Goal: Task Accomplishment & Management: Manage account settings

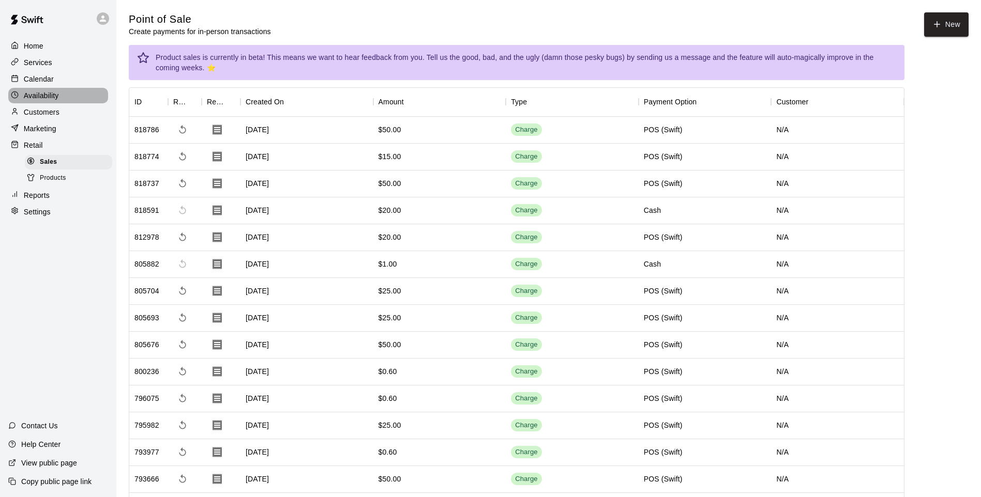
click at [53, 97] on p "Availability" at bounding box center [41, 95] width 35 height 10
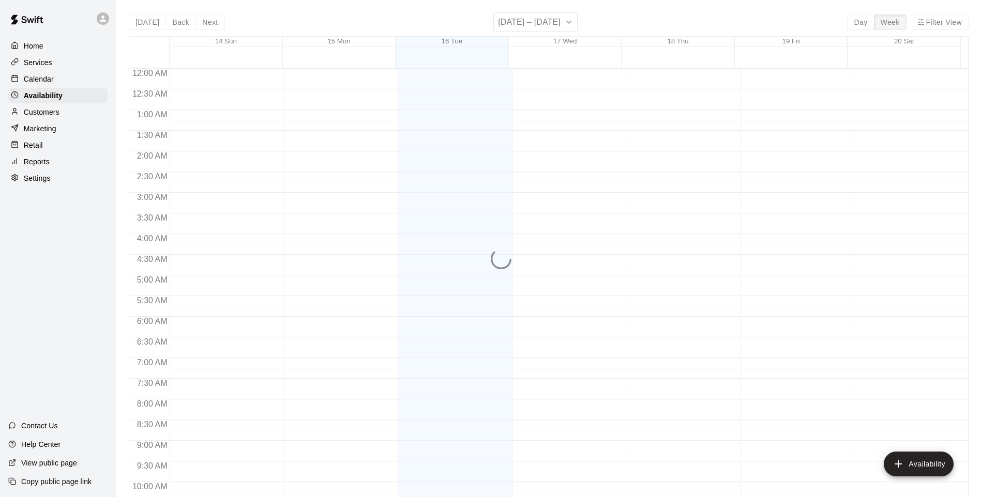
scroll to position [553, 0]
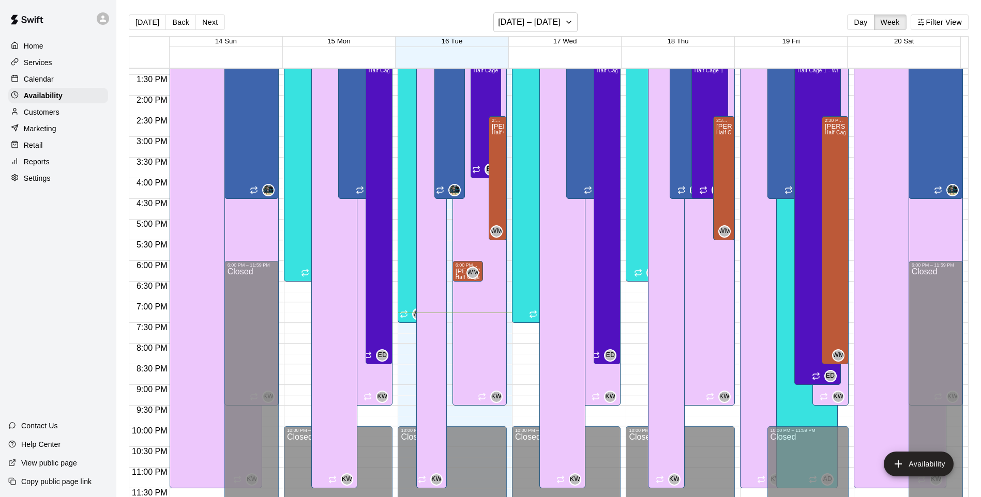
click at [56, 108] on div "Customers" at bounding box center [58, 112] width 100 height 16
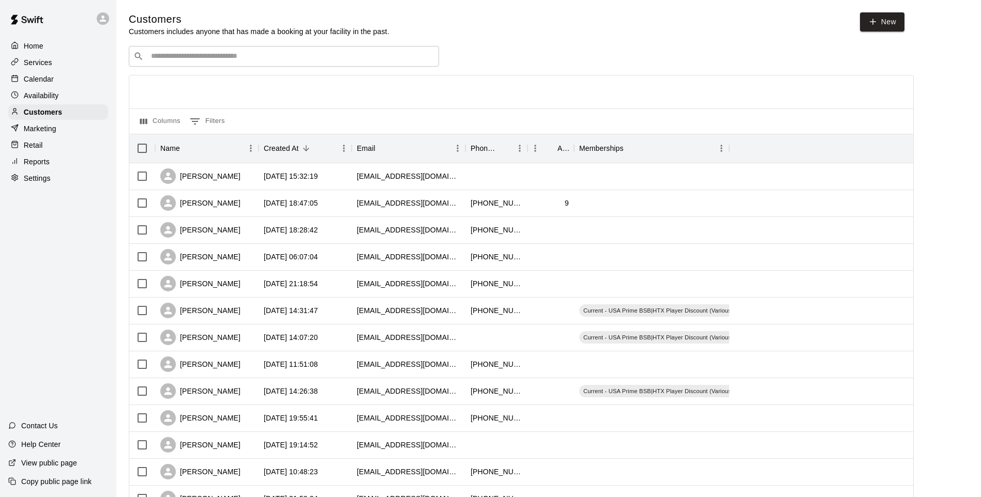
click at [68, 144] on div "Retail" at bounding box center [58, 146] width 100 height 16
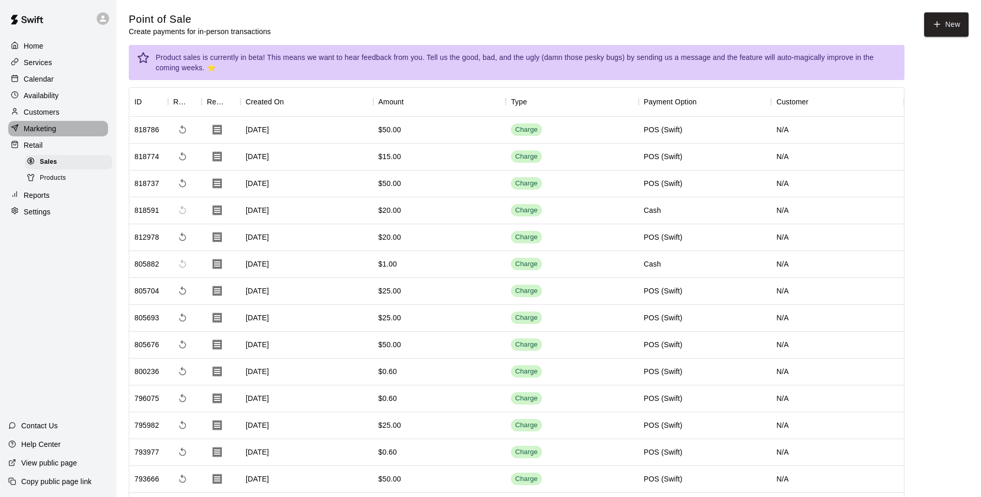
click at [62, 128] on div "Marketing" at bounding box center [58, 129] width 100 height 16
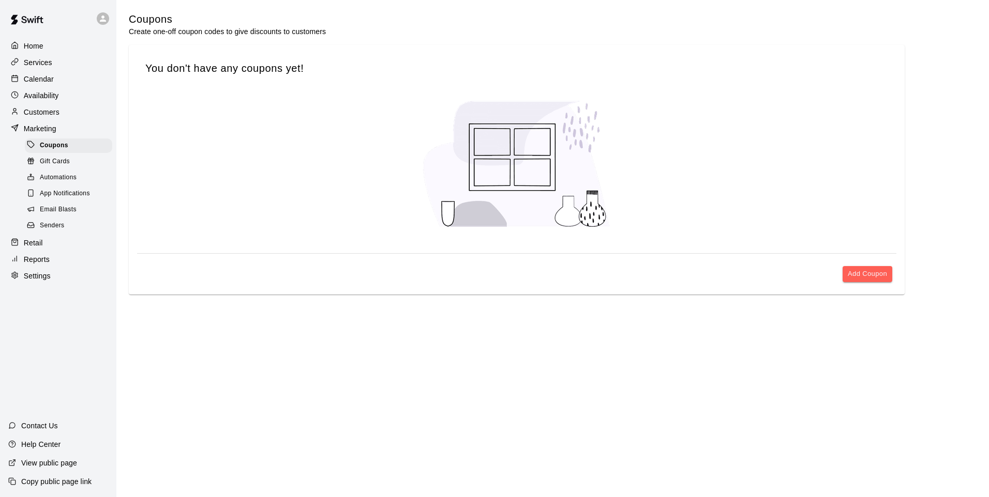
click at [47, 87] on div "Calendar" at bounding box center [58, 79] width 100 height 16
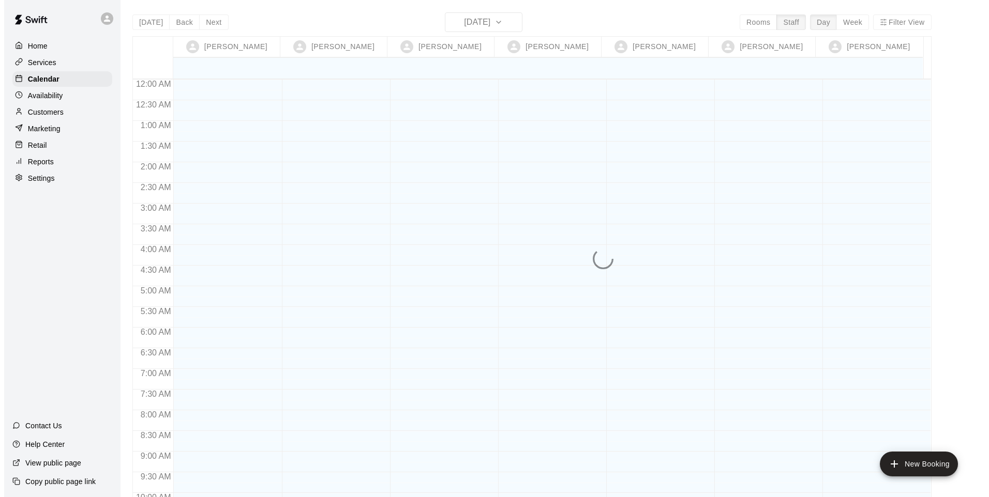
scroll to position [563, 0]
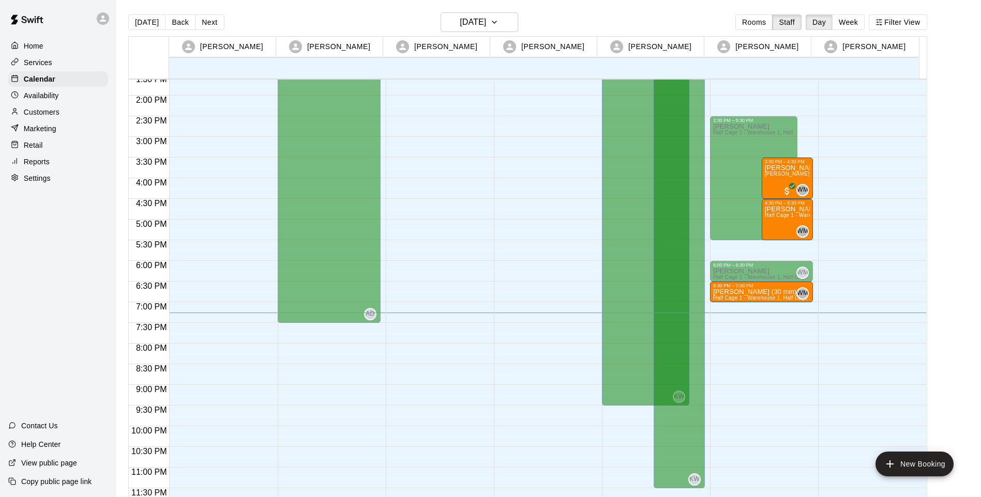
click at [733, 290] on div "6:30 PM – 7:00 PM [PERSON_NAME] (30 min) Half Cage 1 - Warehouse 1, Half Cage 2…" at bounding box center [761, 292] width 97 height 18
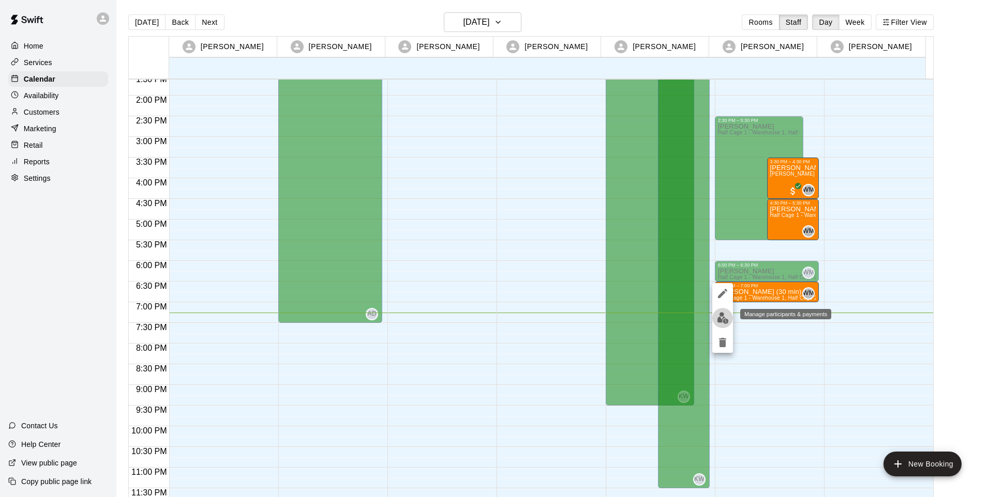
click at [715, 317] on button "edit" at bounding box center [722, 318] width 21 height 20
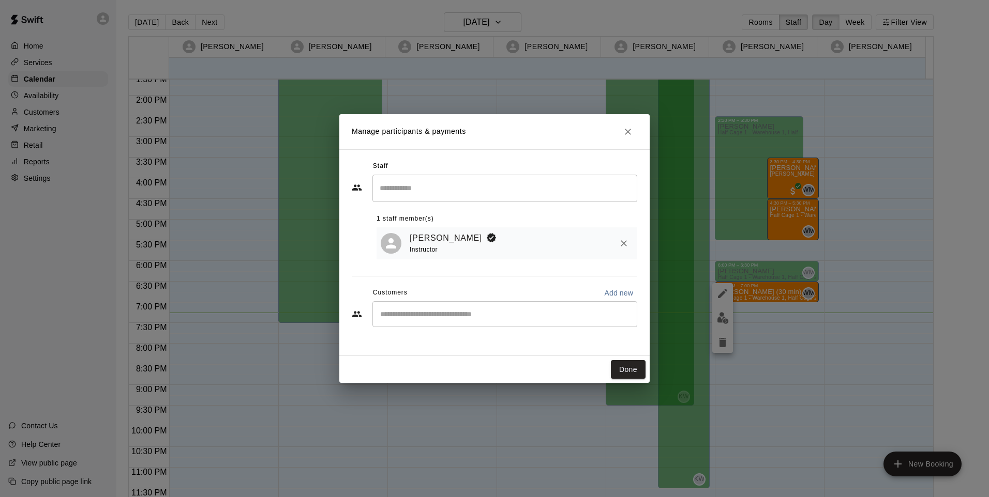
click at [468, 230] on div "[PERSON_NAME] Instructor" at bounding box center [506, 244] width 261 height 33
click at [435, 187] on input "Search staff" at bounding box center [504, 188] width 255 height 18
click at [552, 145] on h2 "Manage participants & payments" at bounding box center [494, 131] width 310 height 35
click at [519, 306] on div "​" at bounding box center [504, 314] width 265 height 26
type input "*"
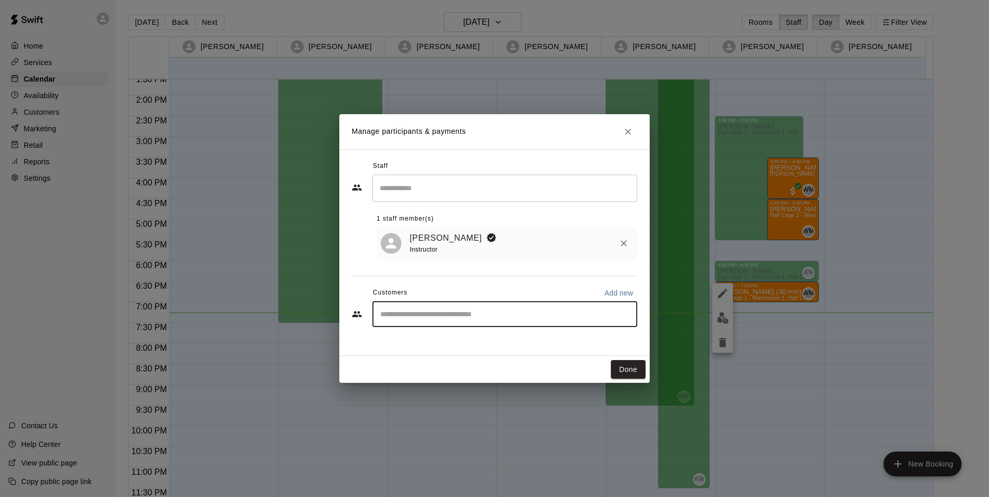
click at [632, 128] on icon "Close" at bounding box center [628, 132] width 10 height 10
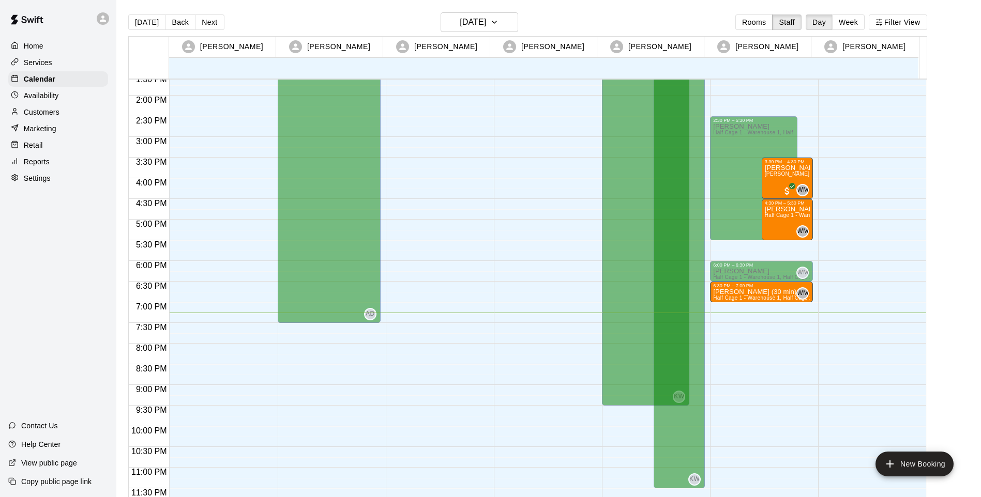
click at [772, 298] on span "Half Cage 1 - Warehouse 1, Half Cage 2 - Warehouse 1" at bounding box center [781, 298] width 137 height 6
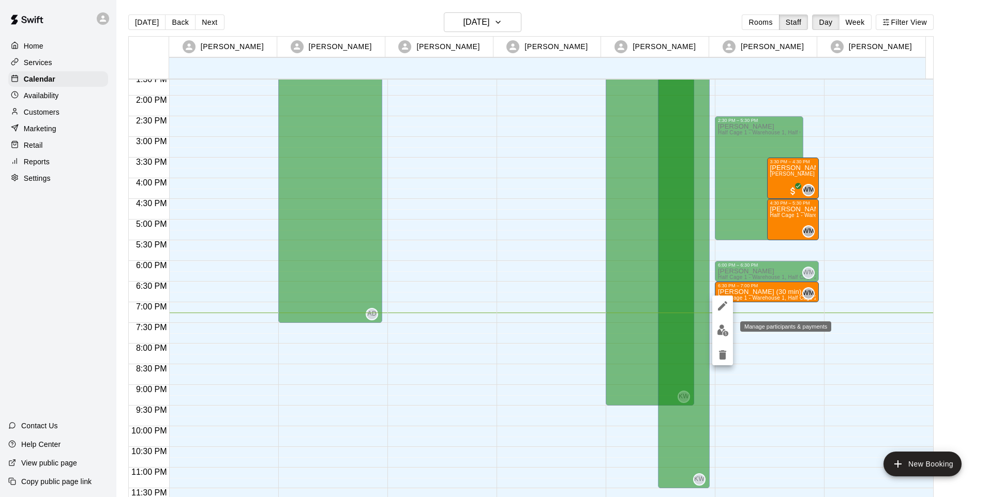
click at [722, 330] on img "edit" at bounding box center [723, 331] width 12 height 12
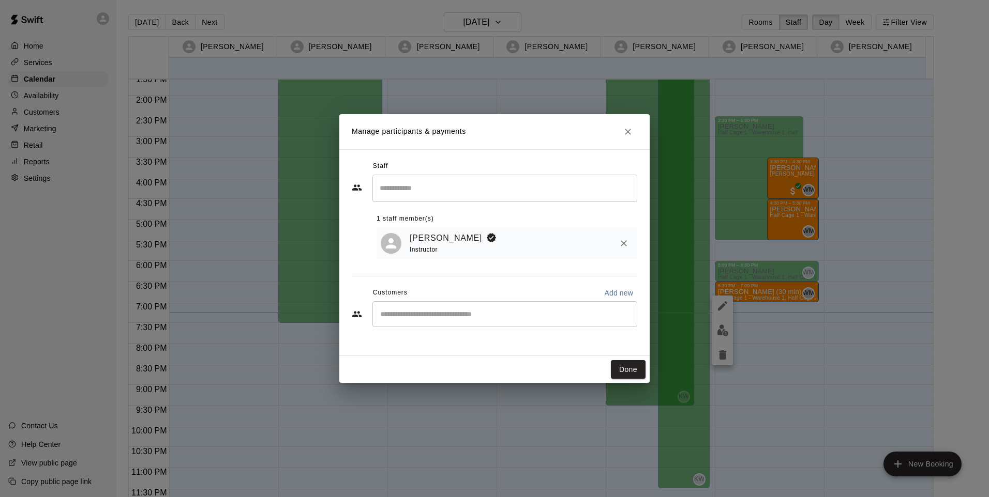
click at [613, 293] on p "Add new" at bounding box center [618, 293] width 29 height 10
select select "**"
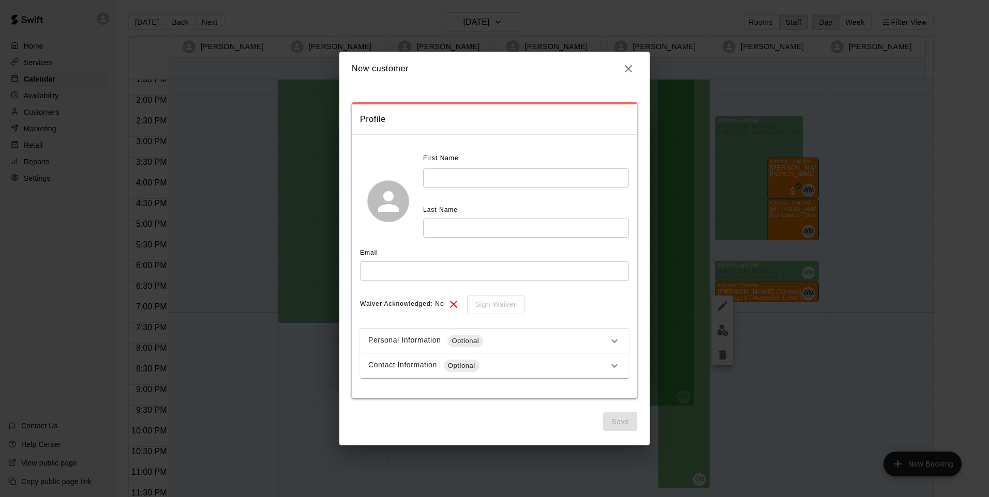
click at [487, 173] on input "text" at bounding box center [526, 178] width 206 height 19
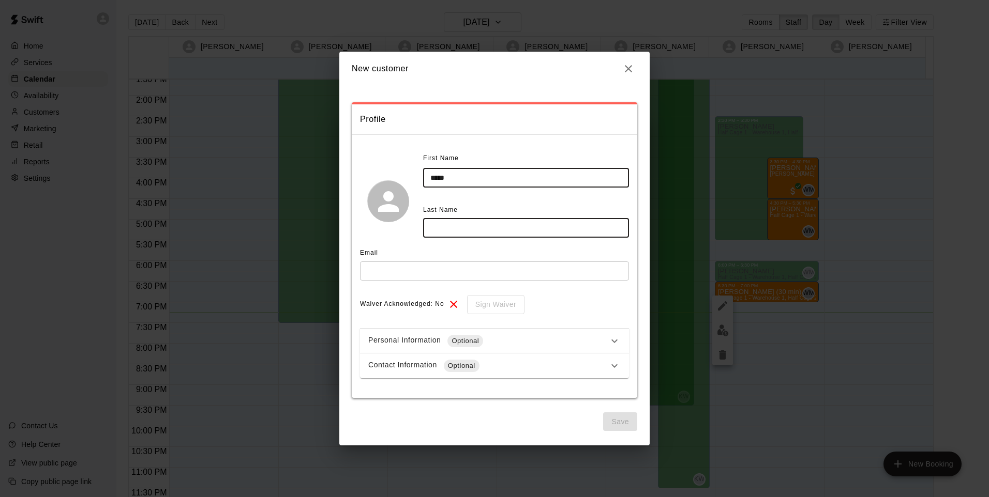
type input "****"
click at [488, 231] on input "text" at bounding box center [526, 228] width 206 height 19
drag, startPoint x: 446, startPoint y: 231, endPoint x: 450, endPoint y: 222, distance: 10.0
type input "*******"
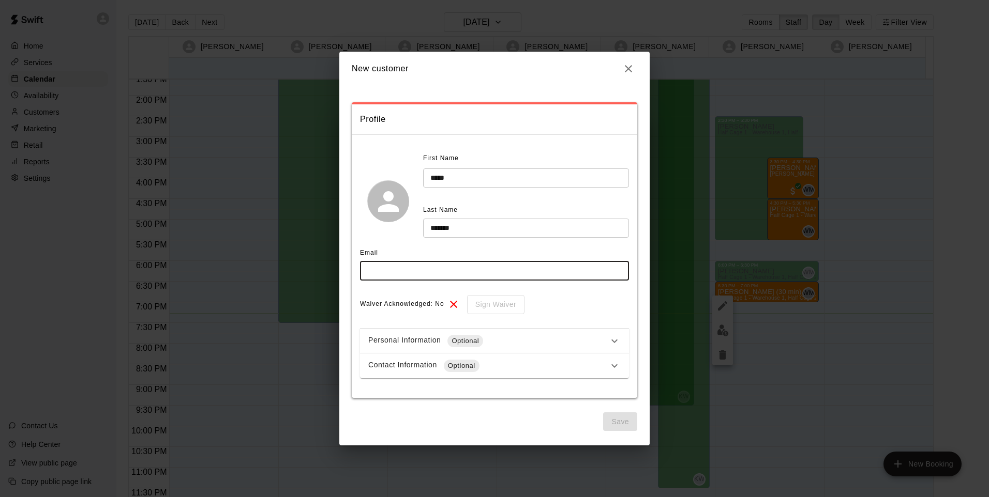
click at [430, 267] on input "text" at bounding box center [494, 271] width 269 height 19
click at [604, 293] on div "**********" at bounding box center [494, 264] width 269 height 228
drag, startPoint x: 553, startPoint y: 273, endPoint x: 543, endPoint y: 249, distance: 26.0
click at [552, 274] on input "text" at bounding box center [494, 271] width 269 height 19
type input "*"
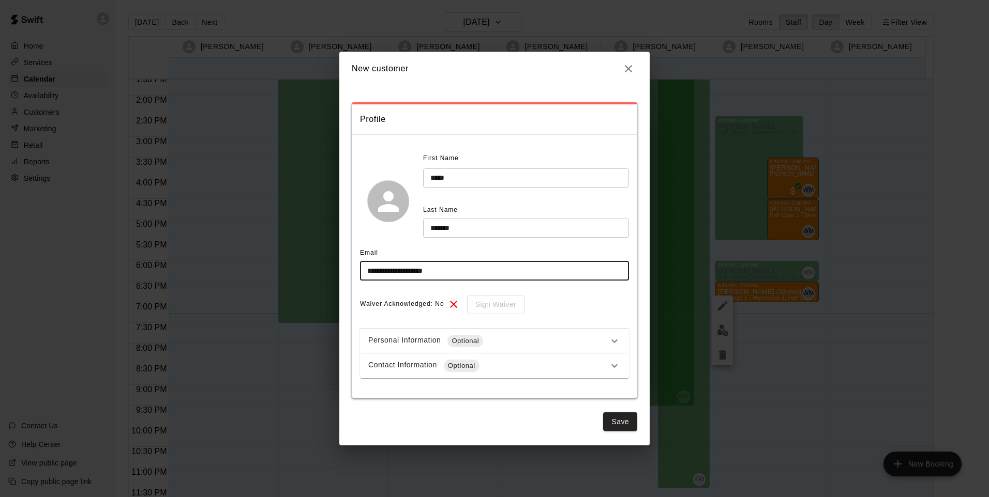
type input "**********"
click at [476, 306] on div "Sign Waiver" at bounding box center [492, 304] width 65 height 19
click at [449, 301] on icon at bounding box center [453, 304] width 12 height 12
click at [433, 302] on span "Waiver Acknowledged: No" at bounding box center [402, 304] width 84 height 17
click at [462, 342] on span "Optional" at bounding box center [465, 341] width 36 height 10
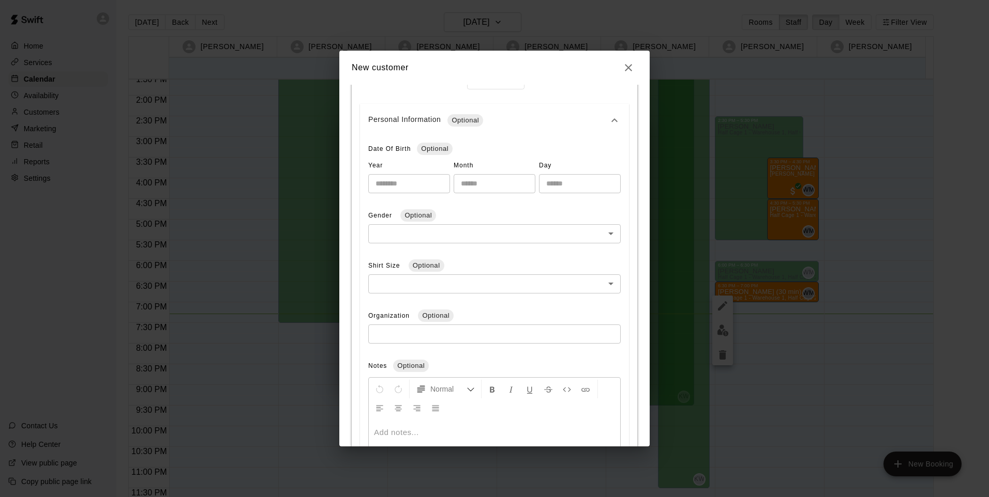
scroll to position [207, 0]
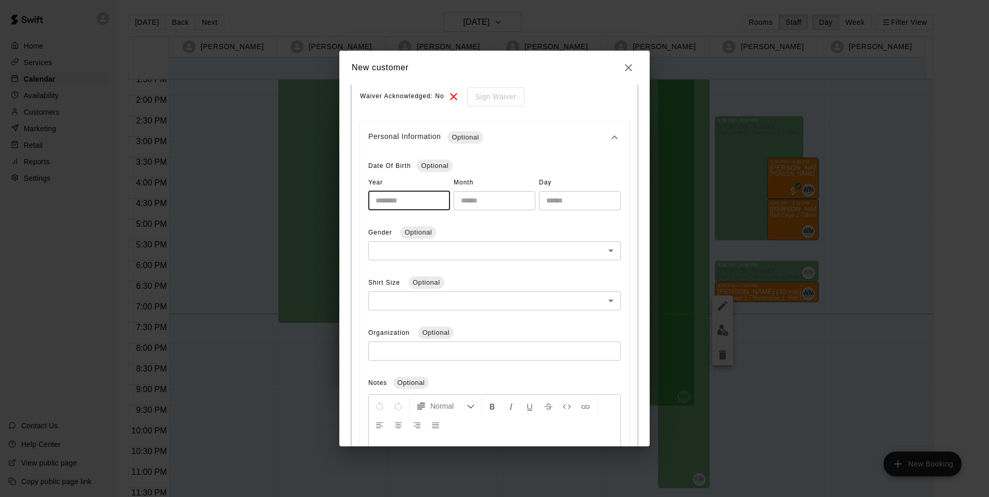
click at [406, 196] on input "number" at bounding box center [409, 200] width 82 height 19
type input "*"
click at [437, 205] on input "*" at bounding box center [409, 200] width 82 height 19
click at [425, 198] on input "*" at bounding box center [409, 200] width 82 height 19
click at [610, 131] on icon at bounding box center [614, 137] width 12 height 12
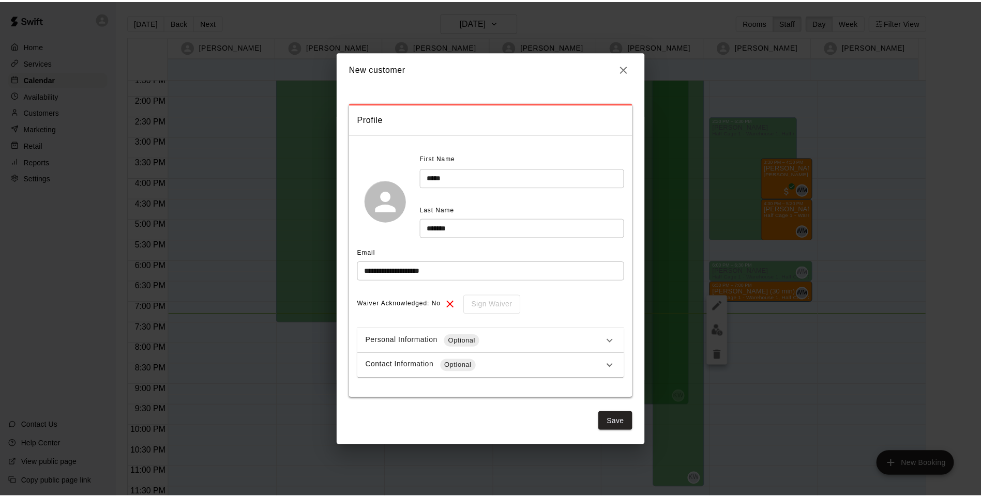
scroll to position [0, 0]
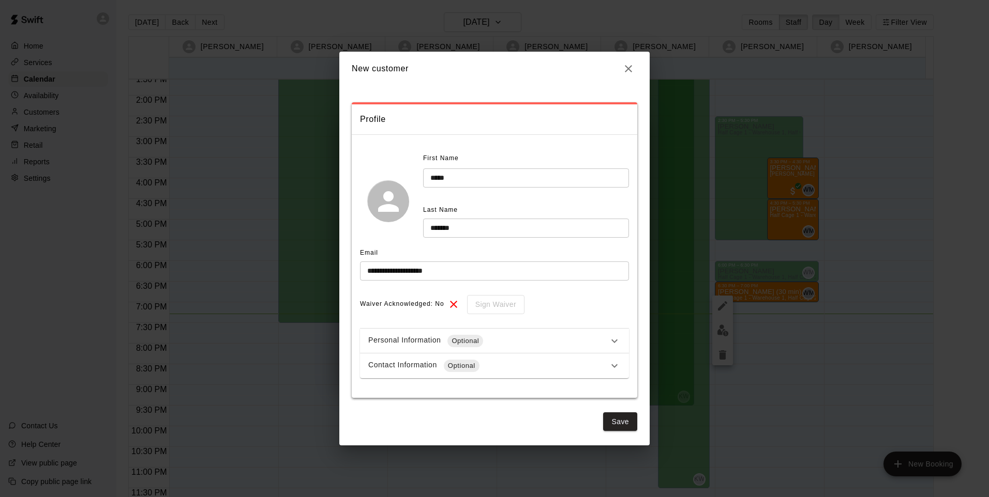
click at [628, 424] on button "Save" at bounding box center [620, 422] width 34 height 19
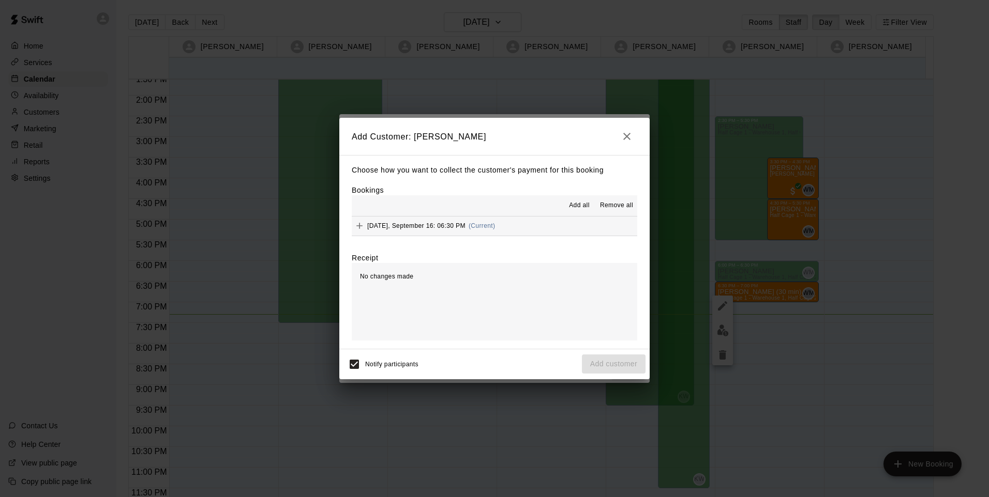
click at [496, 281] on div "No changes made" at bounding box center [494, 302] width 285 height 78
click at [363, 223] on icon "Add" at bounding box center [359, 226] width 10 height 10
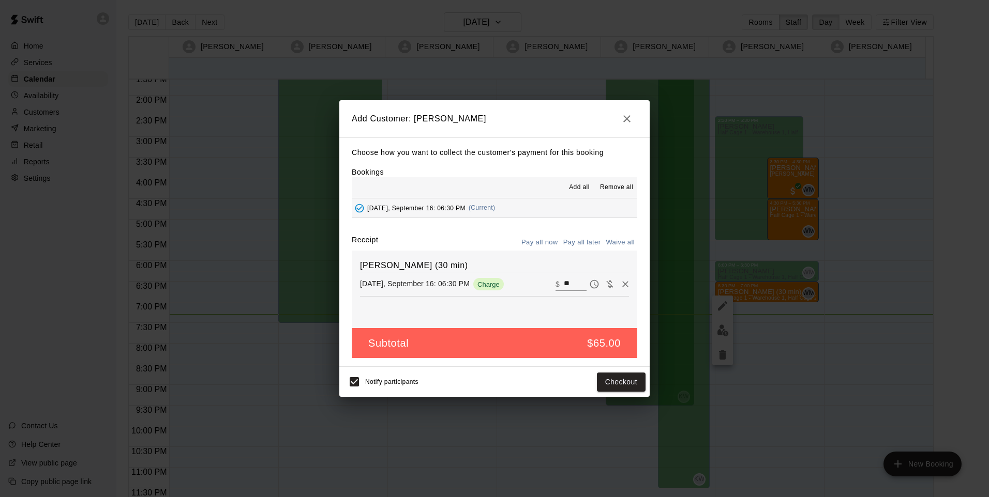
click at [571, 278] on div "​ $ **" at bounding box center [591, 285] width 73 height 16
click at [564, 286] on input "**" at bounding box center [575, 284] width 23 height 13
click at [564, 284] on input "**" at bounding box center [575, 284] width 23 height 13
type input "*"
type input "**"
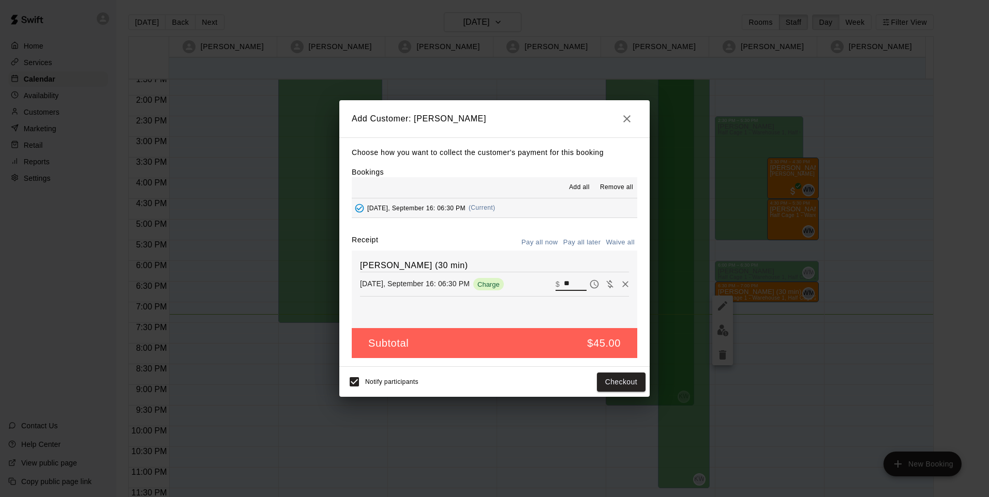
click at [603, 382] on button "Checkout" at bounding box center [621, 382] width 49 height 19
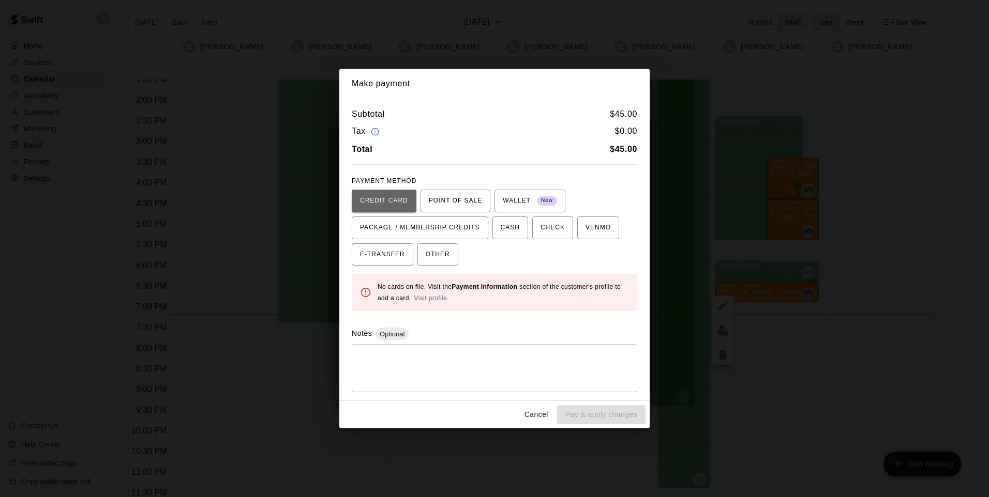
click at [393, 202] on span "CREDIT CARD" at bounding box center [384, 201] width 48 height 17
click at [430, 262] on span "OTHER" at bounding box center [438, 255] width 24 height 17
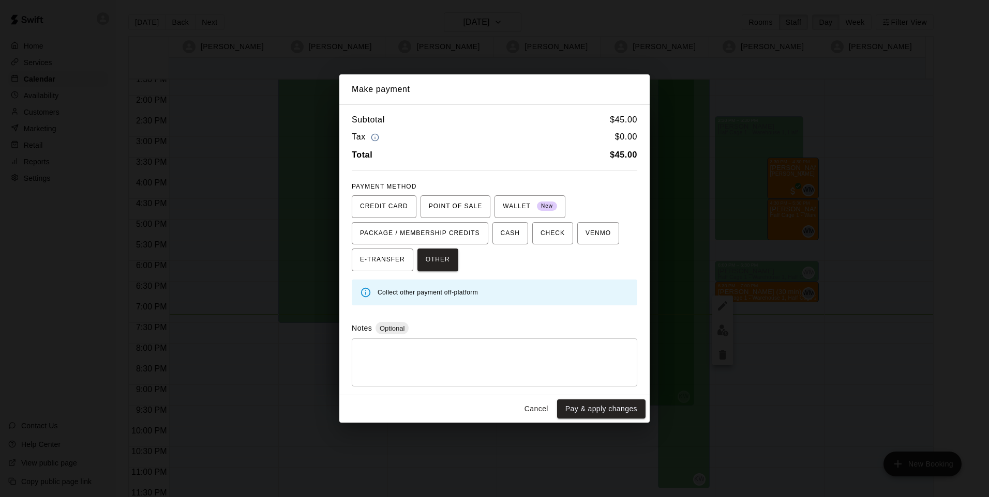
click at [594, 420] on div "Cancel Pay & apply changes" at bounding box center [494, 409] width 310 height 27
click at [592, 406] on button "Pay & apply changes" at bounding box center [601, 409] width 88 height 19
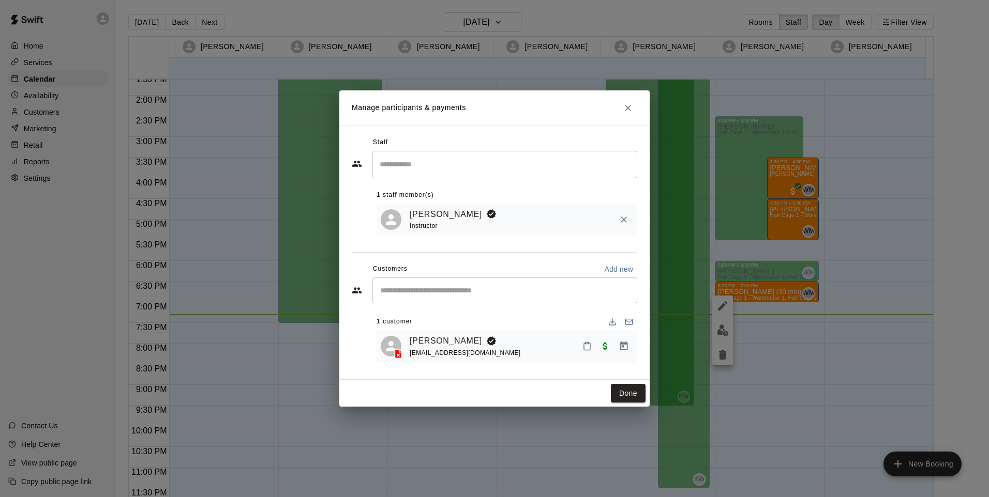
click at [622, 390] on button "Done" at bounding box center [628, 393] width 35 height 19
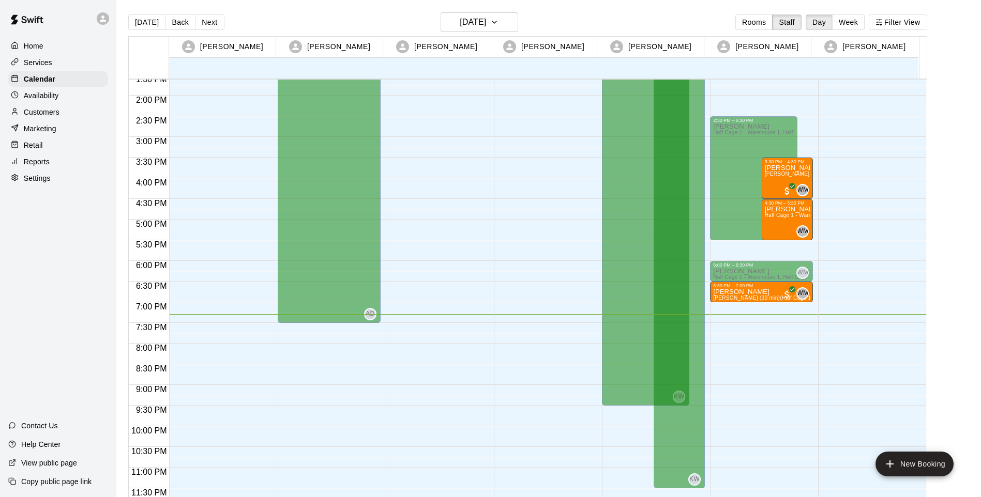
click at [733, 286] on div "6:30 PM – 7:00 PM" at bounding box center [761, 285] width 97 height 5
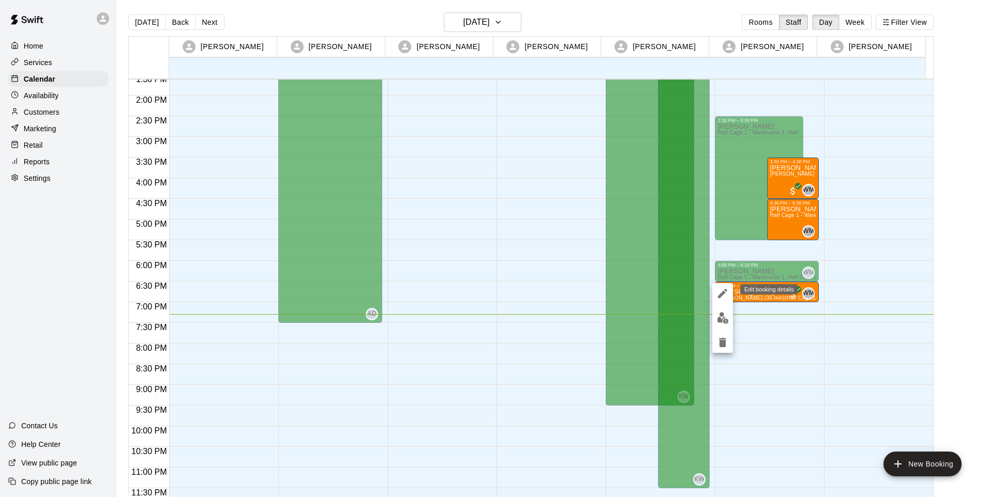
click at [717, 297] on icon "edit" at bounding box center [722, 293] width 12 height 12
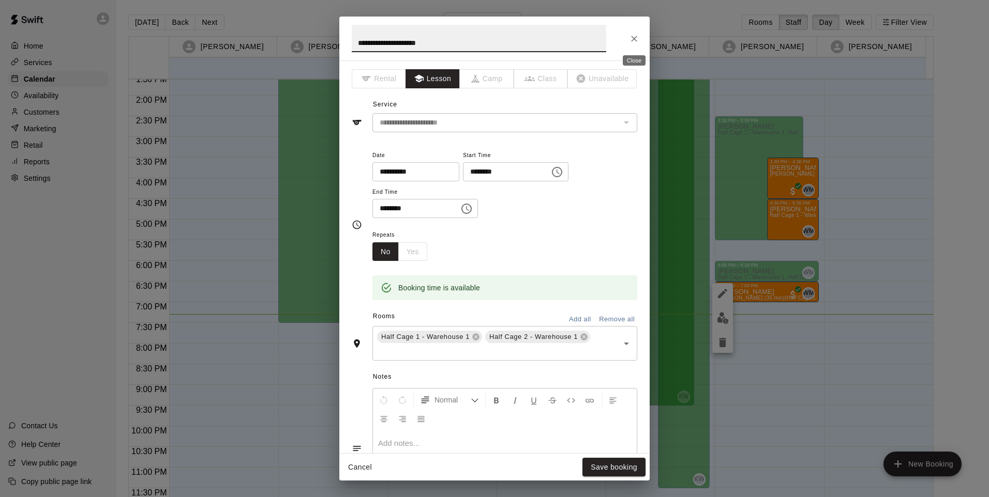
click at [633, 47] on button "Close" at bounding box center [634, 38] width 19 height 19
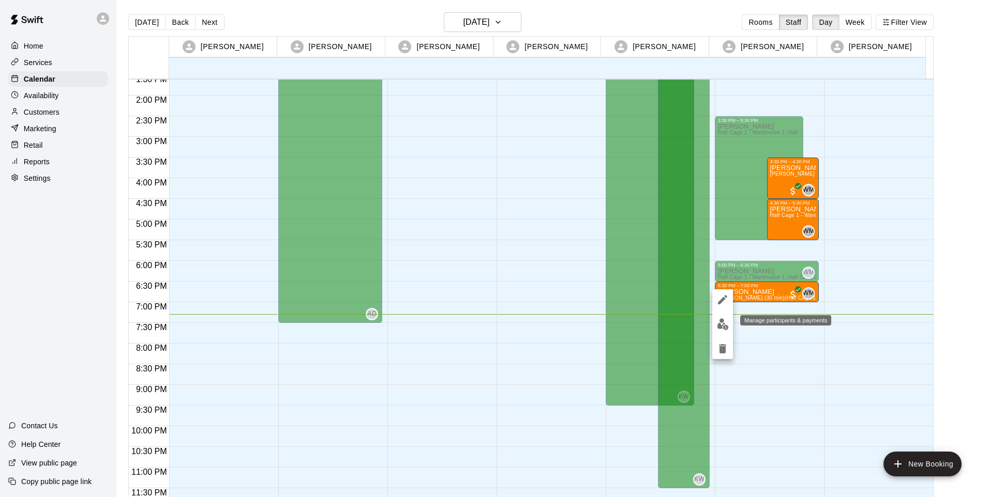
click at [721, 320] on img "edit" at bounding box center [723, 325] width 12 height 12
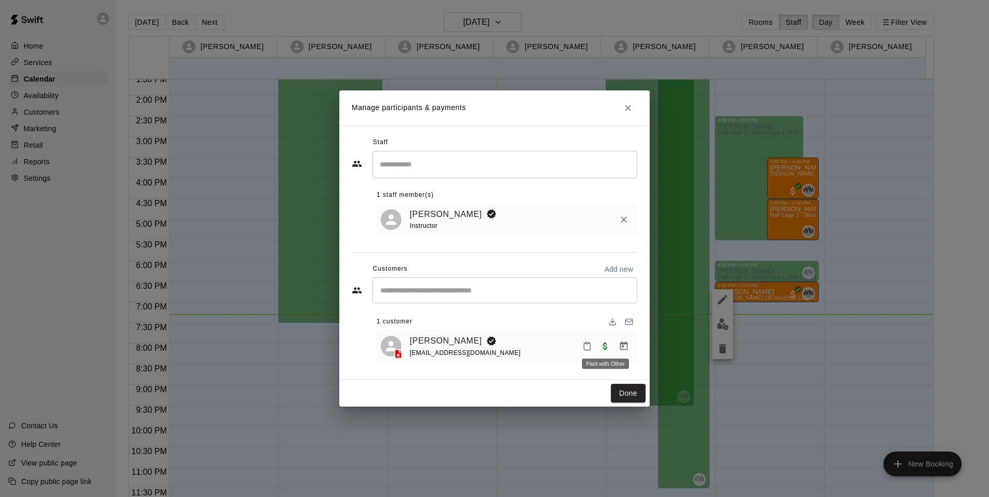
click at [608, 351] on span "Paid with Other" at bounding box center [605, 346] width 19 height 9
click at [425, 341] on link "[PERSON_NAME]" at bounding box center [446, 341] width 72 height 13
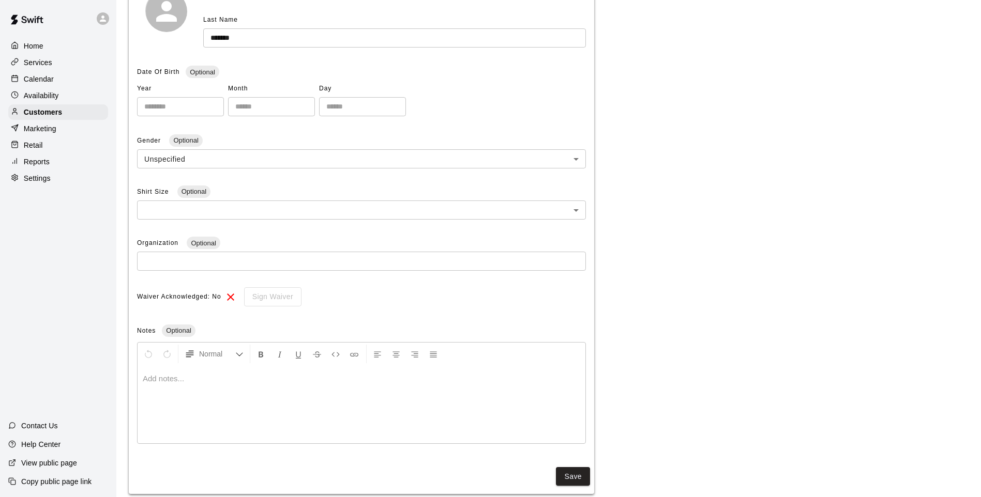
scroll to position [193, 0]
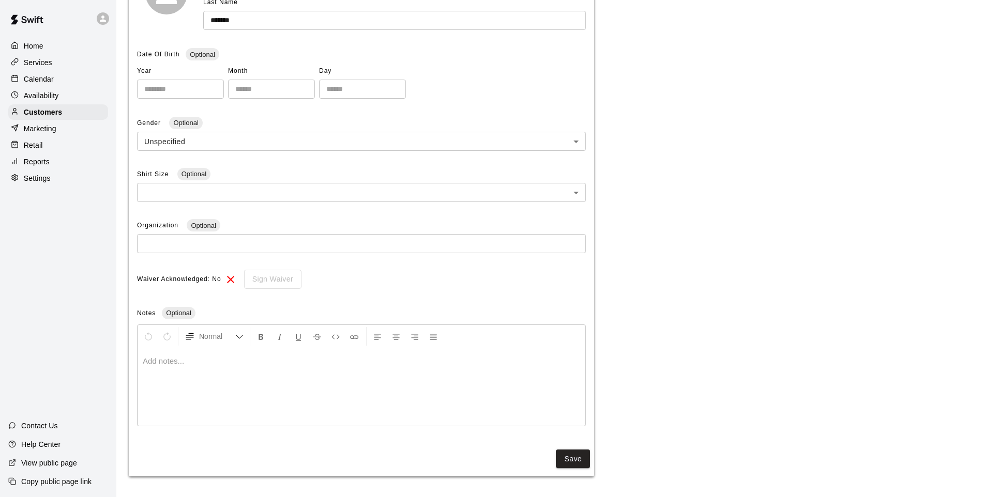
click at [49, 132] on p "Marketing" at bounding box center [40, 129] width 33 height 10
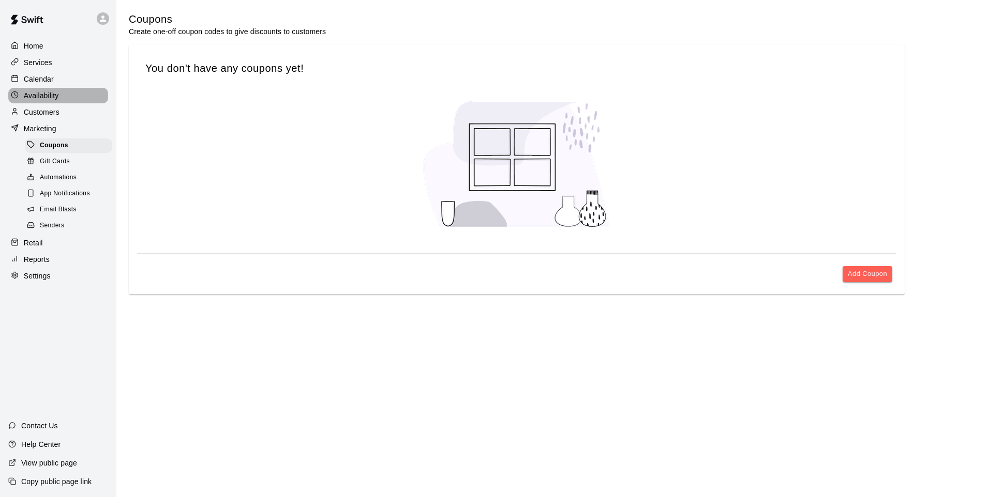
click at [58, 98] on p "Availability" at bounding box center [41, 95] width 35 height 10
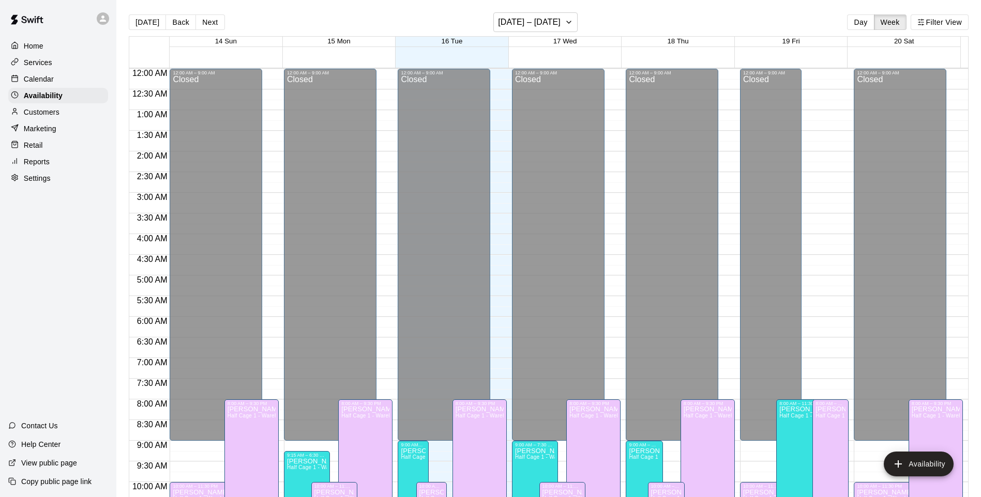
scroll to position [553, 0]
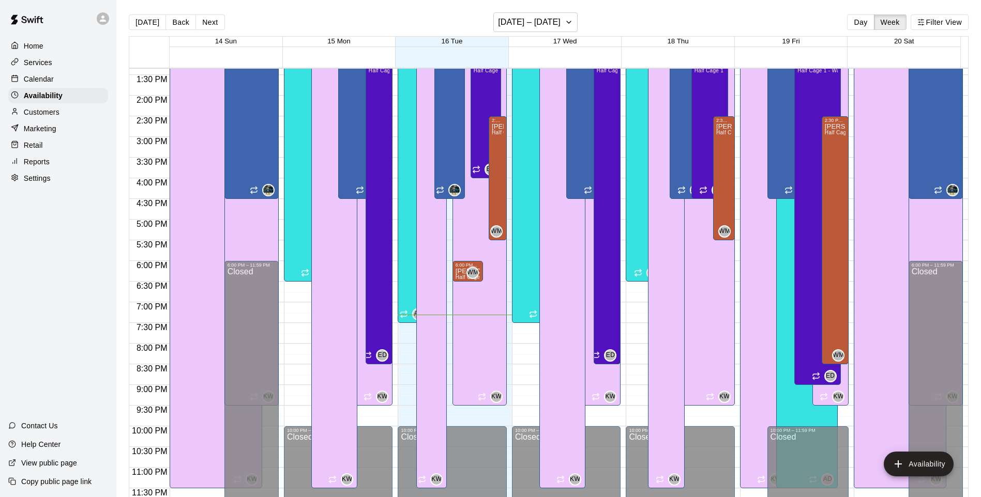
click at [61, 57] on div "Services" at bounding box center [58, 63] width 100 height 16
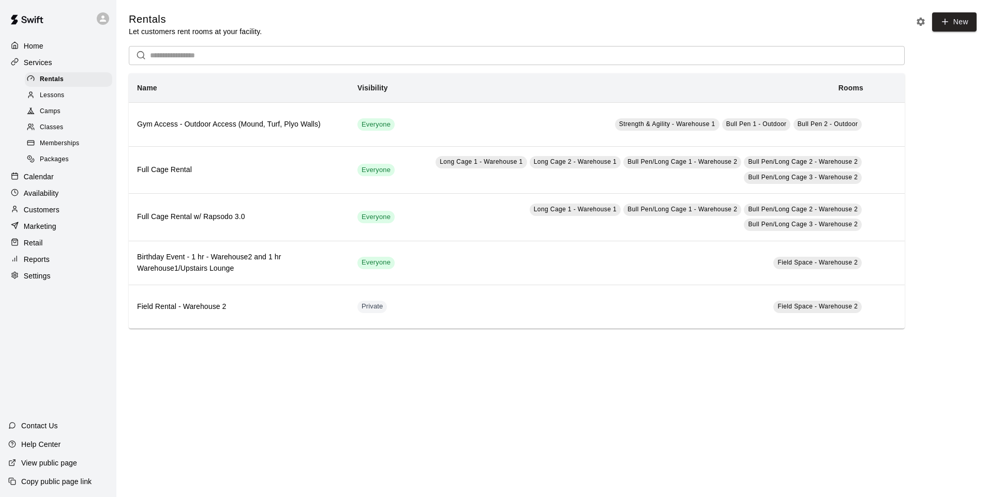
click at [65, 99] on div "Lessons" at bounding box center [68, 95] width 87 height 14
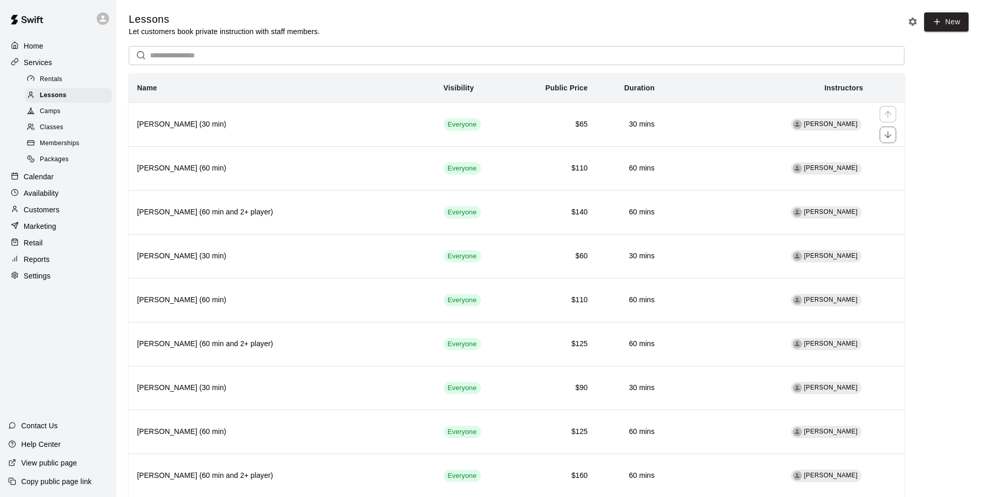
click at [233, 132] on th "[PERSON_NAME] (30 min)" at bounding box center [282, 124] width 307 height 44
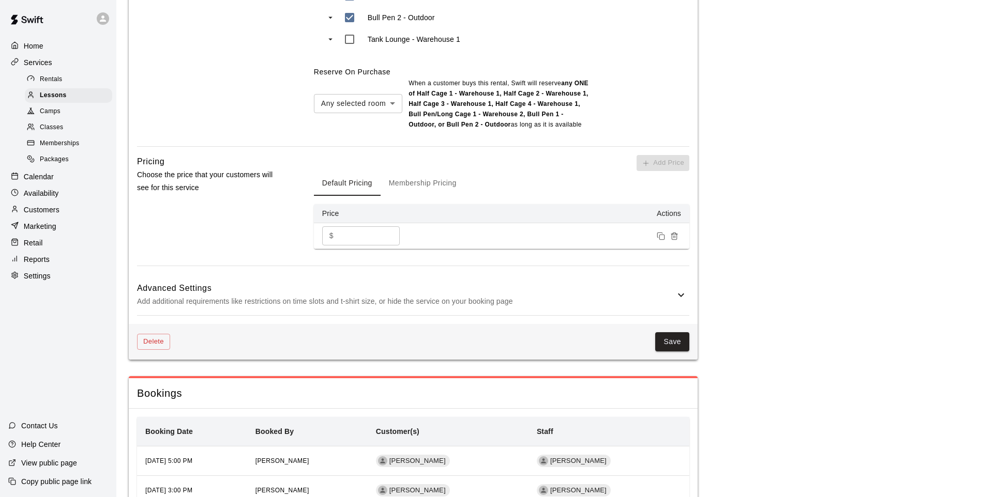
scroll to position [724, 0]
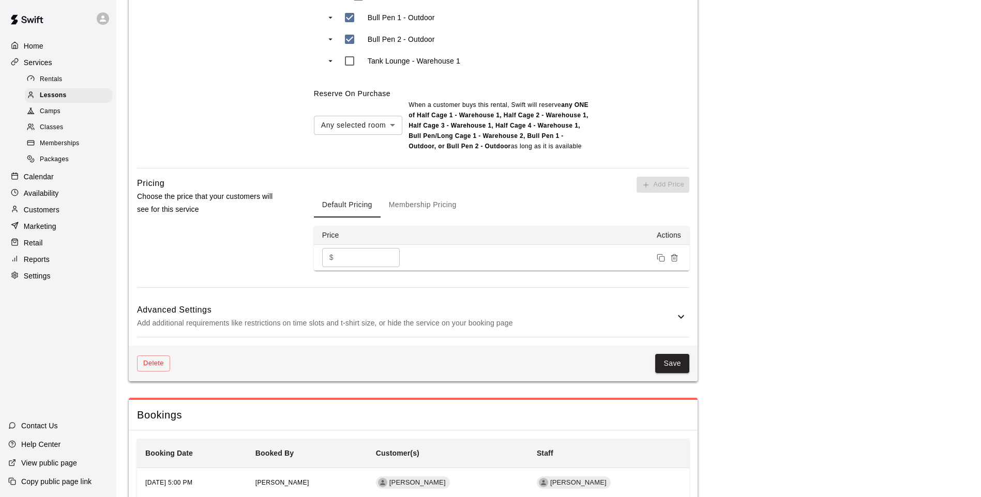
click at [384, 250] on input "**" at bounding box center [369, 257] width 62 height 19
type input "*"
type input "**"
click at [613, 203] on div "Default Pricing Membership Pricing" at bounding box center [501, 205] width 375 height 25
click at [681, 368] on button "Save" at bounding box center [672, 363] width 34 height 19
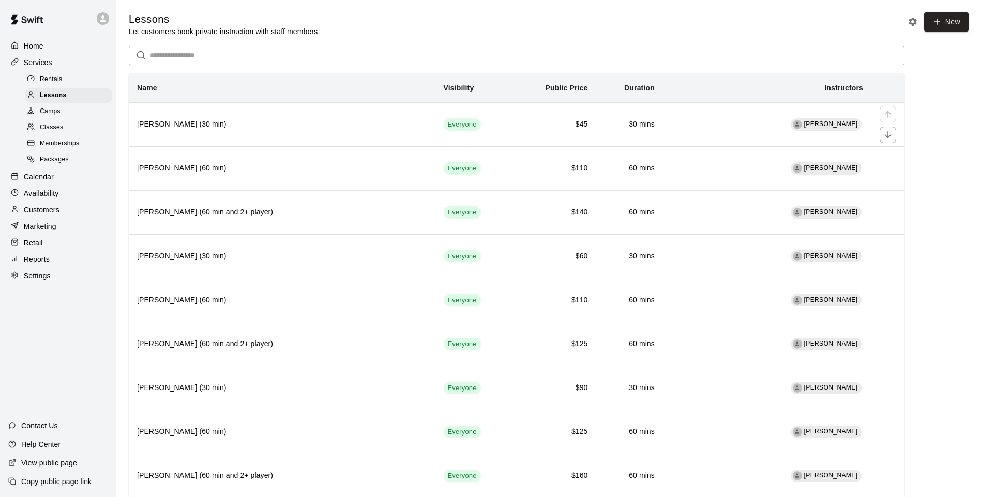
drag, startPoint x: 610, startPoint y: 110, endPoint x: 595, endPoint y: 115, distance: 15.4
click at [595, 115] on td "$45" at bounding box center [554, 124] width 84 height 44
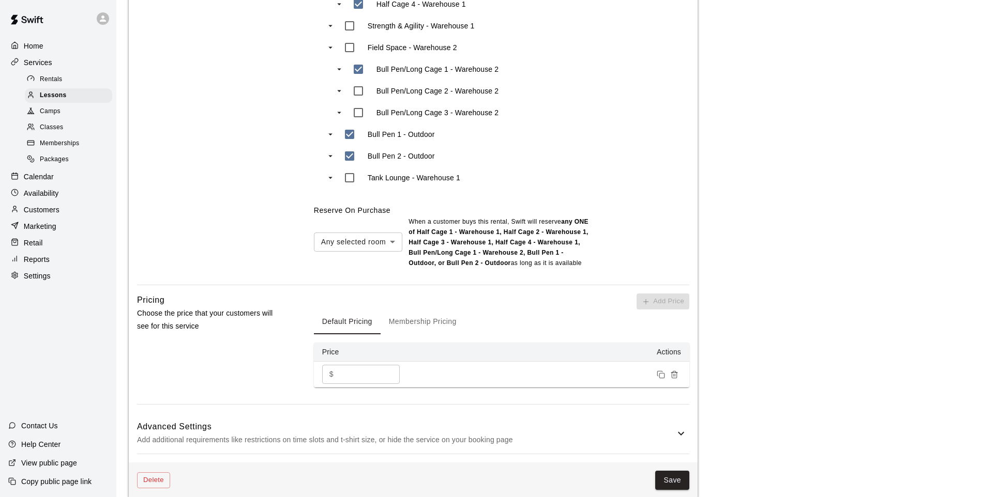
scroll to position [620, 0]
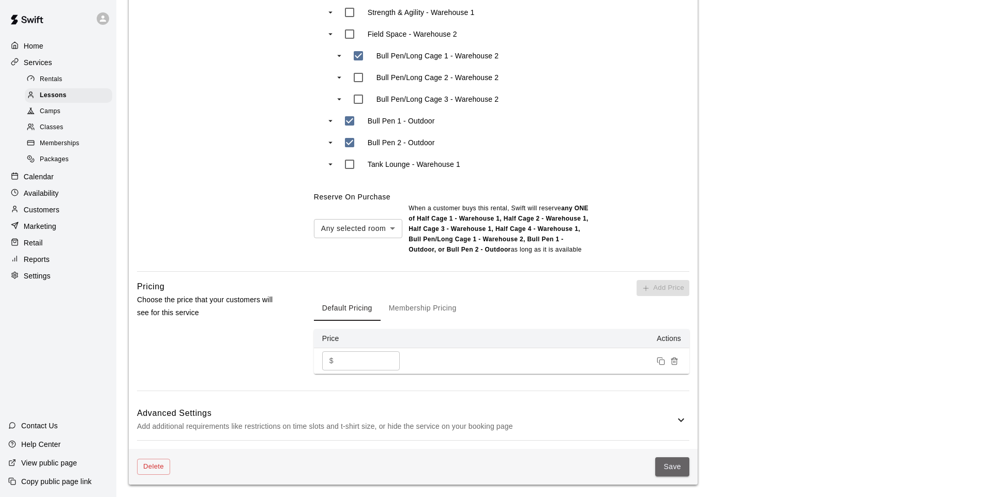
click at [674, 471] on button "Save" at bounding box center [672, 467] width 34 height 19
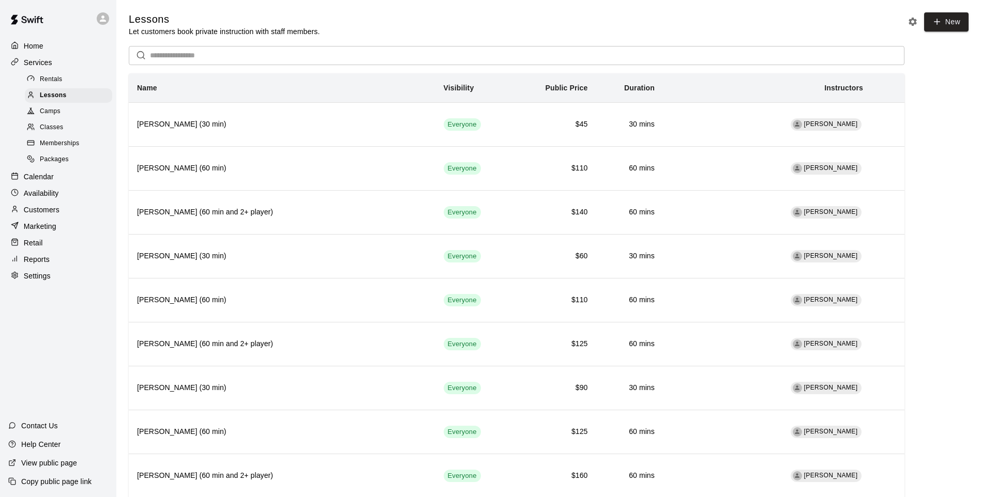
click at [56, 72] on link "Rentals" at bounding box center [71, 79] width 92 height 16
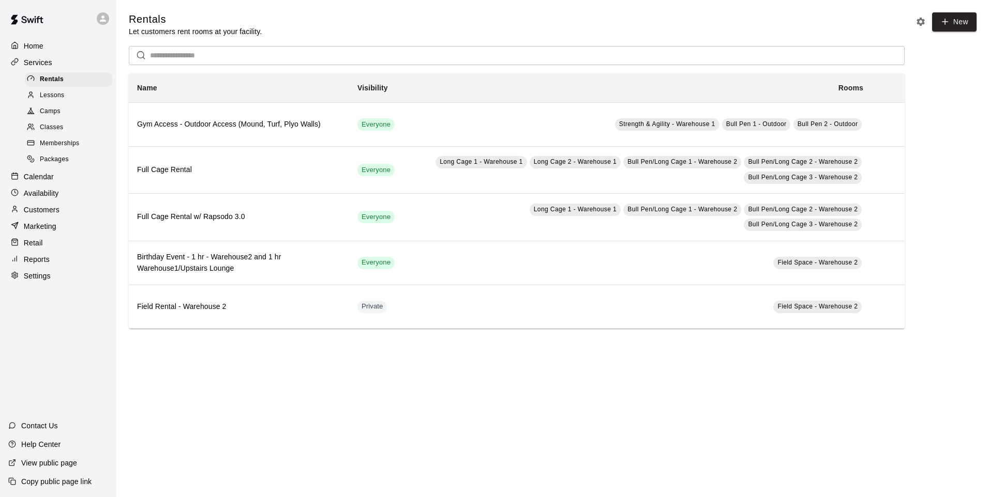
click at [64, 95] on span "Lessons" at bounding box center [52, 95] width 25 height 10
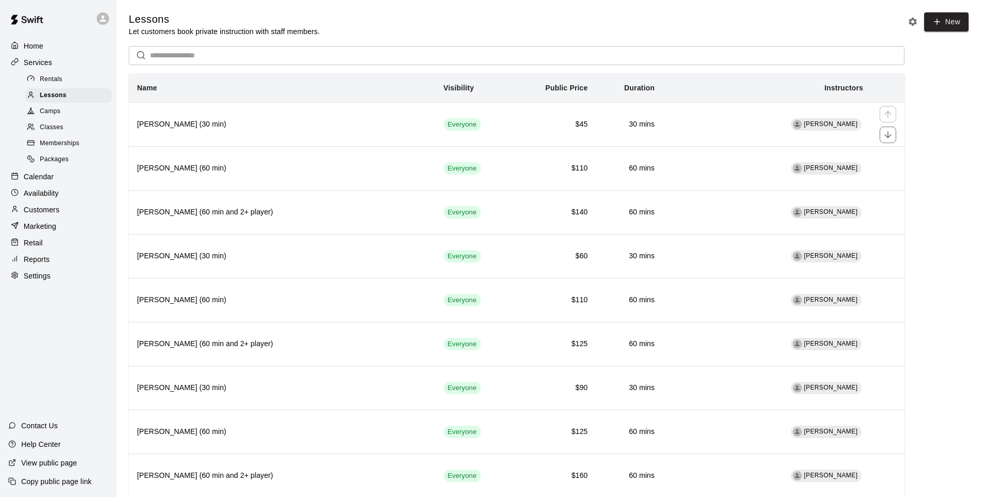
click at [628, 137] on td "30 mins" at bounding box center [629, 124] width 67 height 44
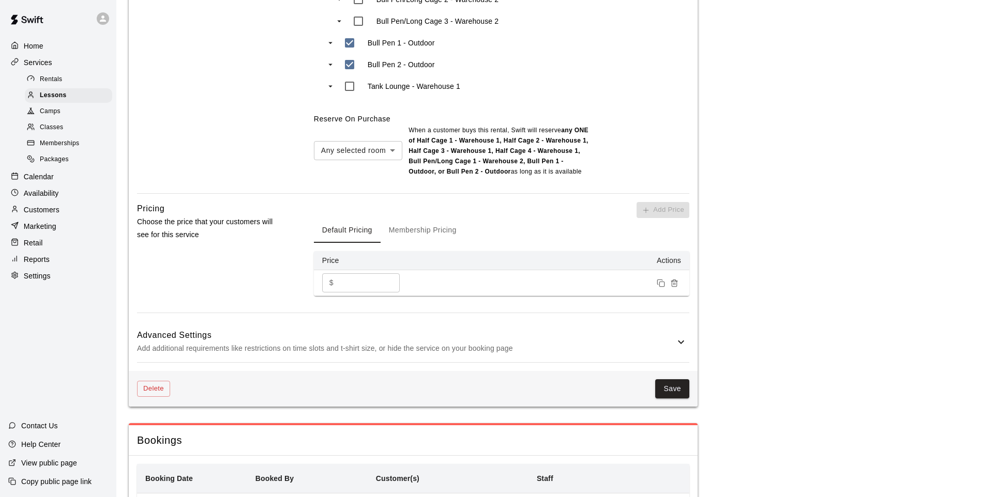
scroll to position [724, 0]
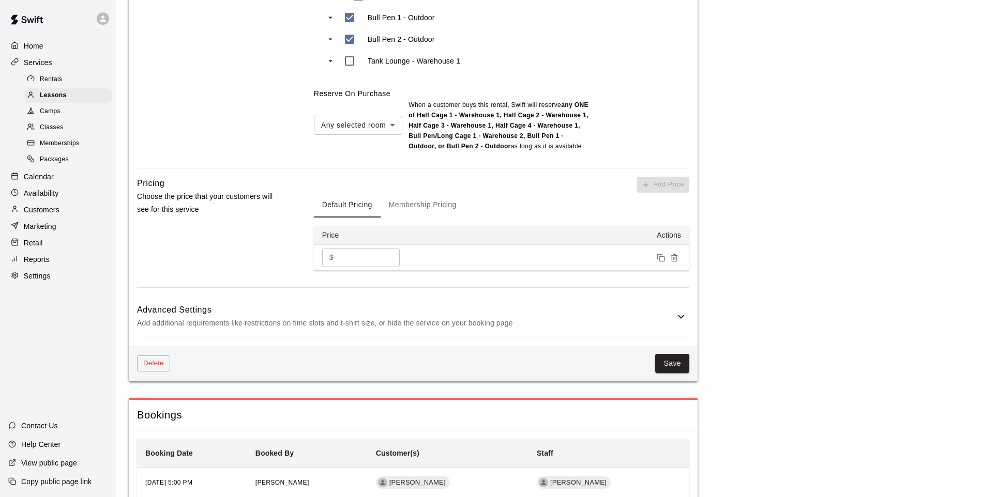
click at [423, 200] on button "Membership Pricing" at bounding box center [423, 205] width 84 height 25
click at [369, 203] on button "Default Pricing" at bounding box center [347, 205] width 67 height 25
click at [369, 254] on input "**" at bounding box center [369, 257] width 62 height 19
type input "*"
type input "**"
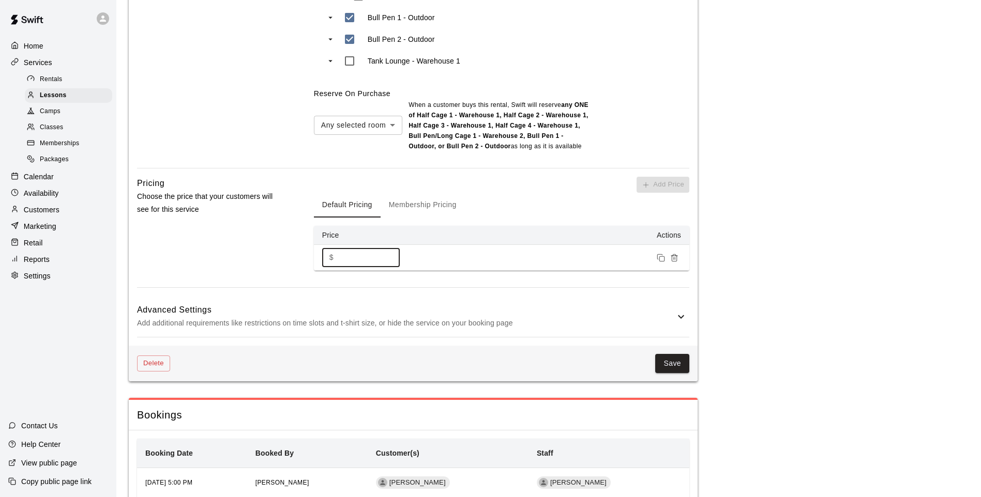
click at [668, 366] on button "Save" at bounding box center [672, 363] width 34 height 19
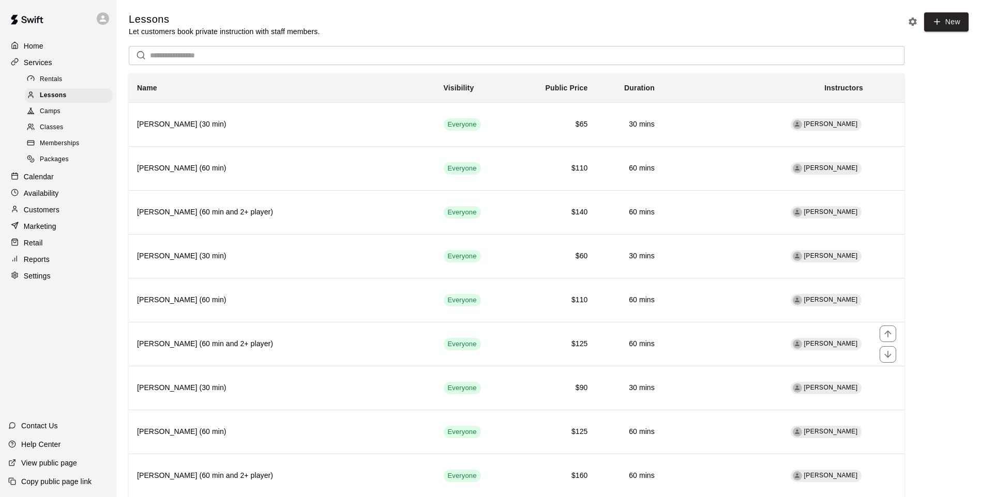
scroll to position [52, 0]
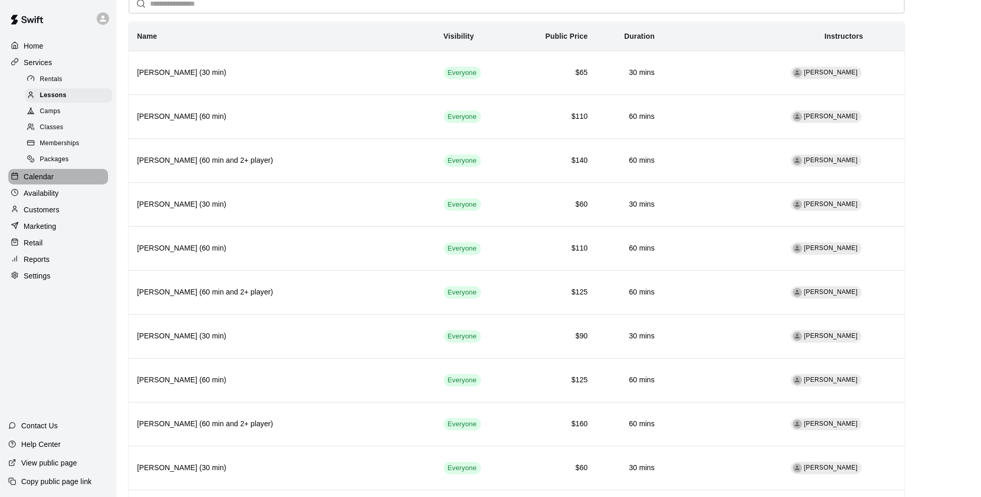
click at [54, 176] on div "Calendar" at bounding box center [58, 177] width 100 height 16
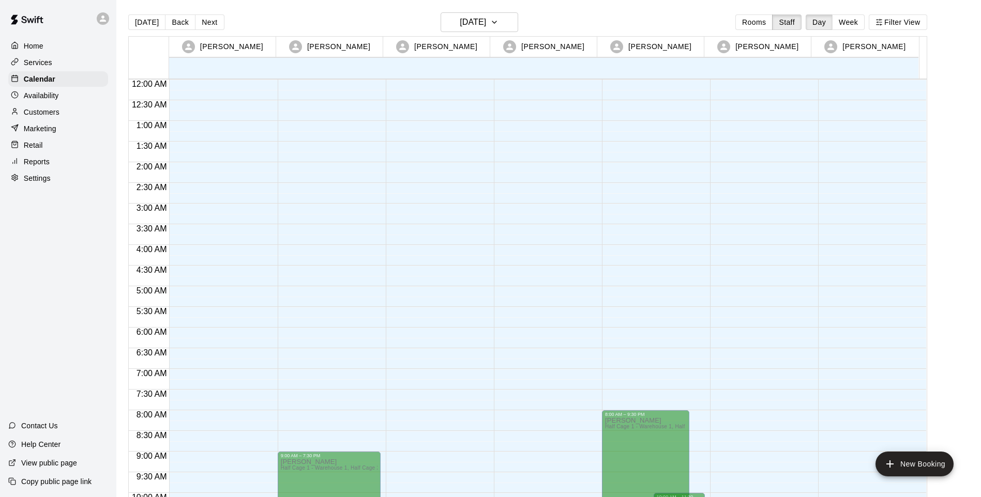
scroll to position [563, 0]
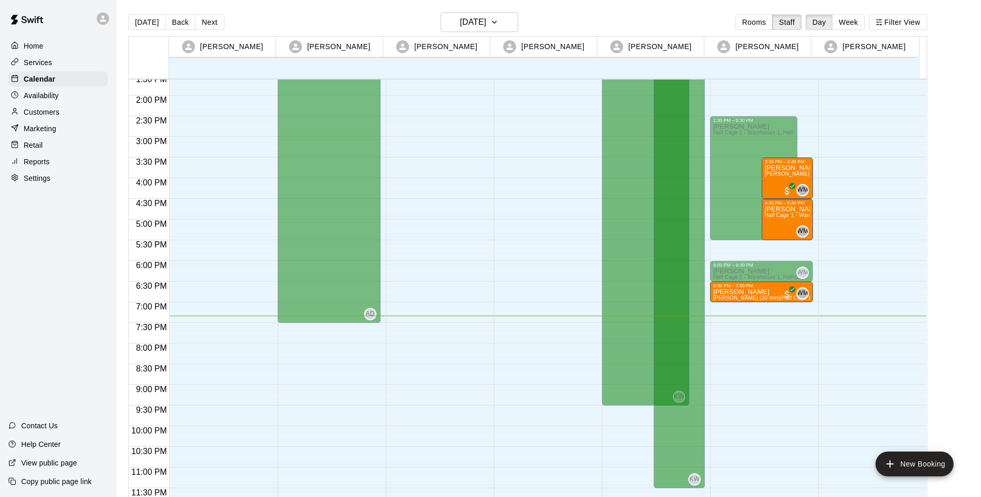
click at [77, 65] on div "Services" at bounding box center [58, 63] width 100 height 16
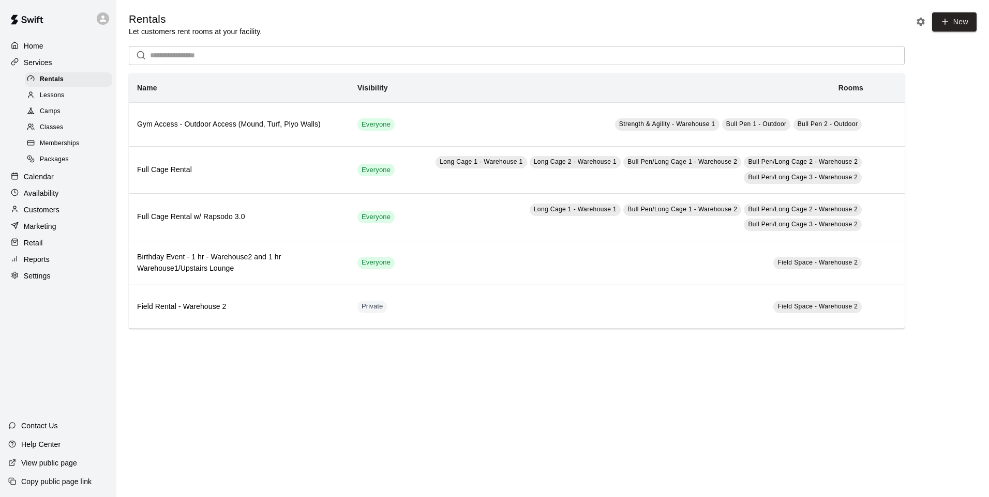
click at [54, 163] on span "Packages" at bounding box center [54, 160] width 29 height 10
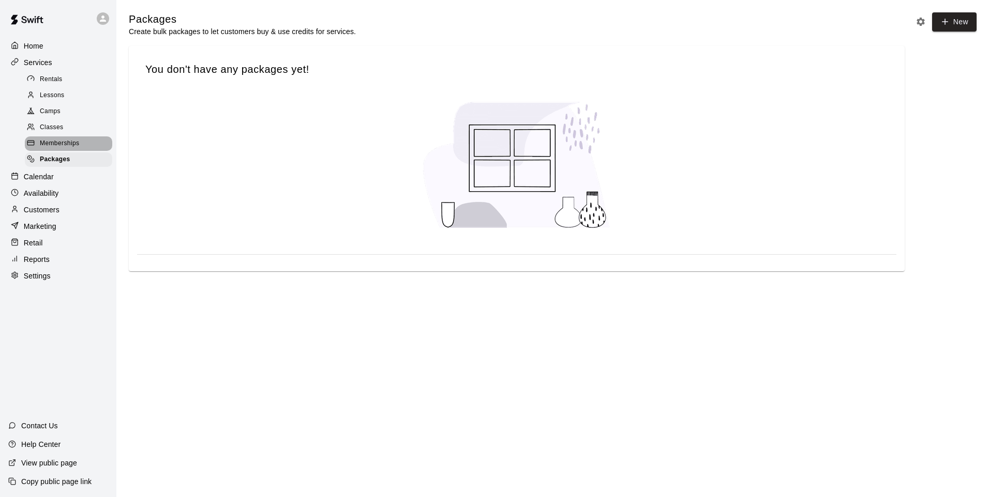
click at [59, 142] on span "Memberships" at bounding box center [59, 144] width 39 height 10
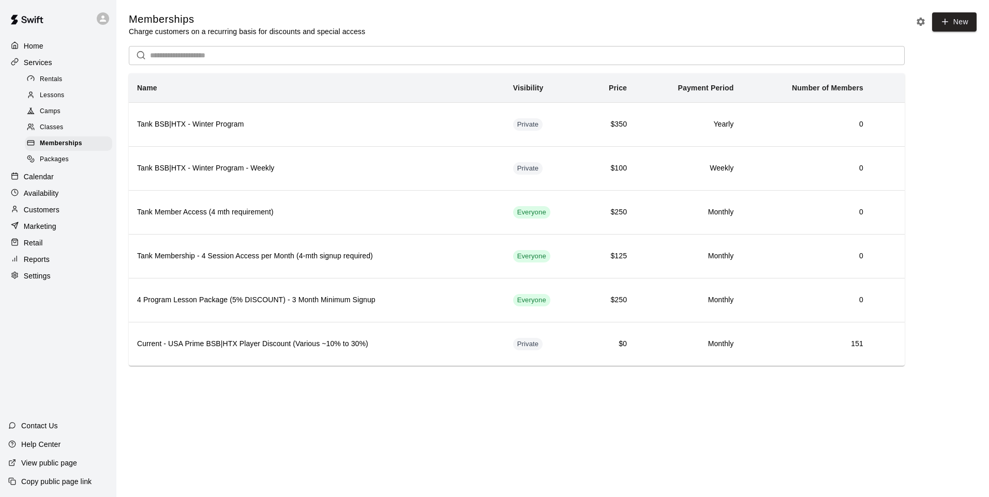
click at [84, 99] on div "Lessons" at bounding box center [68, 95] width 87 height 14
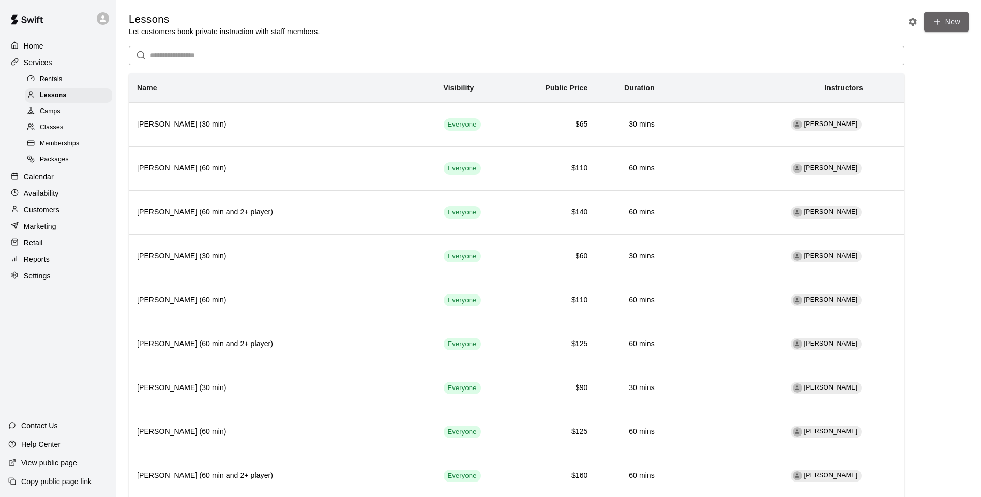
click at [944, 14] on link "New" at bounding box center [946, 21] width 44 height 19
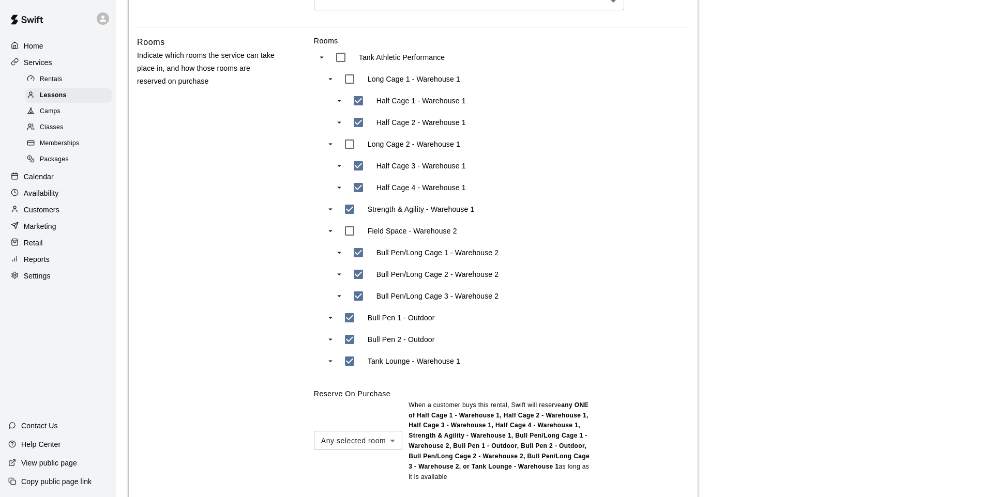
scroll to position [618, 0]
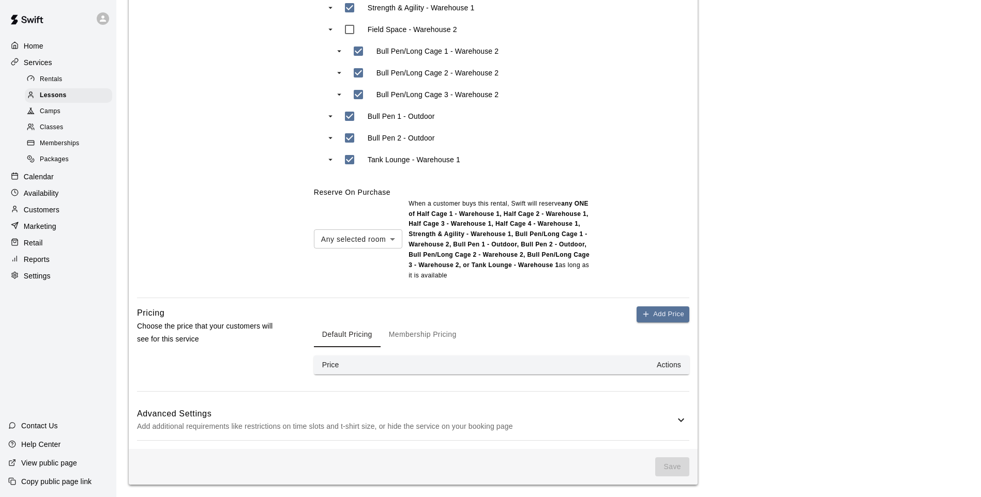
click at [33, 196] on p "Availability" at bounding box center [41, 193] width 35 height 10
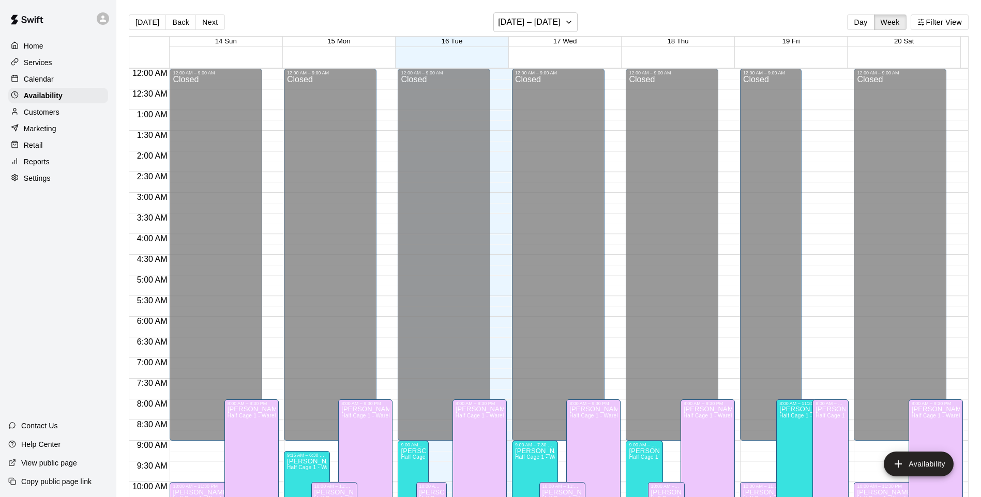
scroll to position [553, 0]
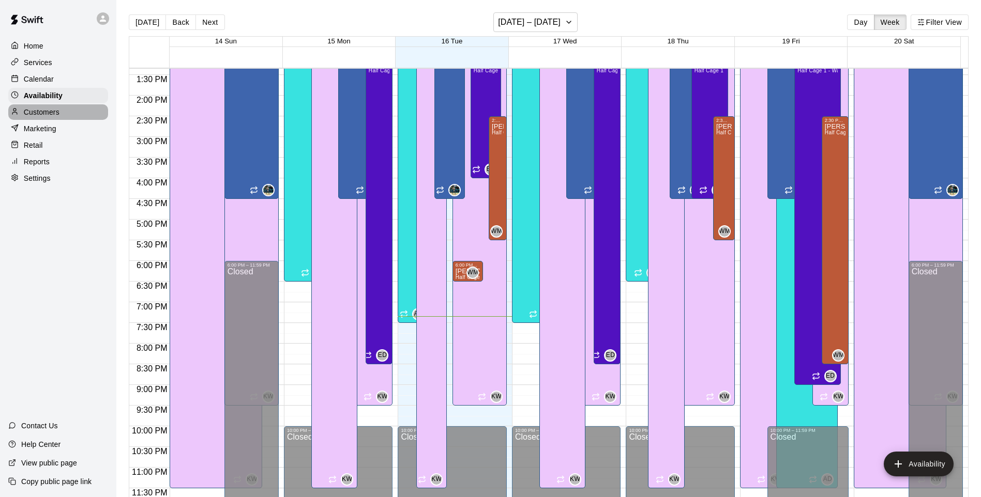
click at [55, 111] on p "Customers" at bounding box center [42, 112] width 36 height 10
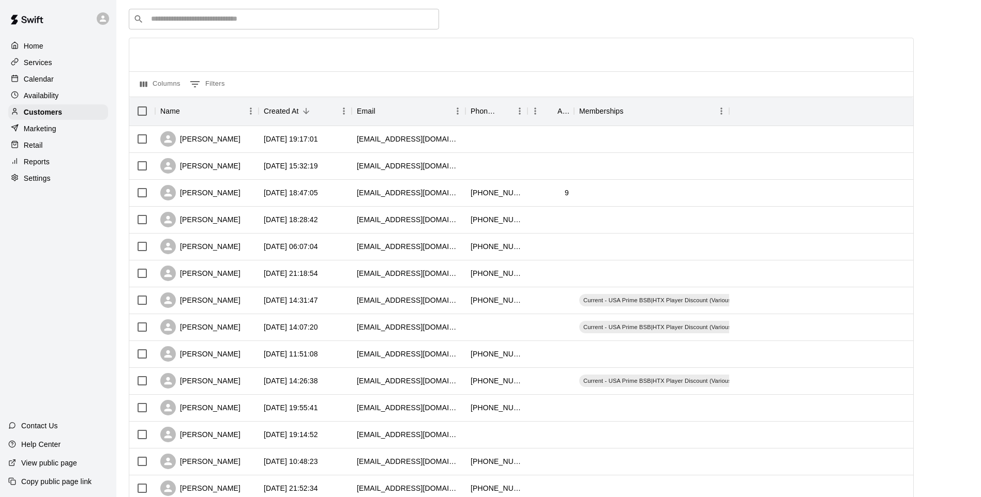
scroll to position [35, 0]
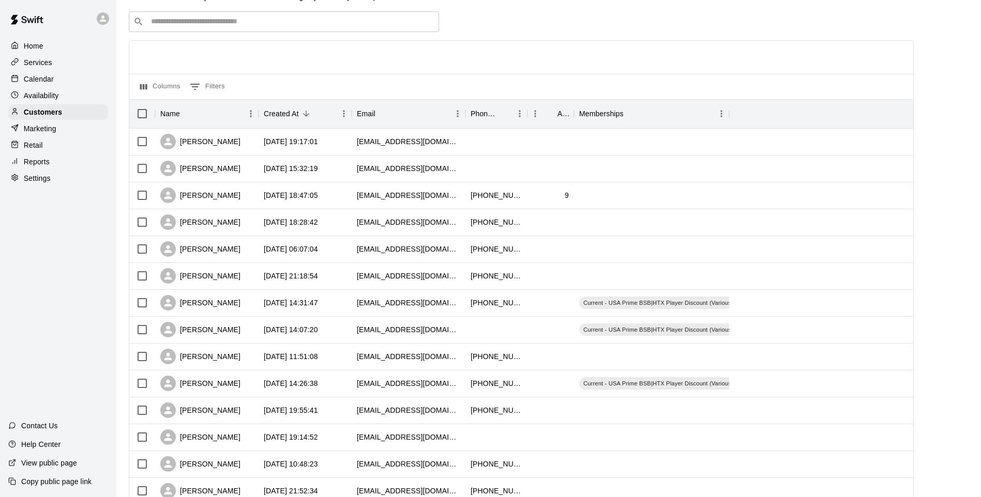
click at [44, 137] on div "Marketing" at bounding box center [58, 129] width 100 height 16
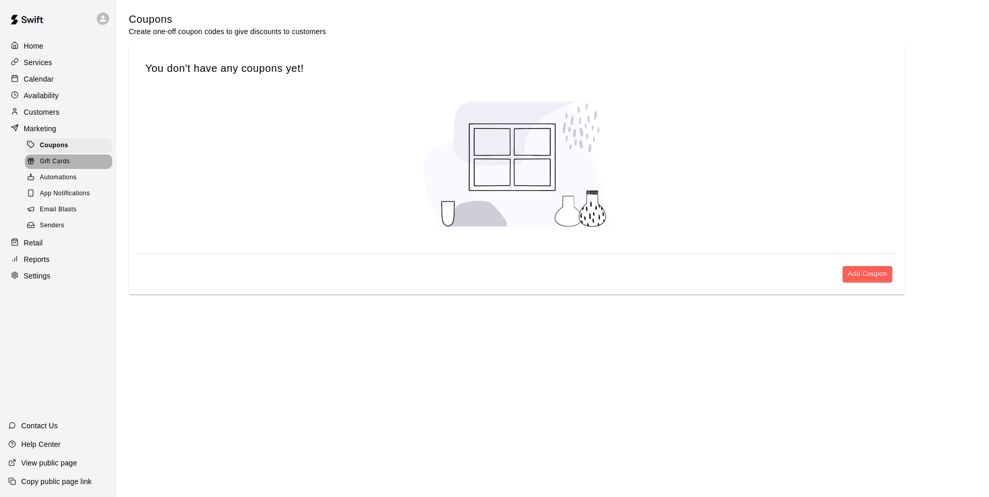
click at [50, 169] on div "Gift Cards" at bounding box center [68, 162] width 87 height 14
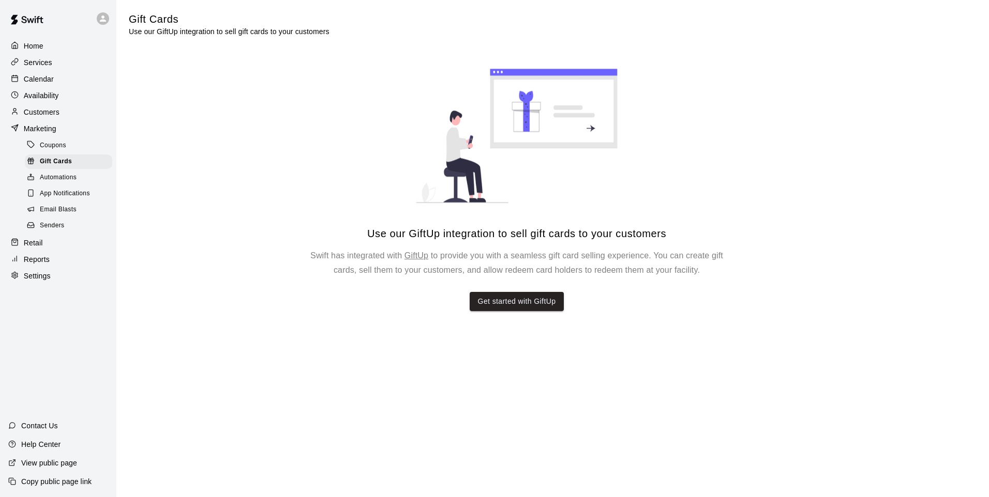
click at [60, 169] on div "Gift Cards" at bounding box center [68, 162] width 87 height 14
click at [56, 181] on span "Automations" at bounding box center [58, 178] width 37 height 10
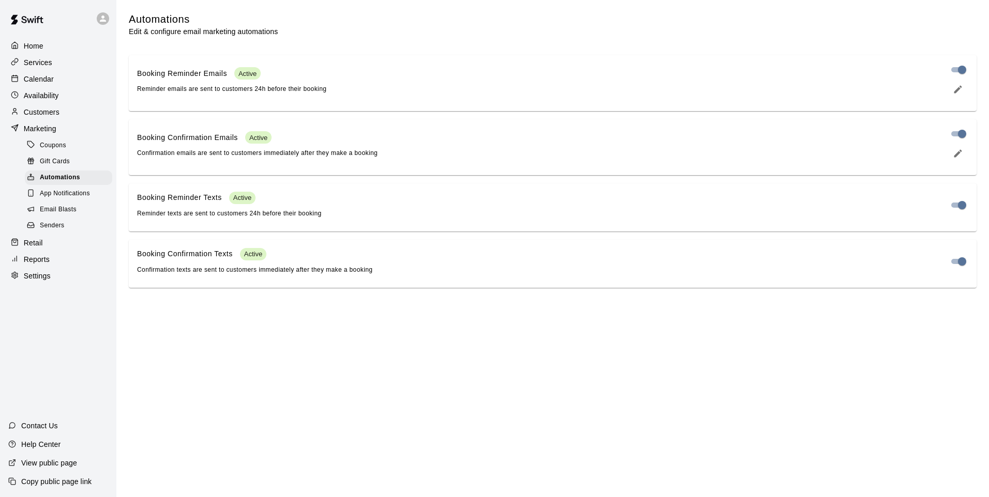
click at [53, 199] on span "App Notifications" at bounding box center [65, 194] width 50 height 10
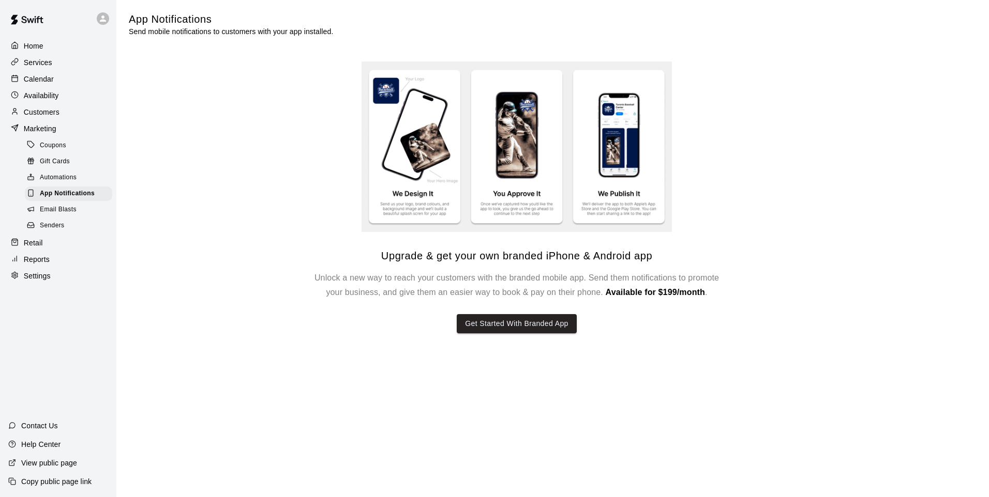
click at [50, 215] on span "Email Blasts" at bounding box center [58, 210] width 37 height 10
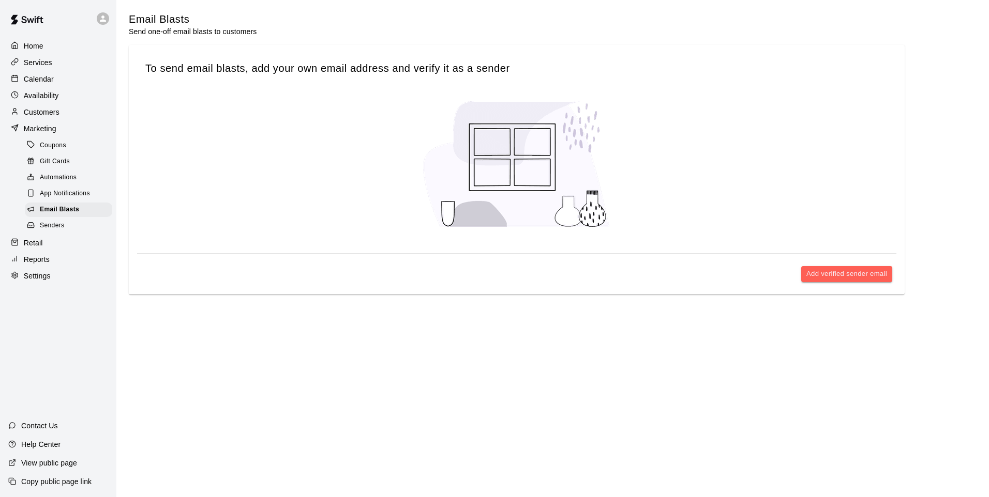
click at [41, 230] on span "Senders" at bounding box center [52, 226] width 25 height 10
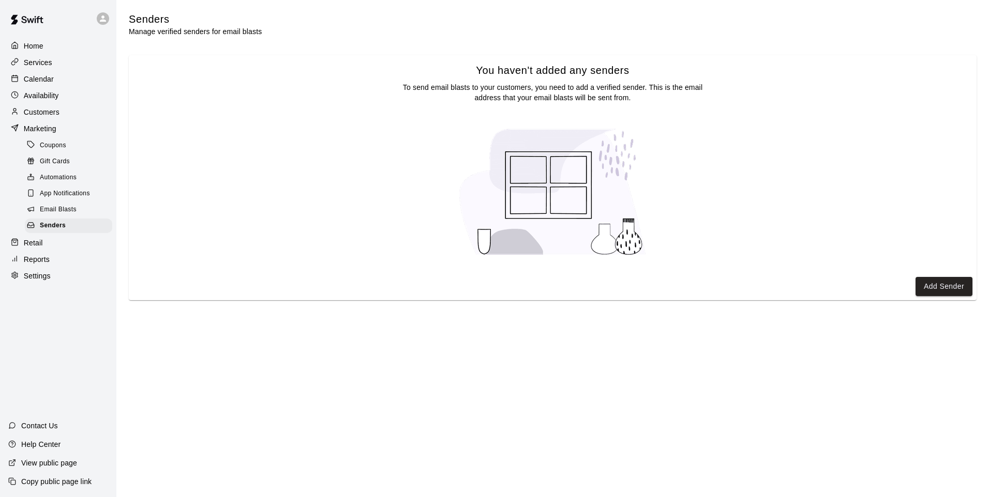
click at [31, 248] on p "Retail" at bounding box center [33, 243] width 19 height 10
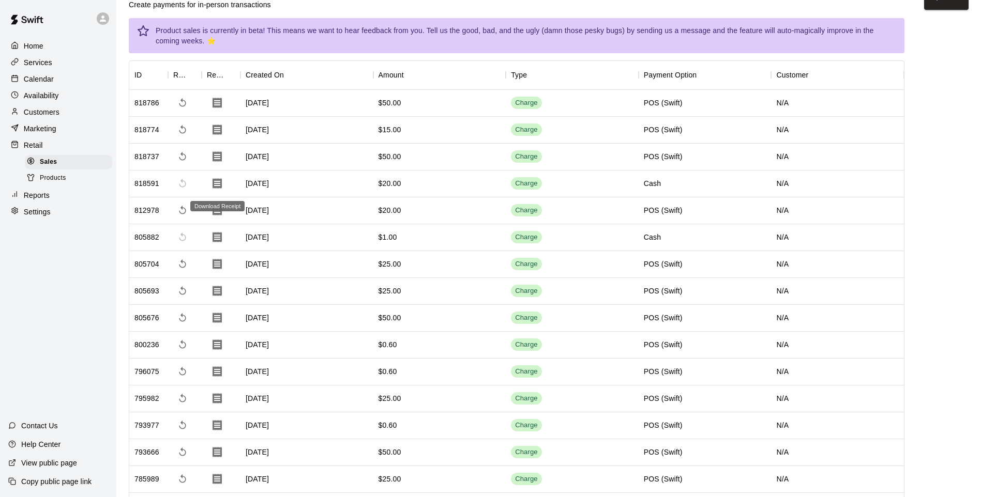
scroll to position [52, 0]
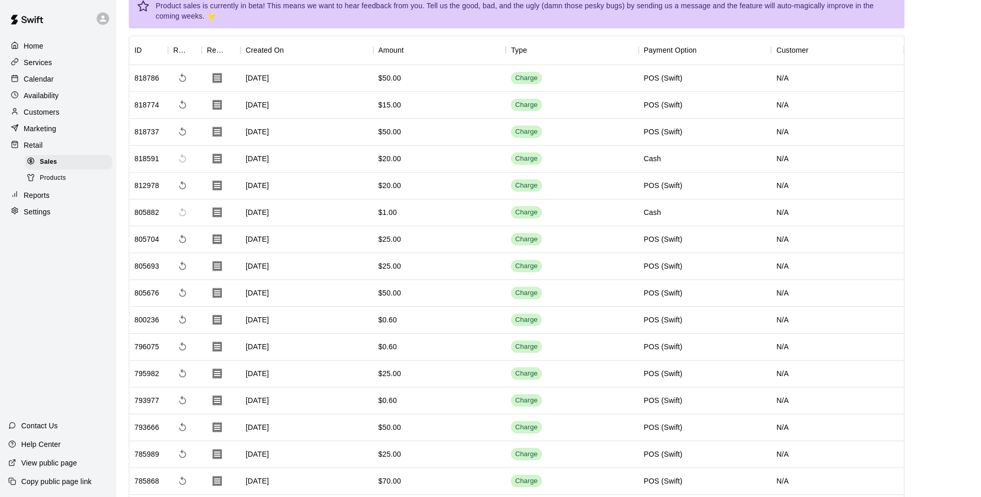
click at [40, 183] on div "Products" at bounding box center [68, 178] width 87 height 14
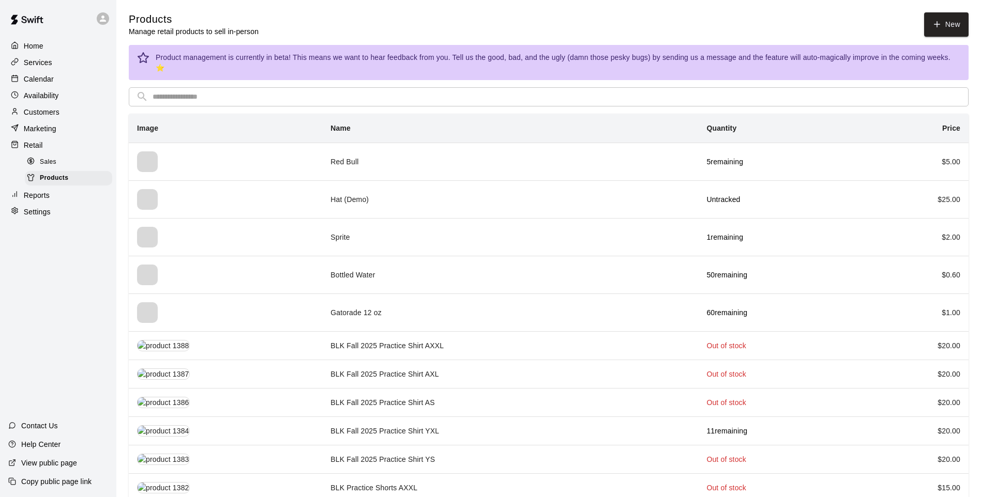
click at [940, 32] on link "New" at bounding box center [946, 24] width 44 height 24
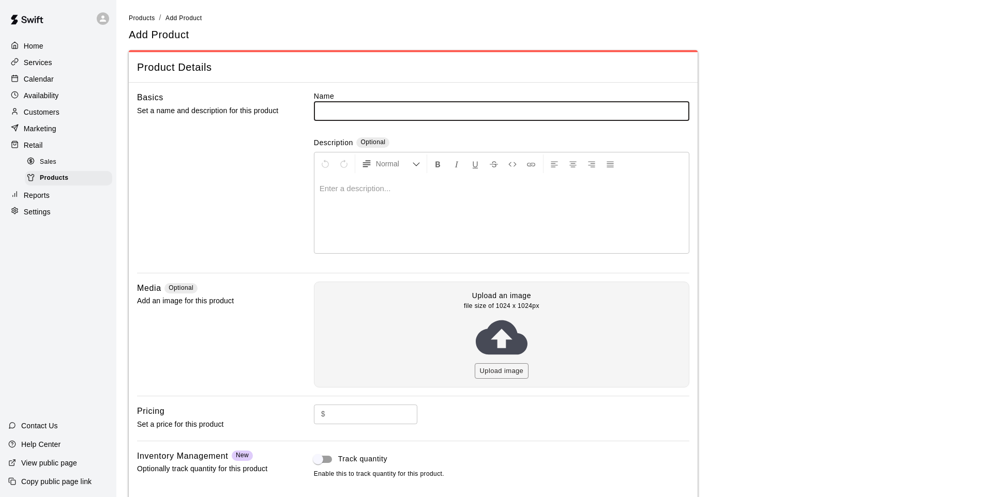
click at [38, 160] on div at bounding box center [33, 162] width 13 height 10
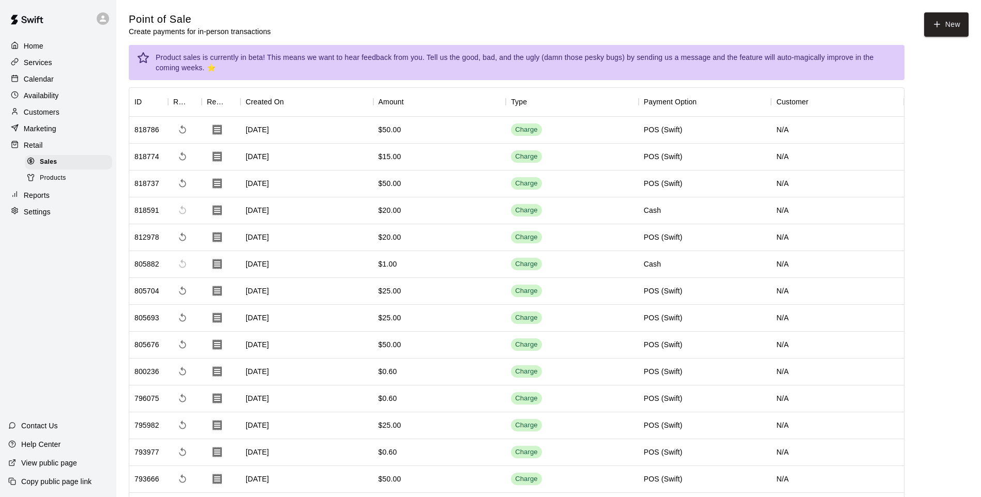
click at [39, 190] on div "Home Services Calendar Availability Customers Marketing Retail Sales Products R…" at bounding box center [58, 129] width 116 height 184
click at [44, 176] on div "Products" at bounding box center [68, 178] width 87 height 14
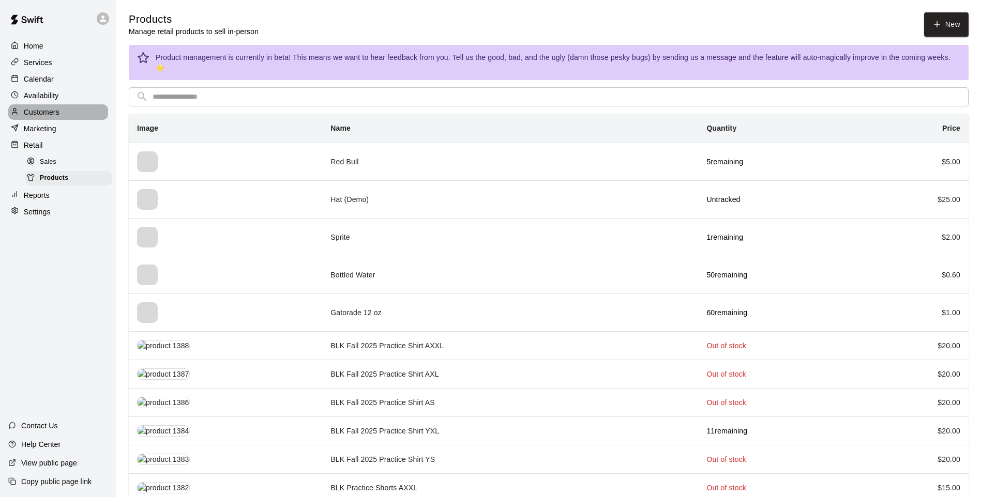
click at [53, 117] on p "Customers" at bounding box center [42, 112] width 36 height 10
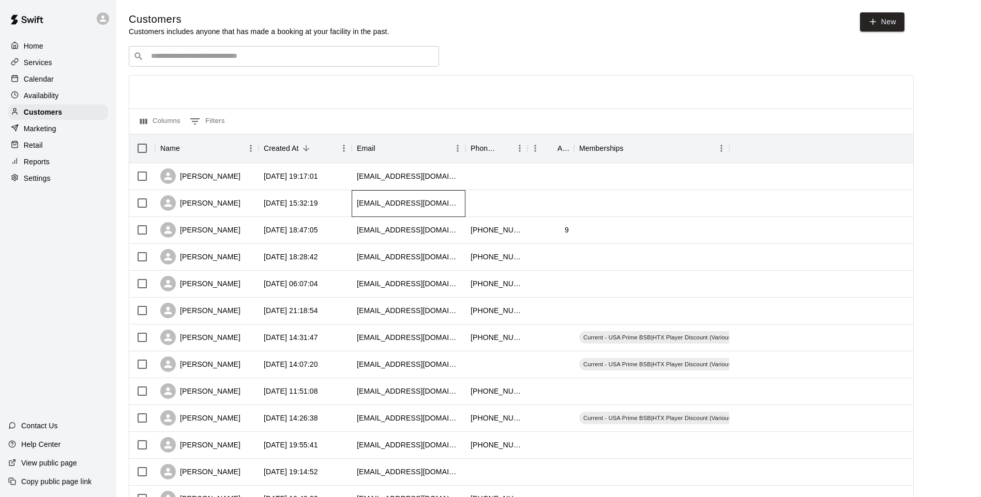
click at [410, 203] on div "[EMAIL_ADDRESS][DOMAIN_NAME]" at bounding box center [408, 203] width 103 height 10
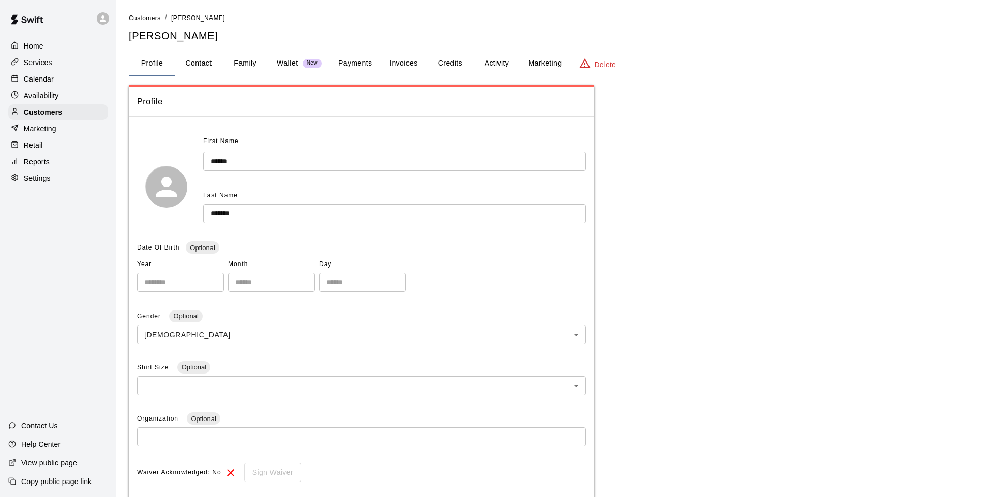
click at [54, 114] on p "Customers" at bounding box center [43, 112] width 38 height 10
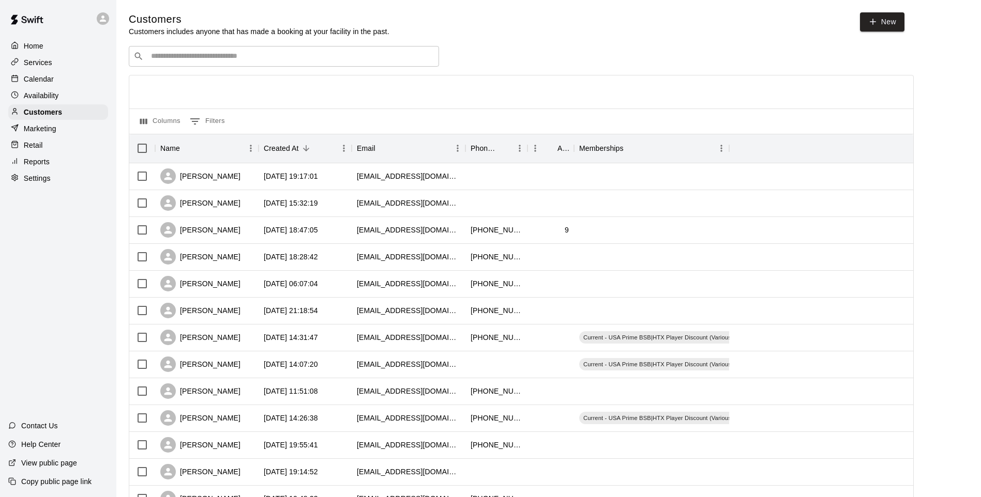
click at [54, 83] on div "Calendar" at bounding box center [58, 79] width 100 height 16
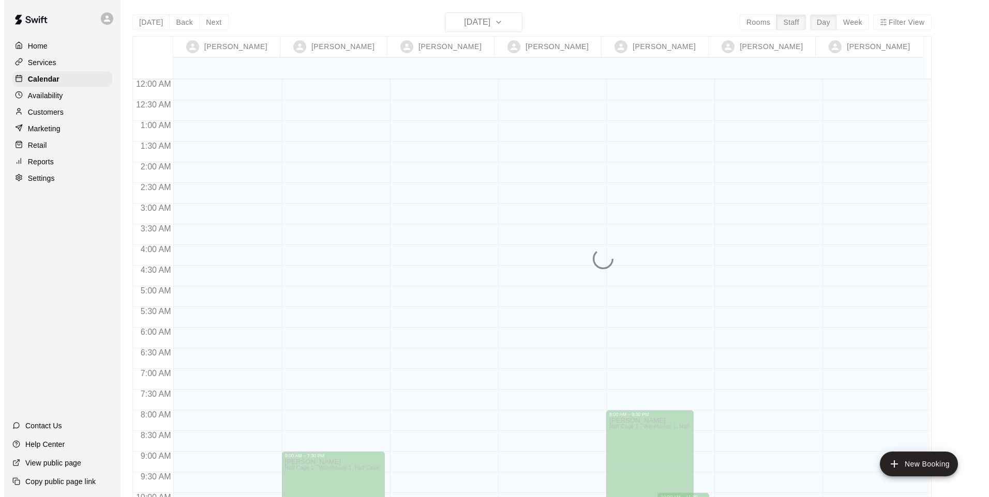
scroll to position [563, 0]
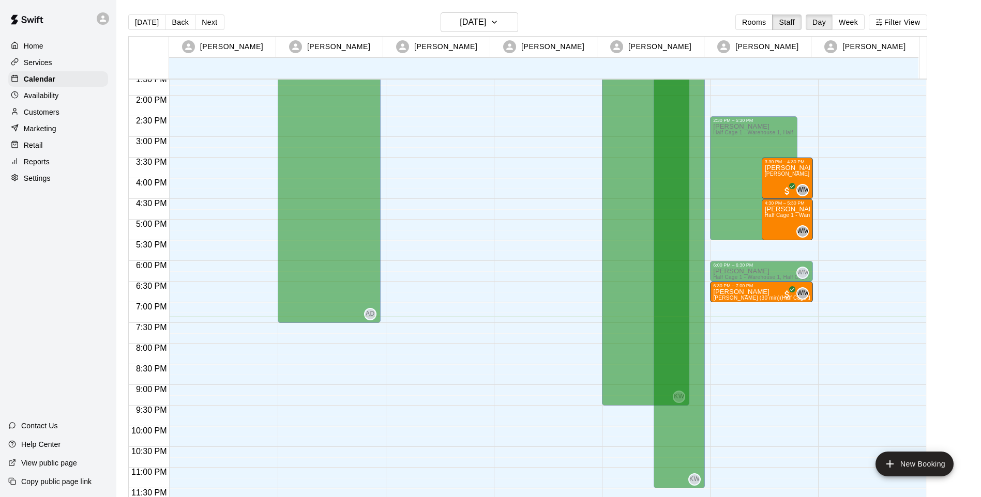
click at [747, 292] on p "[PERSON_NAME]" at bounding box center [761, 292] width 97 height 0
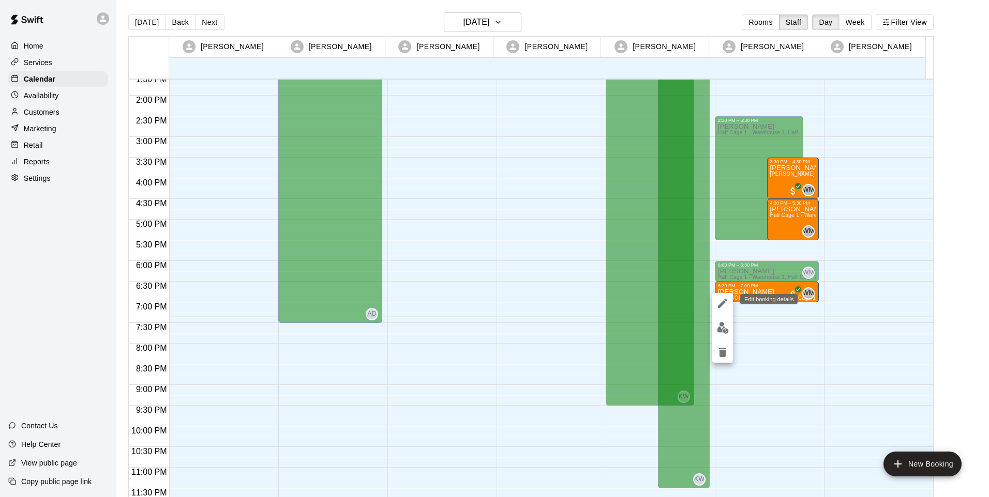
click at [722, 307] on icon "edit" at bounding box center [722, 303] width 12 height 12
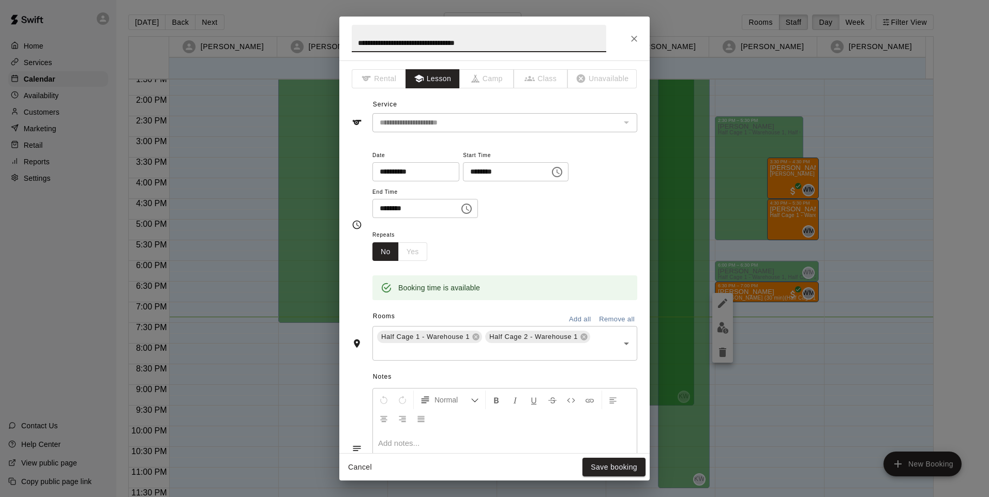
scroll to position [205, 0]
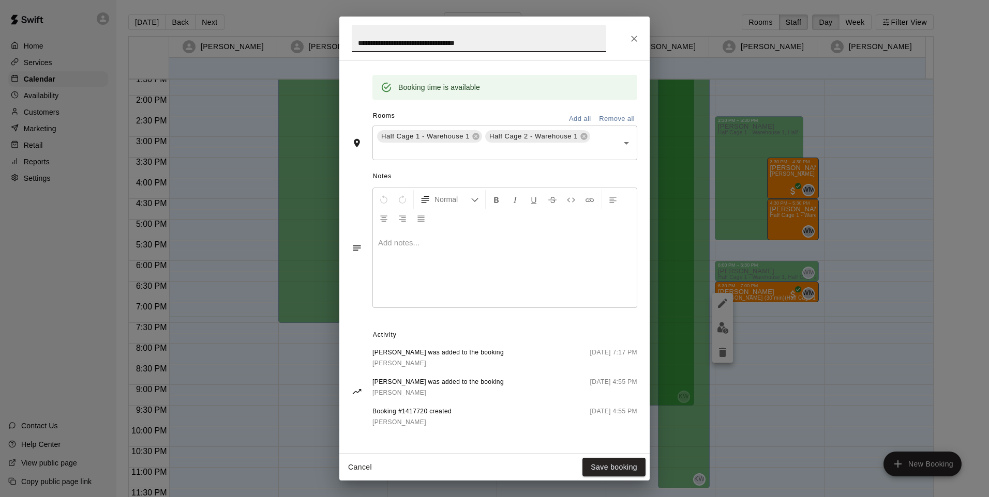
type input "**********"
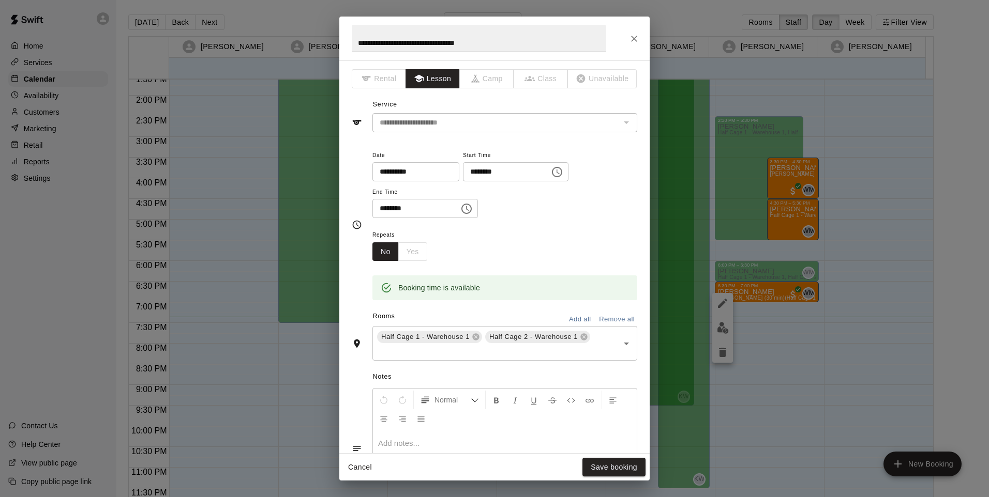
click at [599, 263] on div "Booking time is available" at bounding box center [504, 280] width 265 height 39
click at [621, 466] on button "Save booking" at bounding box center [613, 467] width 63 height 19
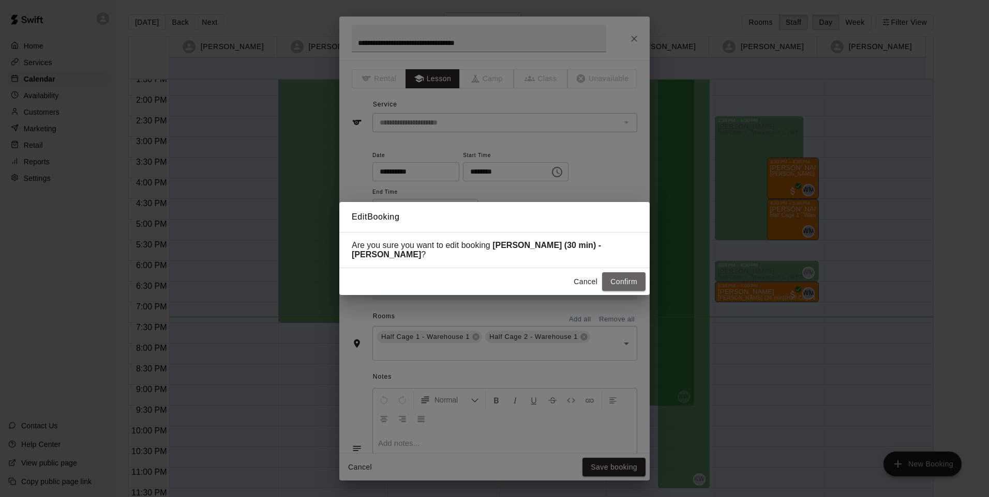
click at [627, 289] on button "Confirm" at bounding box center [623, 281] width 43 height 19
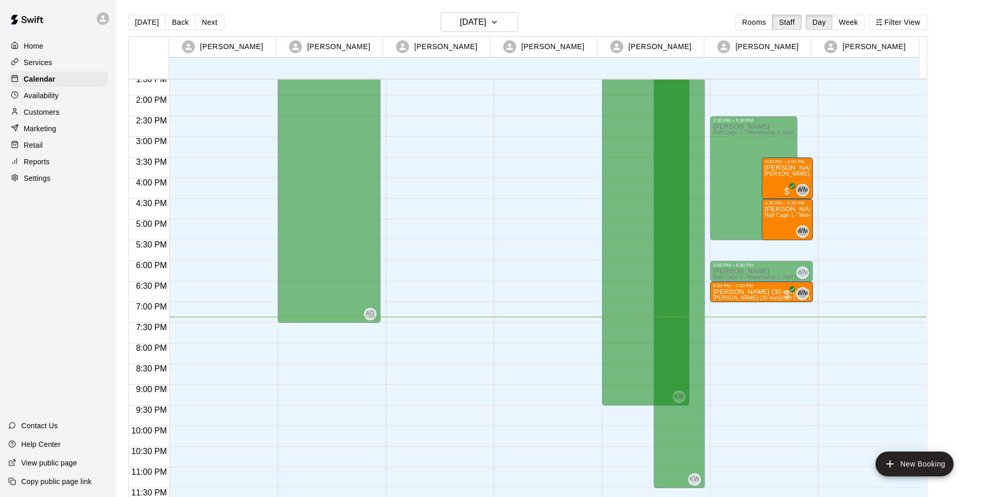
click at [771, 289] on div "6:30 PM – 7:00 PM" at bounding box center [761, 285] width 97 height 5
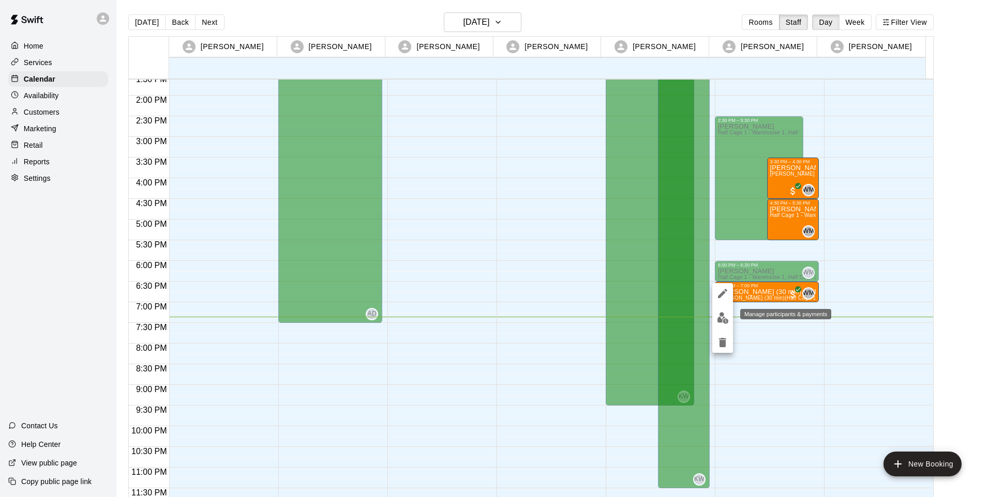
click at [720, 323] on img "edit" at bounding box center [723, 318] width 12 height 12
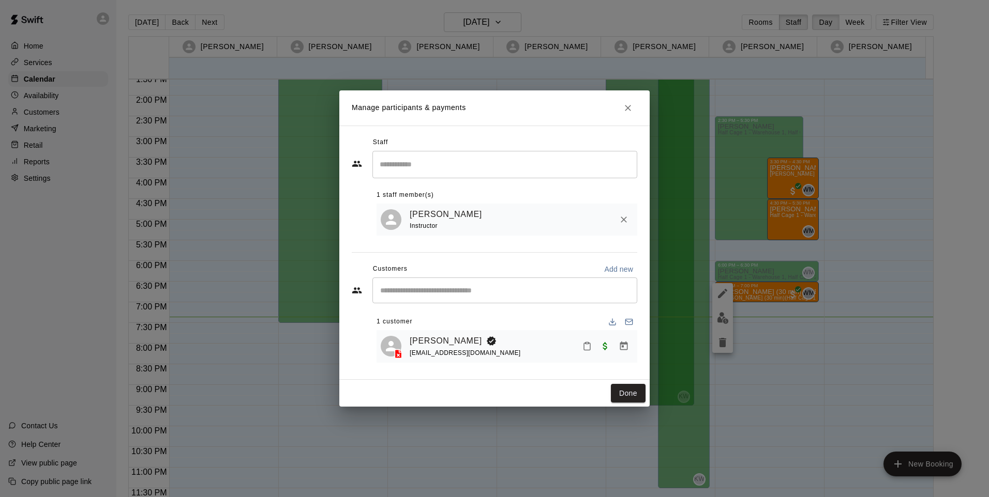
click at [454, 157] on input "Search staff" at bounding box center [504, 165] width 255 height 18
type input "*****"
click at [419, 210] on link "[PERSON_NAME]" at bounding box center [446, 214] width 72 height 13
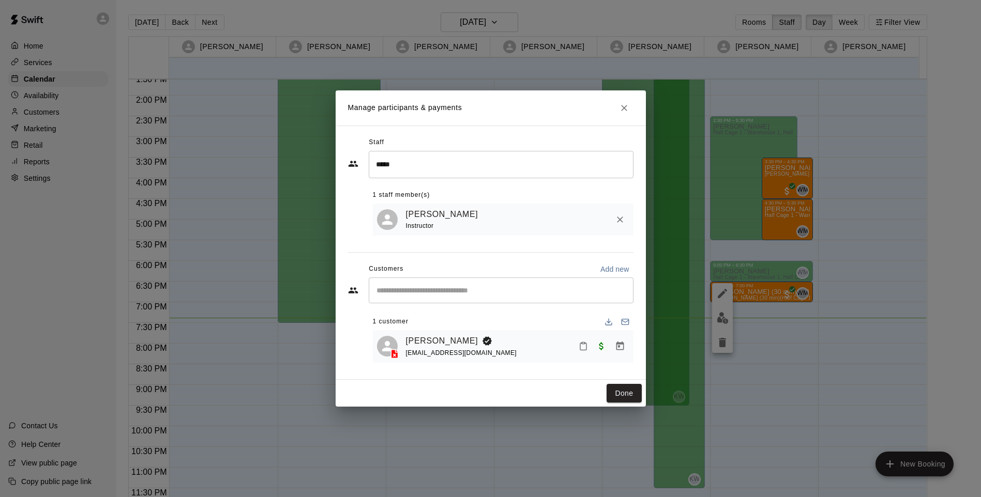
select select "**"
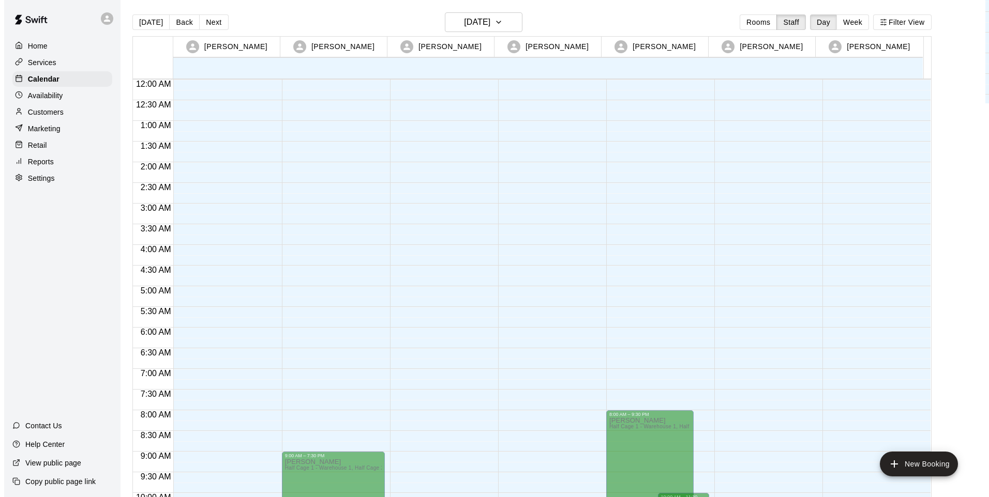
scroll to position [563, 0]
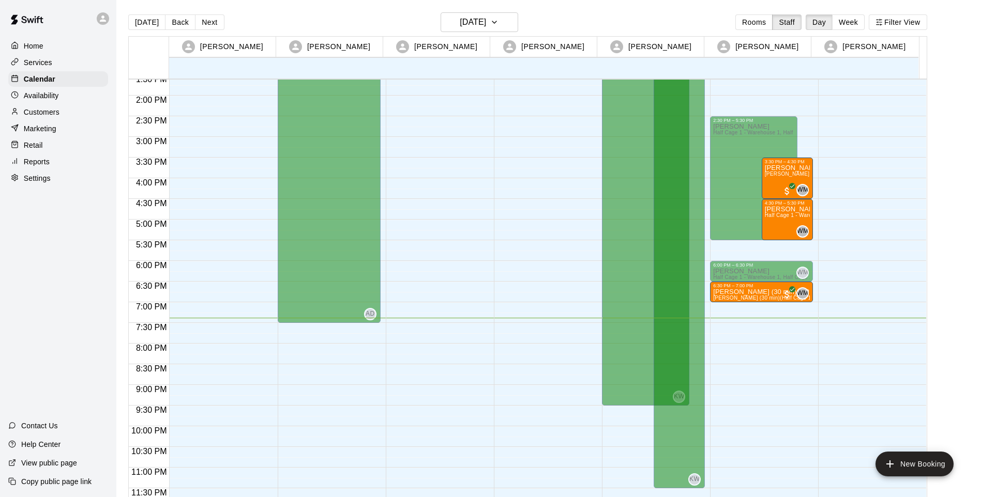
click at [760, 292] on p "[PERSON_NAME] (30 min) - [PERSON_NAME]" at bounding box center [761, 292] width 97 height 0
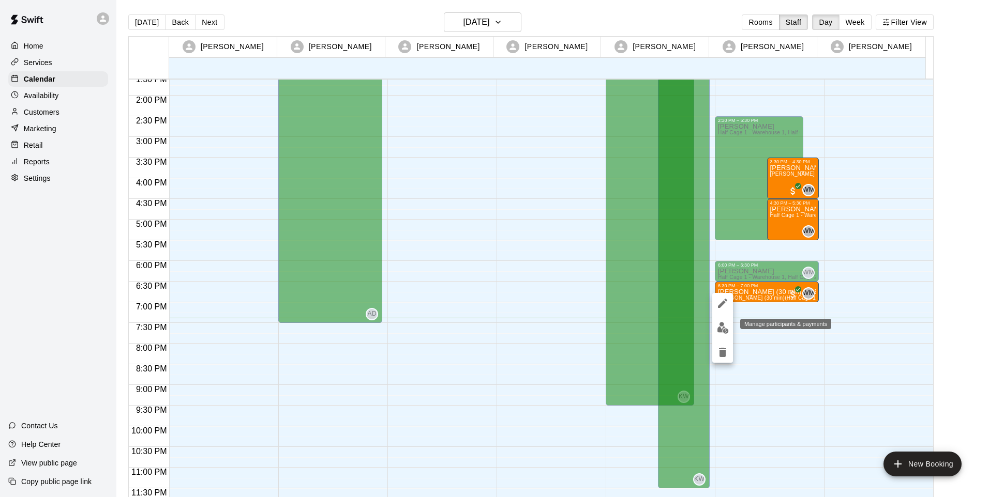
click at [719, 329] on img "edit" at bounding box center [723, 328] width 12 height 12
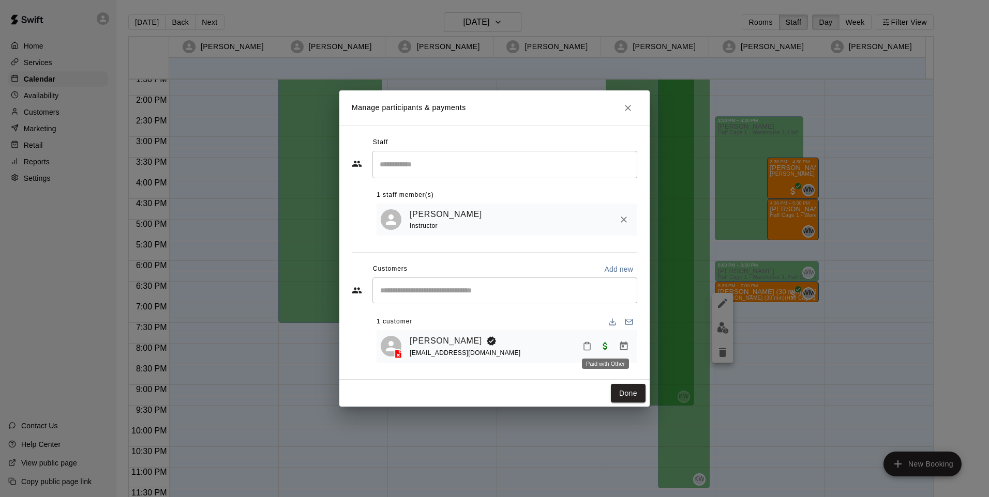
click at [602, 346] on span "Paid with Other" at bounding box center [605, 346] width 19 height 9
click at [603, 348] on span "Paid with Other" at bounding box center [605, 346] width 19 height 9
drag, startPoint x: 628, startPoint y: 389, endPoint x: 640, endPoint y: 389, distance: 11.4
click at [628, 390] on button "Done" at bounding box center [628, 393] width 35 height 19
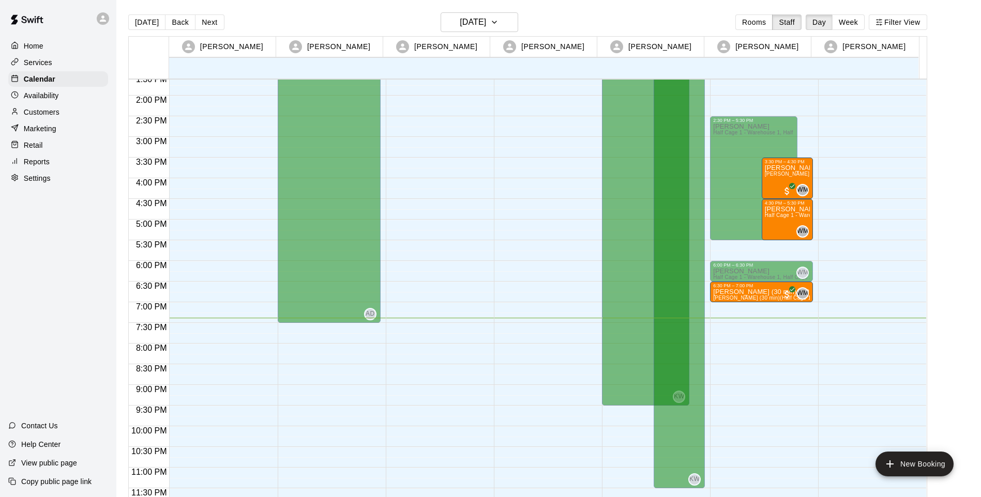
click at [772, 297] on span "[PERSON_NAME] (30 min) (Half Cage 1 - Warehouse 1, Half Cage 2 - Warehouse 1)" at bounding box center [816, 298] width 207 height 6
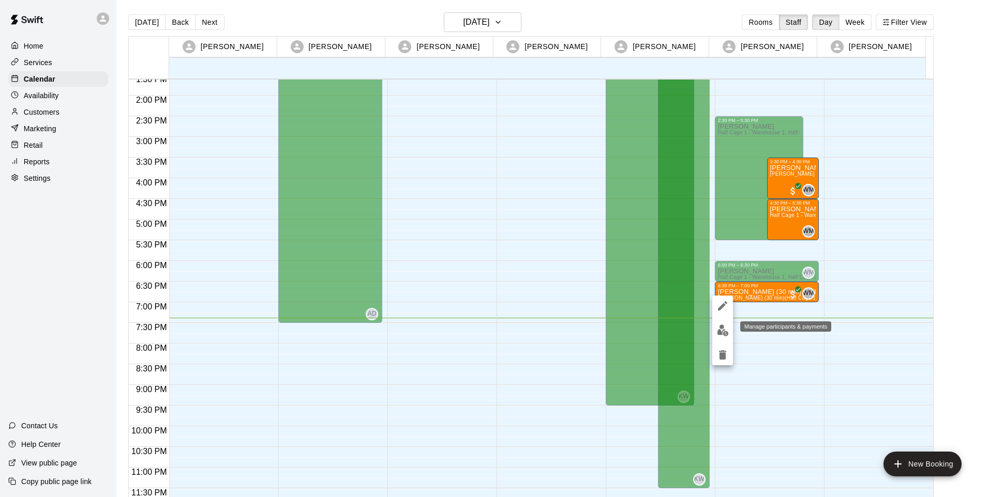
click at [724, 331] on img "edit" at bounding box center [723, 331] width 12 height 12
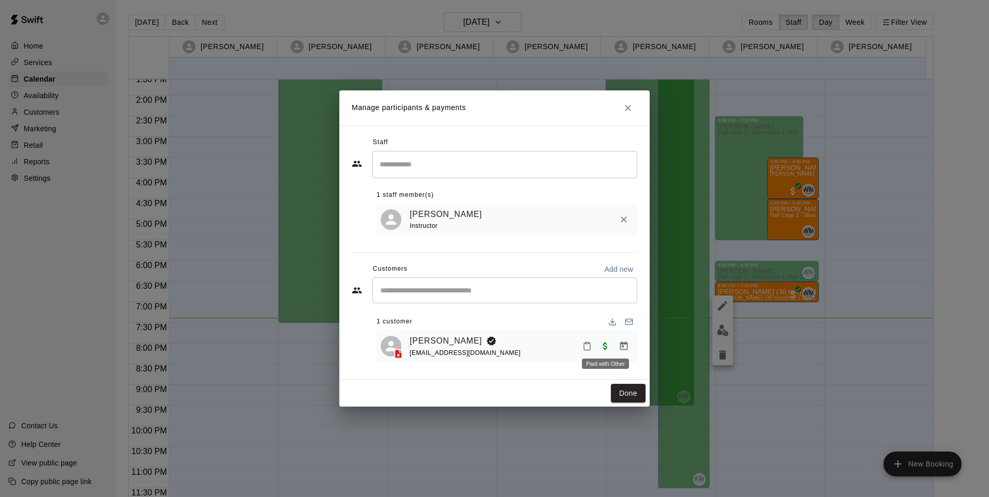
click at [604, 346] on span "Paid with Other" at bounding box center [605, 346] width 19 height 9
click at [602, 364] on div "Paid with Other" at bounding box center [605, 364] width 47 height 10
click at [627, 402] on button "Done" at bounding box center [628, 393] width 35 height 19
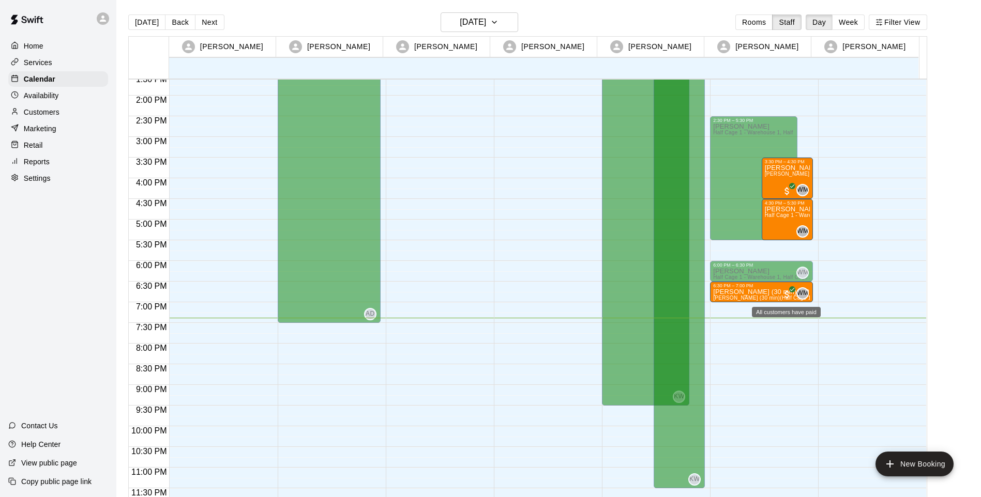
click at [782, 293] on span "All customers have paid" at bounding box center [787, 295] width 10 height 10
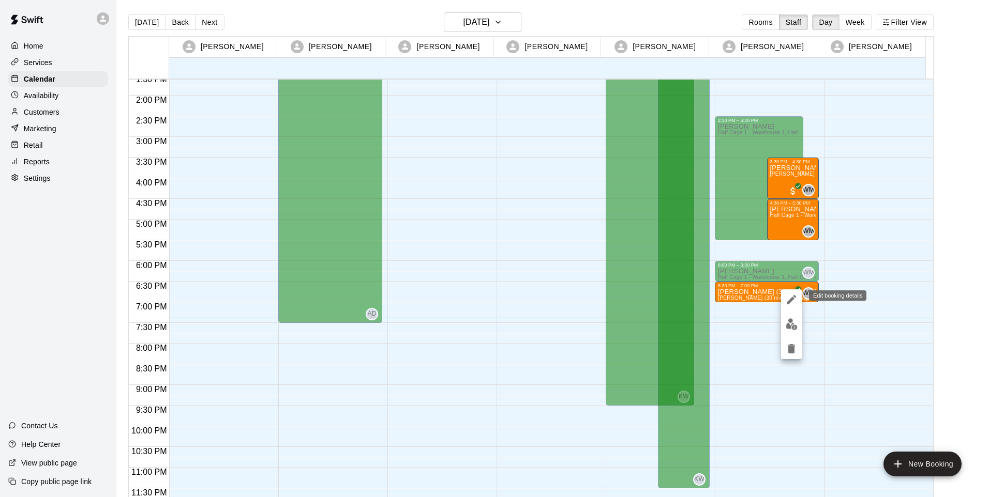
click at [792, 300] on icon "edit" at bounding box center [790, 299] width 9 height 9
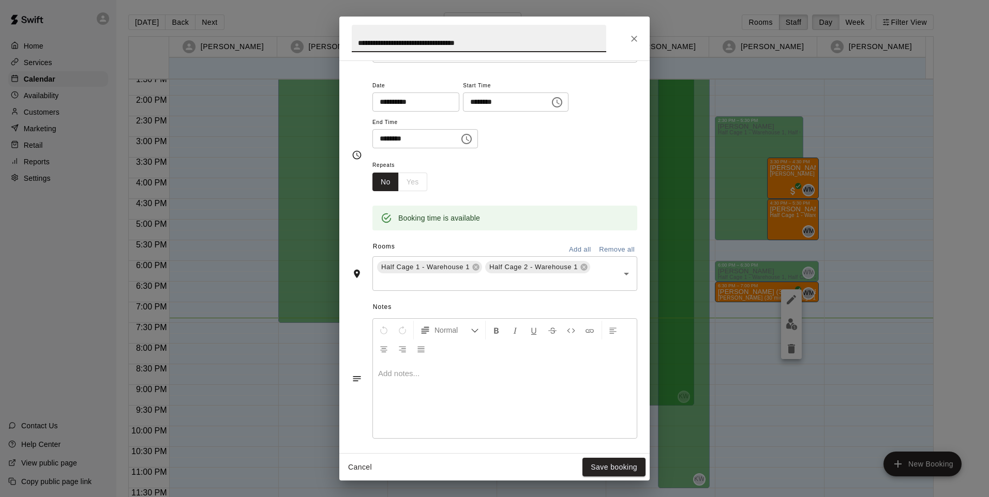
scroll to position [0, 0]
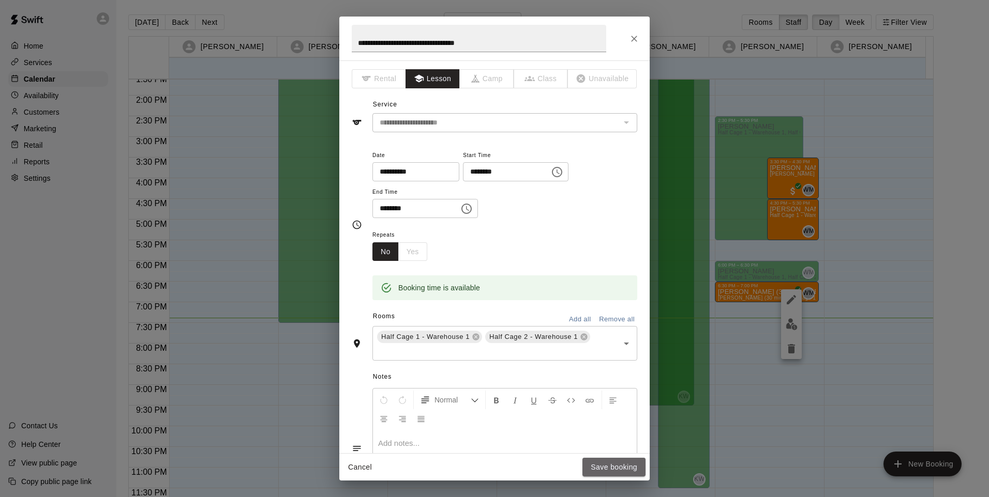
click at [615, 464] on button "Save booking" at bounding box center [613, 467] width 63 height 19
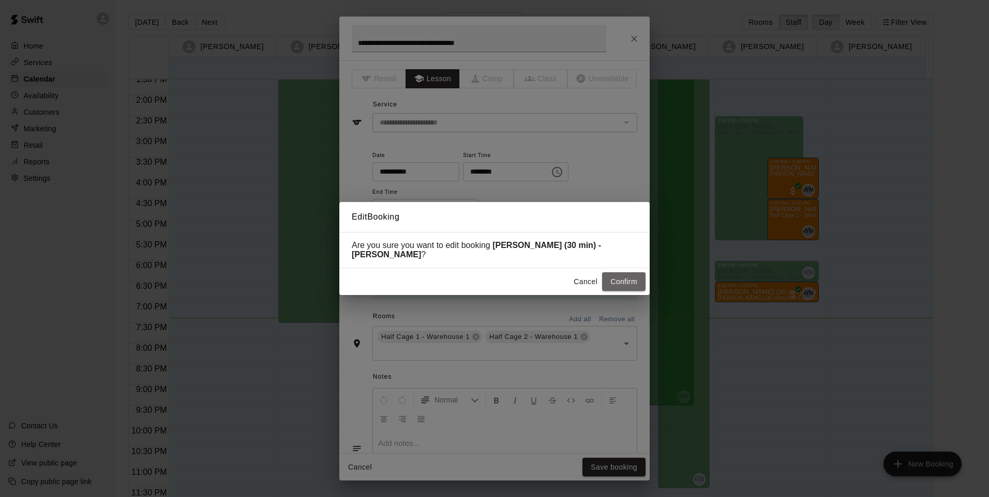
drag, startPoint x: 639, startPoint y: 280, endPoint x: 637, endPoint y: 260, distance: 20.3
click at [637, 245] on div "Edit Booking Are you sure you want to edit booking [PERSON_NAME] (30 min) - [PE…" at bounding box center [494, 248] width 310 height 93
click at [587, 282] on button "Cancel" at bounding box center [585, 281] width 33 height 19
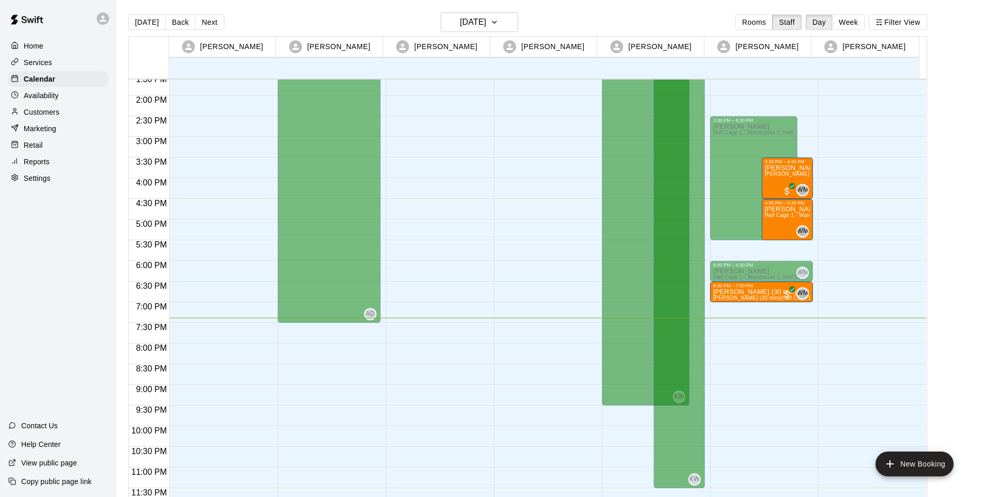
click at [768, 292] on p "[PERSON_NAME] (30 min) - [PERSON_NAME]" at bounding box center [761, 292] width 97 height 0
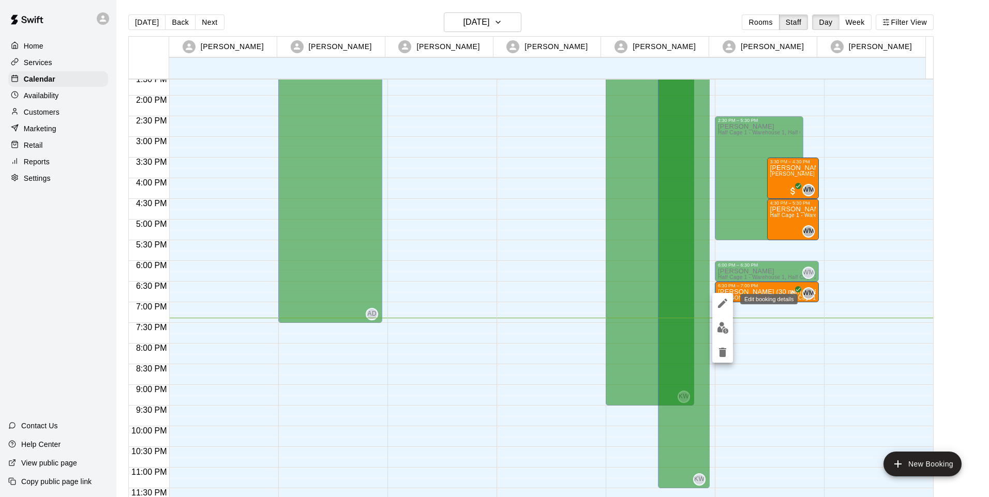
click at [723, 297] on icon "edit" at bounding box center [722, 303] width 12 height 12
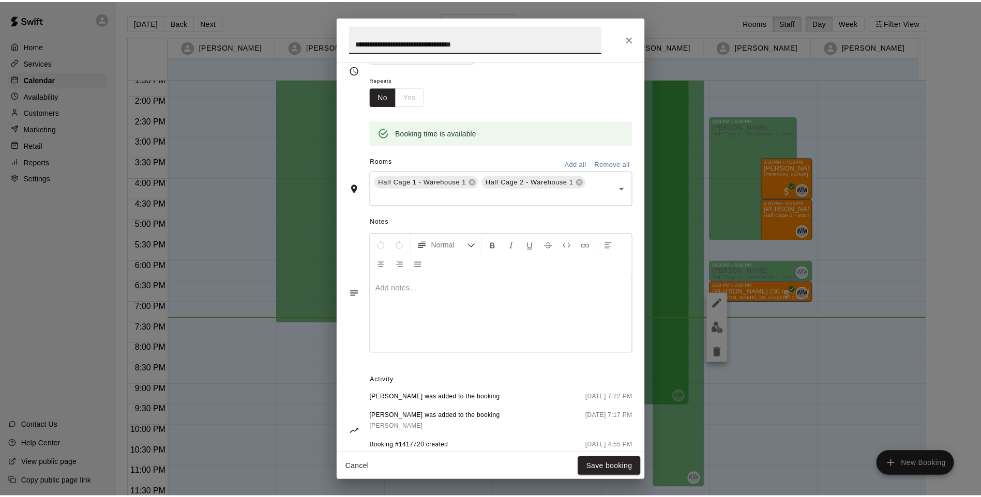
scroll to position [192, 0]
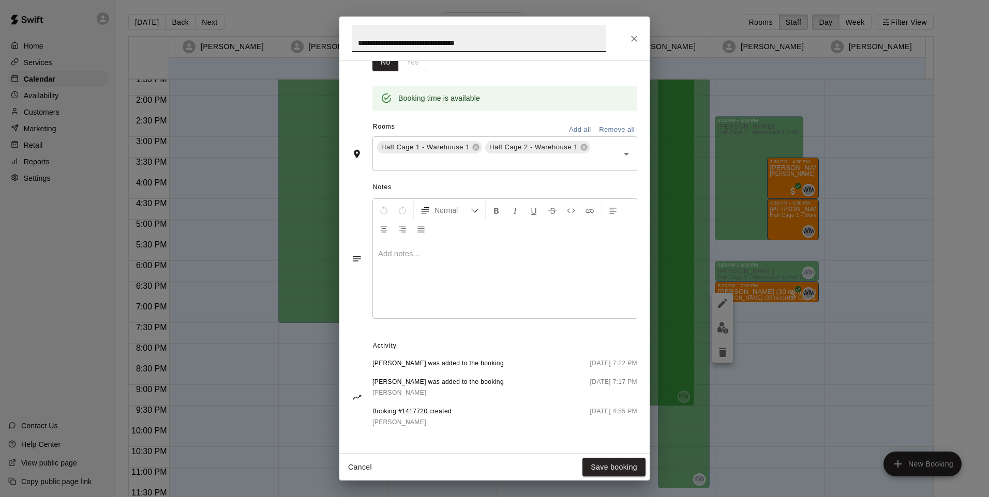
click at [602, 469] on button "Save booking" at bounding box center [613, 467] width 63 height 19
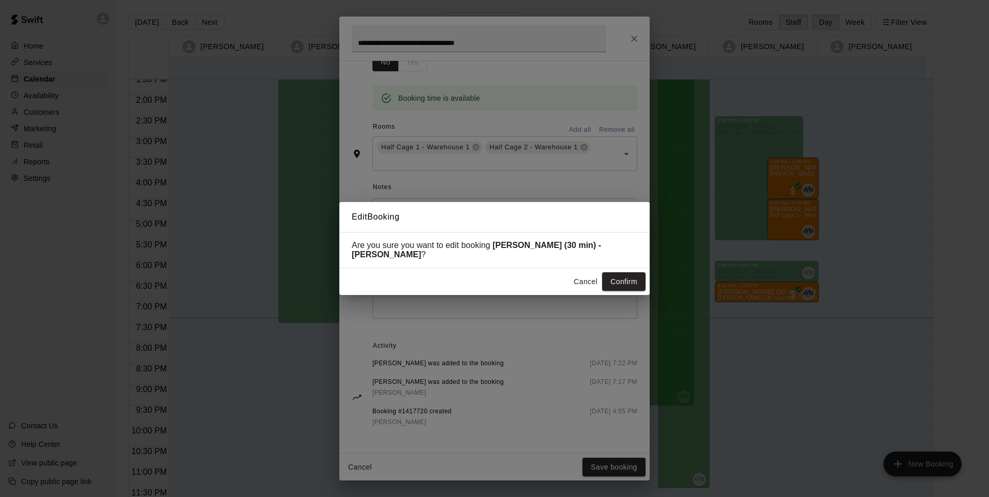
click at [629, 278] on button "Confirm" at bounding box center [623, 281] width 43 height 19
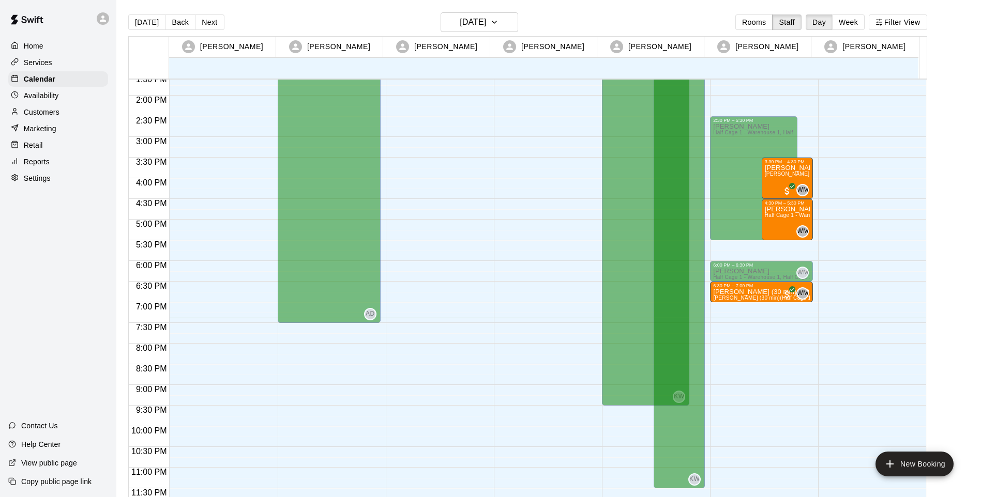
click at [762, 292] on p "[PERSON_NAME] (30 min) - [PERSON_NAME]" at bounding box center [761, 292] width 97 height 0
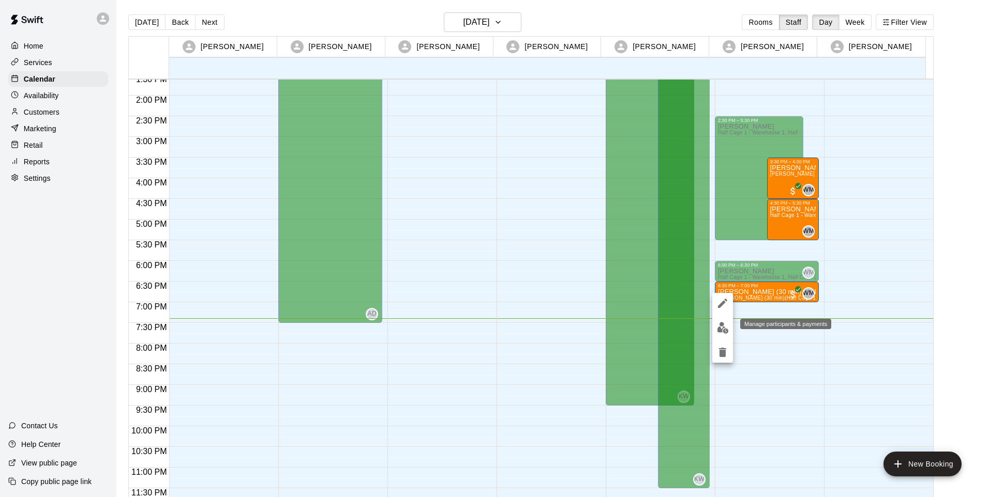
click at [725, 329] on img "edit" at bounding box center [723, 328] width 12 height 12
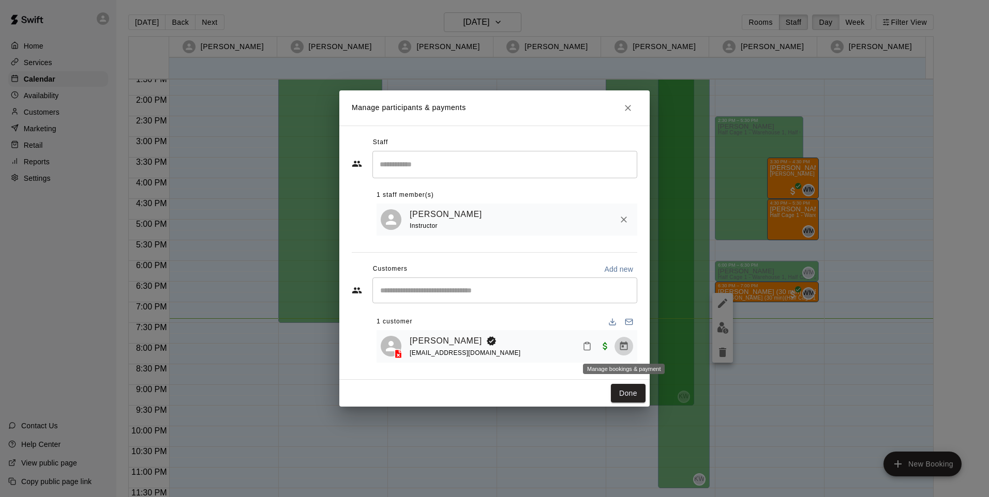
click at [622, 347] on icon "Manage bookings & payment" at bounding box center [624, 346] width 8 height 9
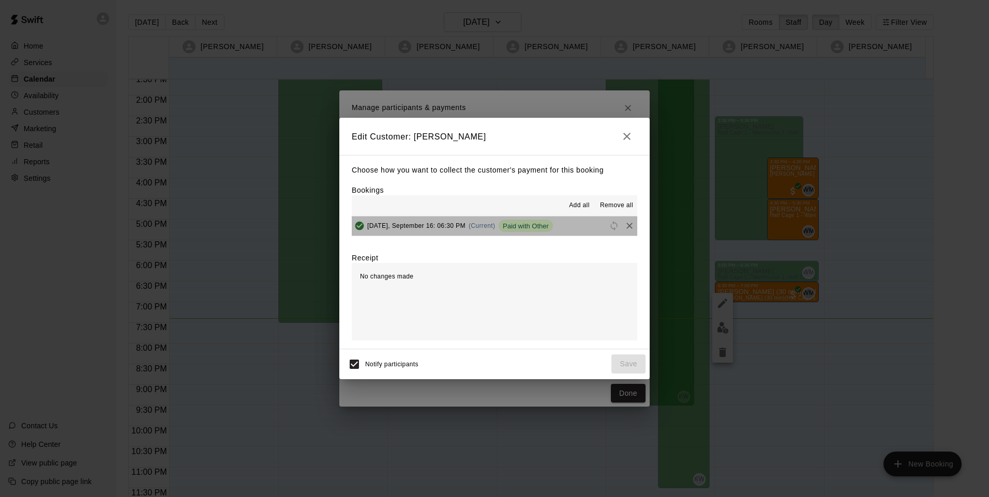
click at [528, 225] on span "Paid with Other" at bounding box center [525, 226] width 54 height 8
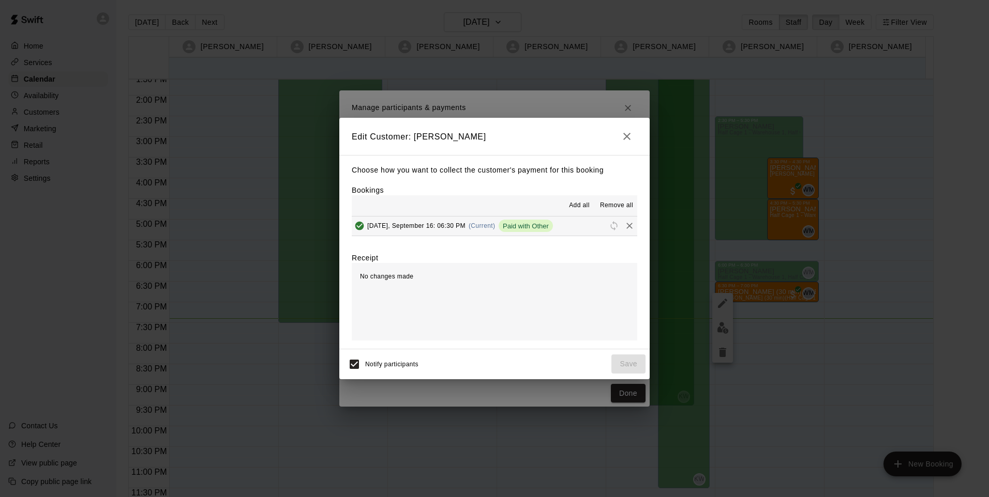
click at [517, 227] on span "Paid with Other" at bounding box center [525, 226] width 54 height 8
click at [626, 226] on icon "Remove" at bounding box center [629, 226] width 6 height 6
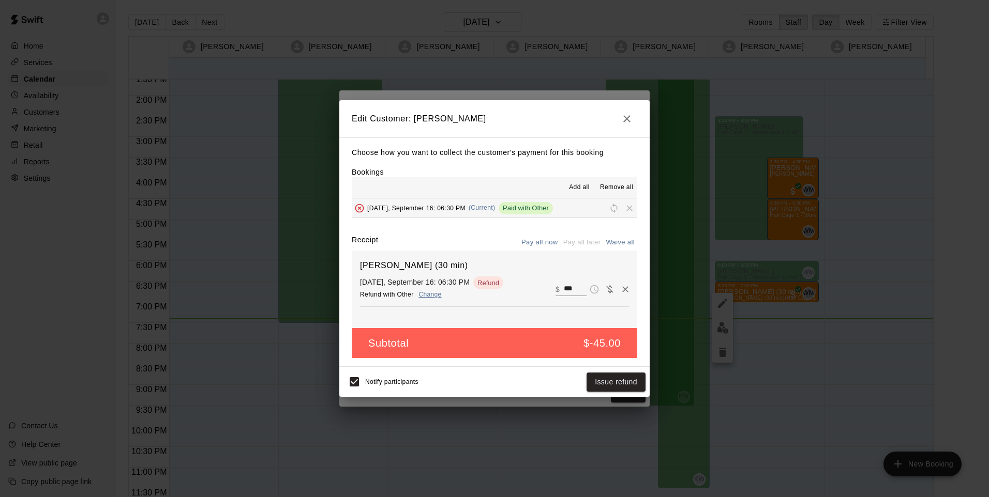
click at [564, 290] on input "***" at bounding box center [575, 289] width 23 height 13
click at [520, 311] on div "[PERSON_NAME] (30 min) [DATE], September 16: 06:30 PM ​ $ ** Cannot charge a po…" at bounding box center [494, 290] width 285 height 78
click at [555, 287] on div "​ $ **" at bounding box center [570, 284] width 31 height 13
type input "*"
type input "**"
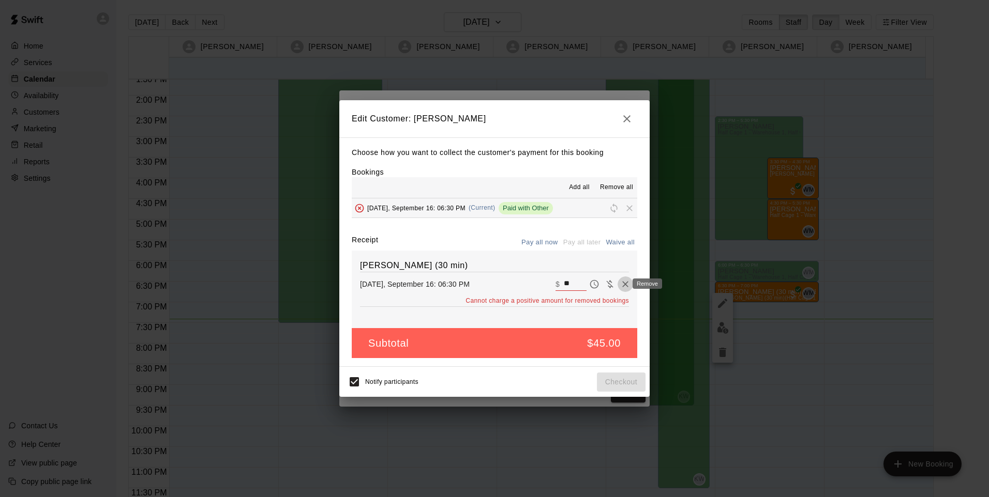
click at [620, 290] on icon "Remove" at bounding box center [625, 284] width 10 height 10
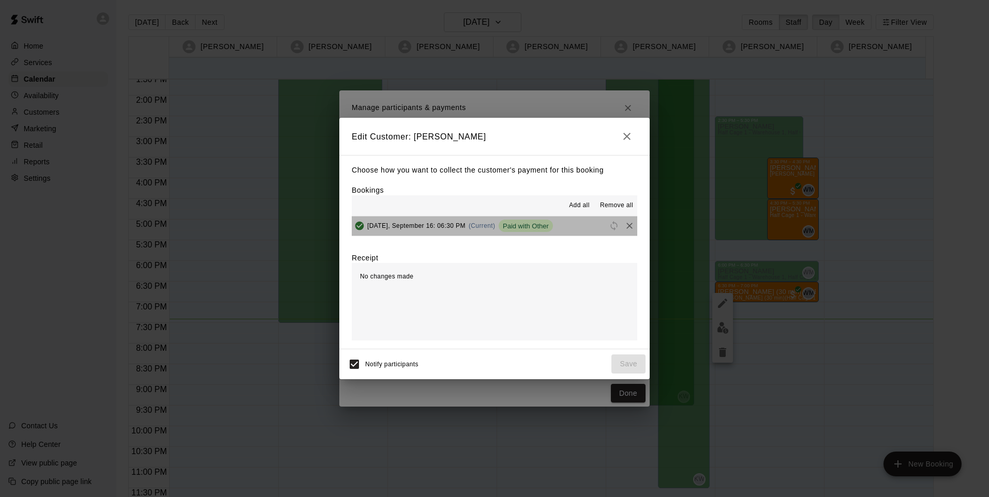
click at [537, 227] on span "Paid with Other" at bounding box center [525, 226] width 54 height 8
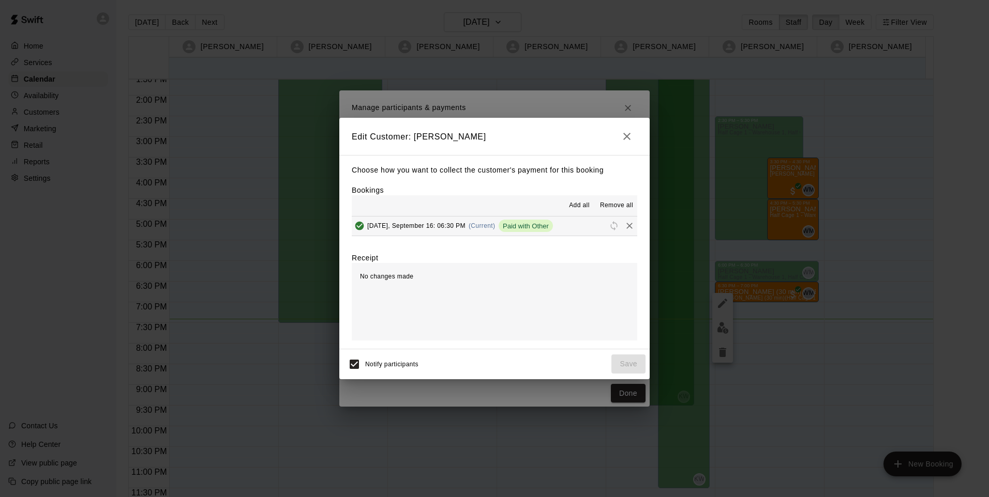
click at [610, 228] on span "Reschedule" at bounding box center [614, 226] width 16 height 8
click at [582, 203] on span "Add all" at bounding box center [579, 206] width 21 height 10
drag, startPoint x: 403, startPoint y: 278, endPoint x: 522, endPoint y: 248, distance: 122.3
click at [404, 277] on span "No changes made" at bounding box center [386, 276] width 53 height 7
click at [626, 137] on icon "button" at bounding box center [626, 136] width 7 height 7
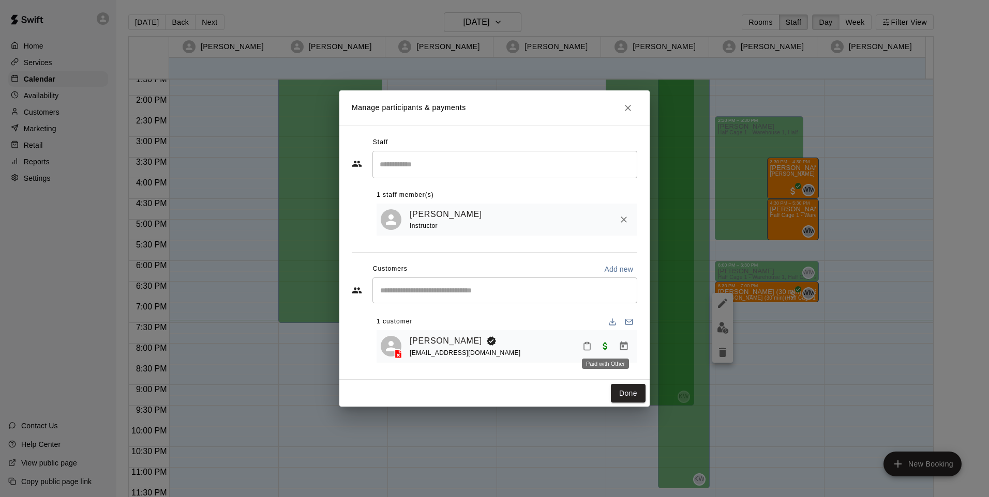
click at [603, 350] on span "Paid with Other" at bounding box center [605, 346] width 19 height 9
click at [604, 346] on span "Paid with Other" at bounding box center [605, 346] width 19 height 9
click at [630, 347] on button "Manage bookings & payment" at bounding box center [623, 346] width 19 height 19
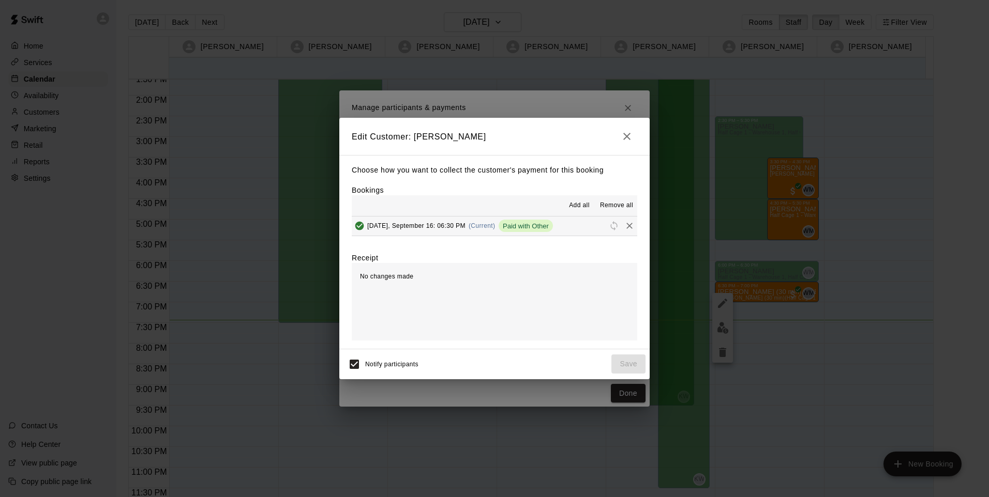
click at [536, 228] on span "Paid with Other" at bounding box center [525, 226] width 54 height 8
click at [528, 228] on span "Paid with Other" at bounding box center [525, 226] width 54 height 8
click at [624, 225] on icon "Remove" at bounding box center [629, 226] width 10 height 10
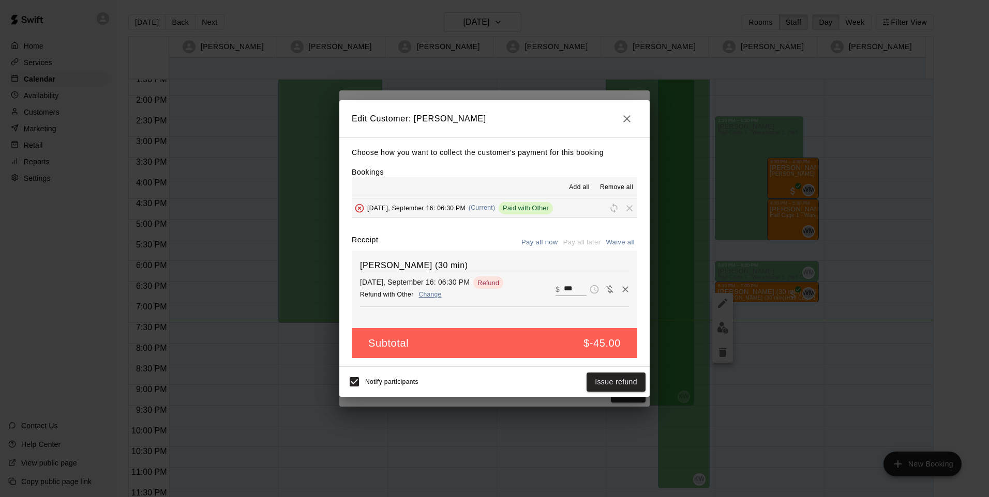
click at [422, 296] on button "Change" at bounding box center [430, 294] width 33 height 15
click at [564, 292] on input "***" at bounding box center [575, 289] width 23 height 13
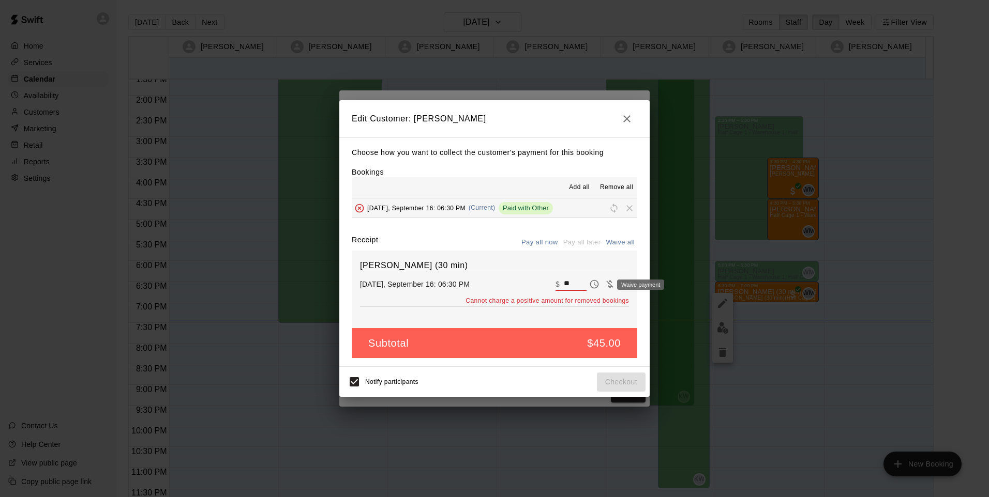
click at [604, 279] on button "Waive payment" at bounding box center [610, 285] width 16 height 16
type input "*"
click at [562, 276] on div "[PERSON_NAME] (30 min) [DATE], September 16: 06:30 PM Waived ​ $ *" at bounding box center [494, 290] width 285 height 78
click at [564, 285] on input "*" at bounding box center [575, 284] width 23 height 13
click at [615, 287] on div "Waive payment" at bounding box center [637, 285] width 55 height 12
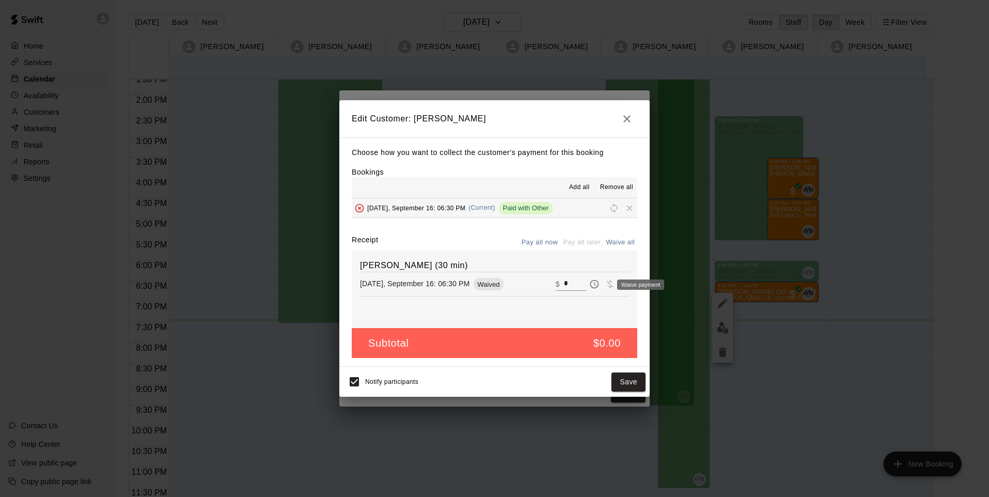
click at [616, 286] on div "Waive payment" at bounding box center [637, 285] width 55 height 12
click at [612, 267] on h6 "[PERSON_NAME] (30 min)" at bounding box center [494, 265] width 269 height 13
click at [543, 245] on button "Pay all now" at bounding box center [540, 243] width 42 height 16
drag, startPoint x: 623, startPoint y: 241, endPoint x: 617, endPoint y: 288, distance: 47.3
click at [620, 245] on button "Waive all" at bounding box center [620, 243] width 34 height 16
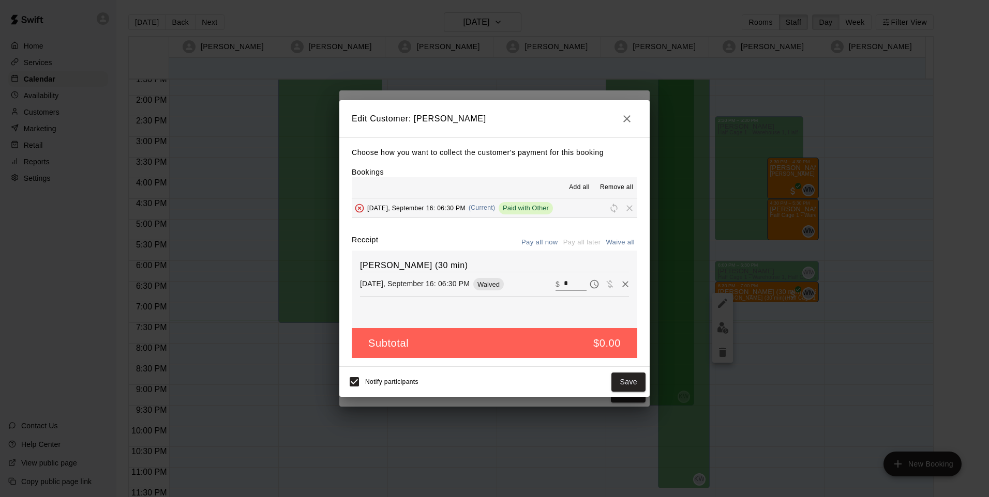
click at [620, 285] on icon "Remove" at bounding box center [625, 284] width 10 height 10
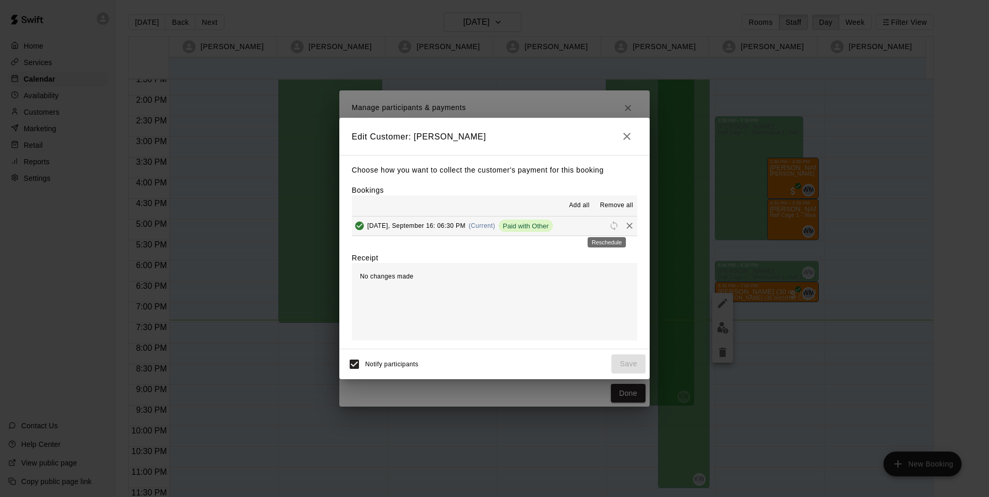
click at [602, 233] on div "Reschedule" at bounding box center [606, 239] width 40 height 19
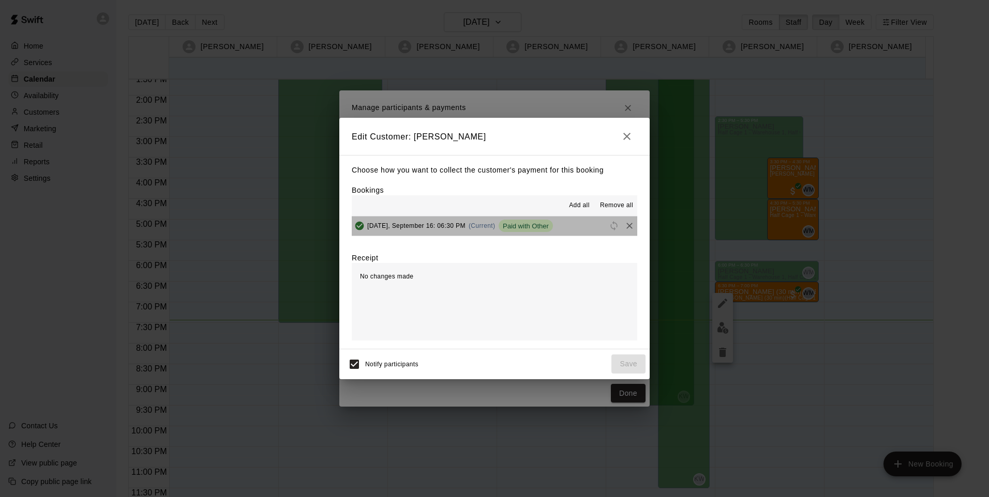
click at [540, 225] on span "Paid with Other" at bounding box center [525, 226] width 54 height 8
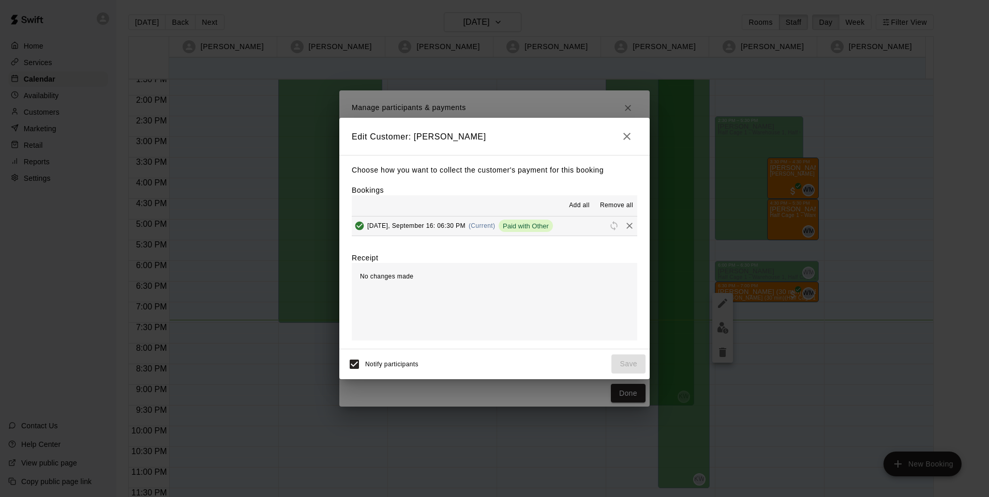
click at [528, 230] on span "Paid with Other" at bounding box center [525, 226] width 54 height 8
click at [581, 204] on span "Add all" at bounding box center [579, 206] width 21 height 10
click at [627, 141] on icon "button" at bounding box center [626, 136] width 12 height 12
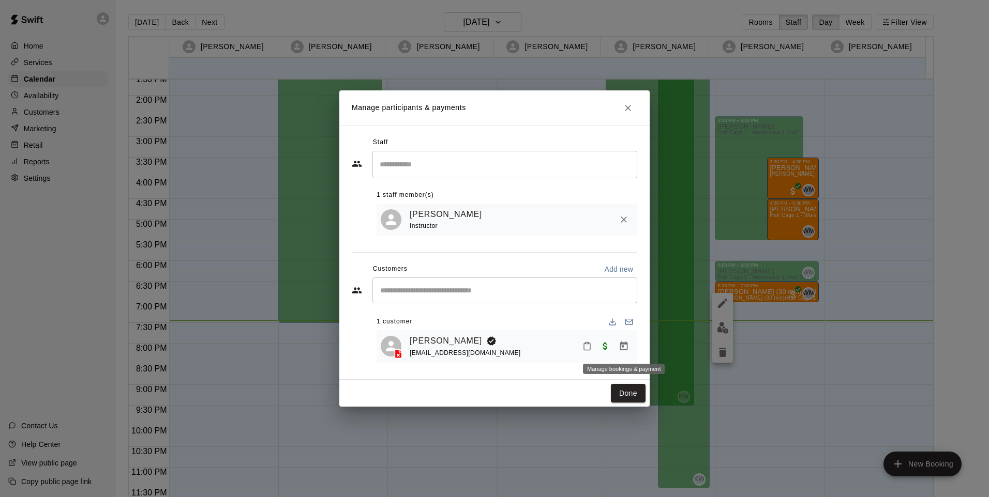
click at [620, 350] on icon "Manage bookings & payment" at bounding box center [624, 346] width 8 height 9
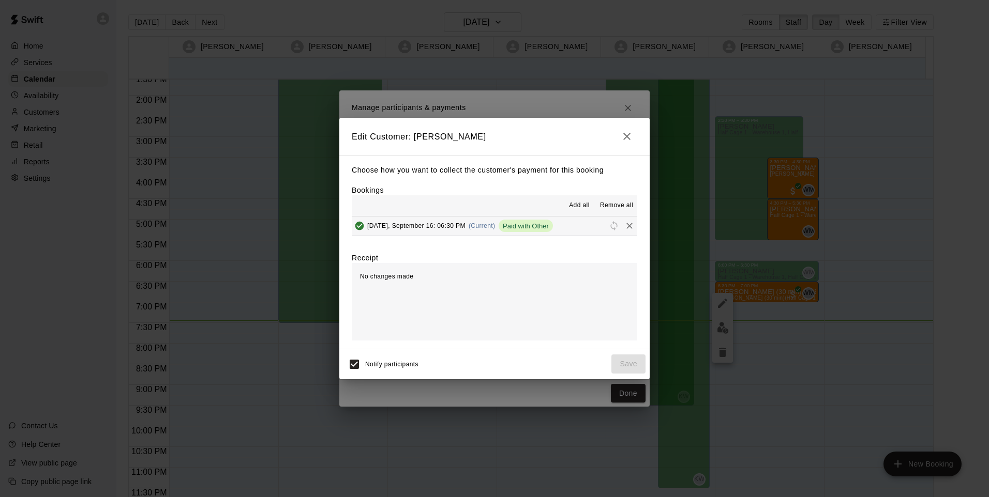
click at [532, 228] on span "Paid with Other" at bounding box center [525, 226] width 54 height 8
click at [608, 228] on span "Reschedule" at bounding box center [614, 226] width 16 height 8
drag, startPoint x: 400, startPoint y: 276, endPoint x: 507, endPoint y: 207, distance: 126.5
click at [400, 275] on div "No changes made" at bounding box center [494, 302] width 285 height 78
click at [622, 138] on icon "button" at bounding box center [626, 136] width 12 height 12
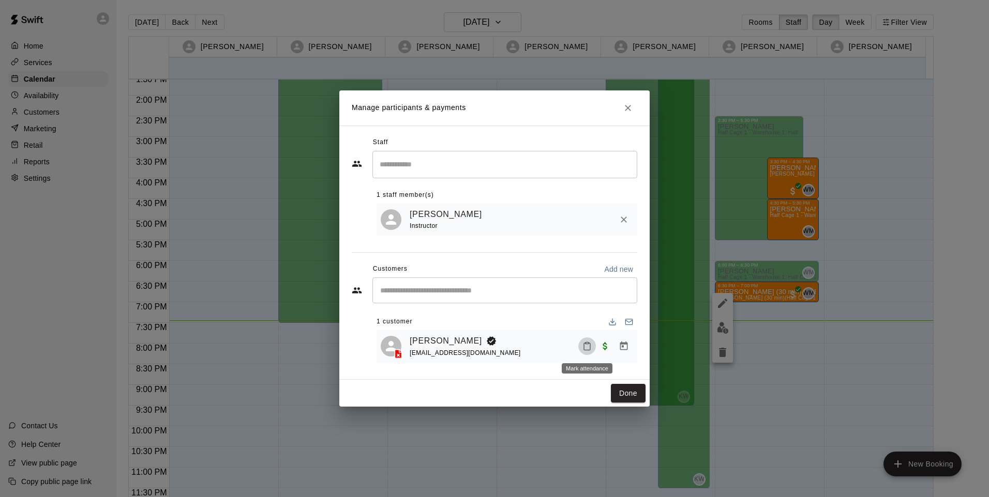
click at [586, 351] on icon "Mark attendance" at bounding box center [586, 346] width 9 height 9
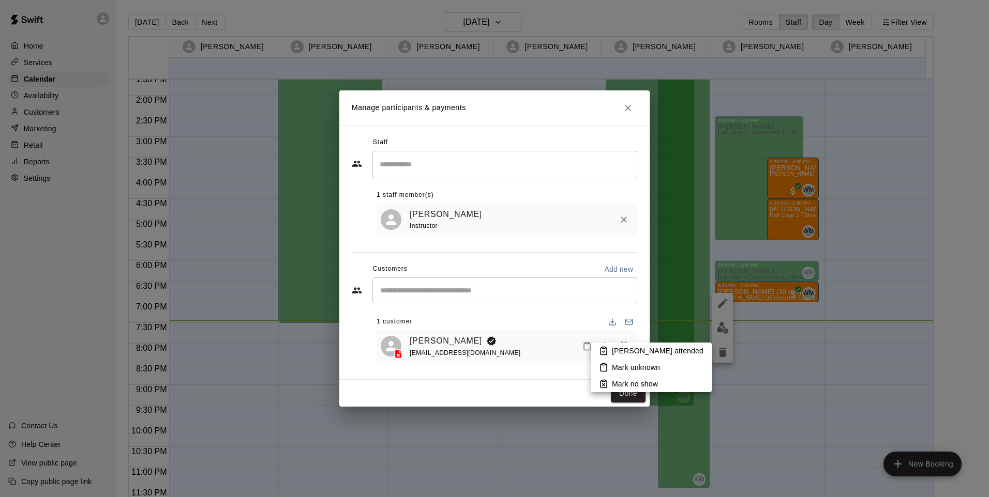
click at [577, 375] on div at bounding box center [494, 248] width 989 height 497
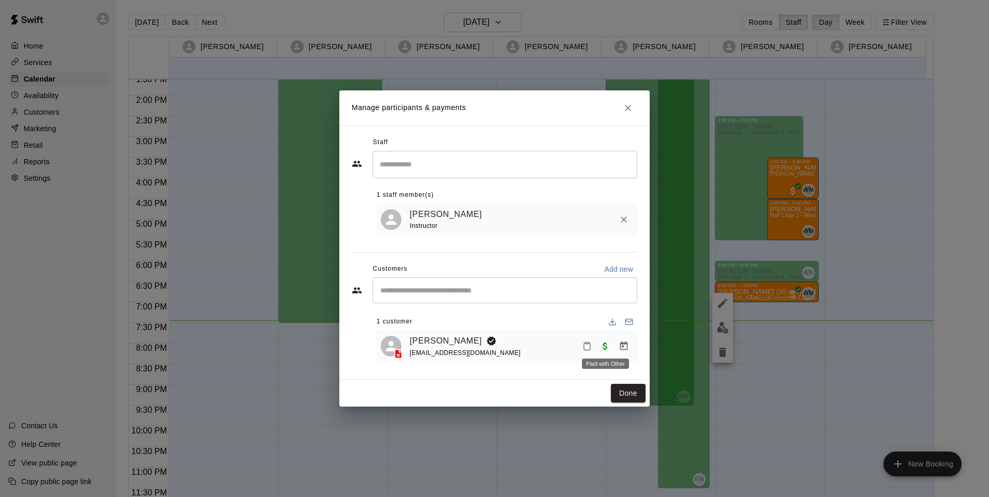
click at [604, 348] on span "Paid with Other" at bounding box center [605, 346] width 19 height 9
click at [587, 389] on div "Done" at bounding box center [494, 393] width 310 height 27
drag, startPoint x: 604, startPoint y: 345, endPoint x: 606, endPoint y: 355, distance: 9.9
click at [603, 345] on span "Paid with Other" at bounding box center [605, 346] width 19 height 9
click at [589, 353] on button "Mark attendance" at bounding box center [587, 347] width 18 height 18
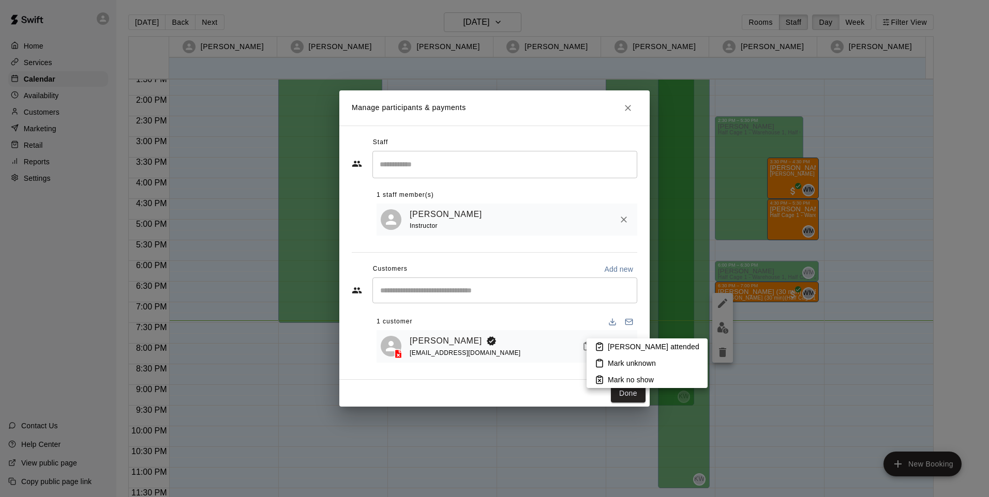
click at [550, 390] on div at bounding box center [494, 248] width 989 height 497
click at [619, 352] on icon "Manage bookings & payment" at bounding box center [623, 346] width 10 height 10
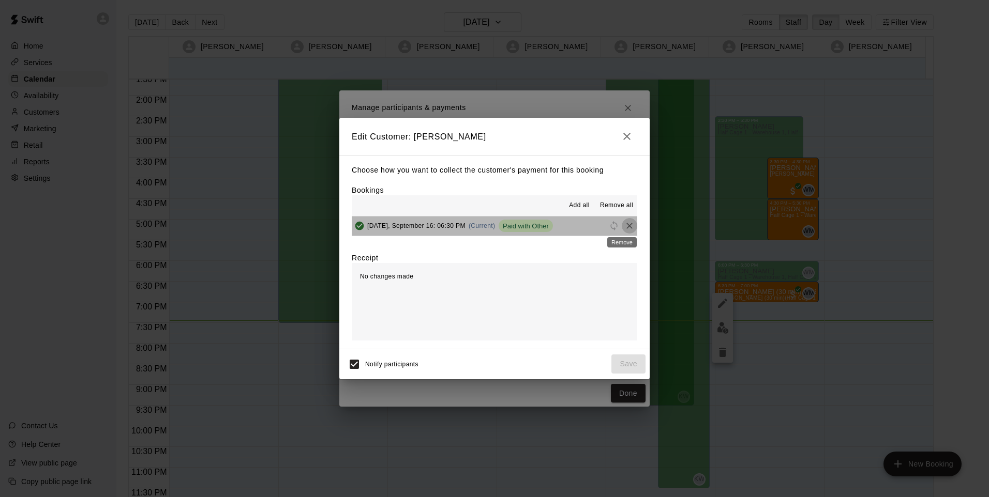
click at [624, 229] on icon "Remove" at bounding box center [629, 226] width 10 height 10
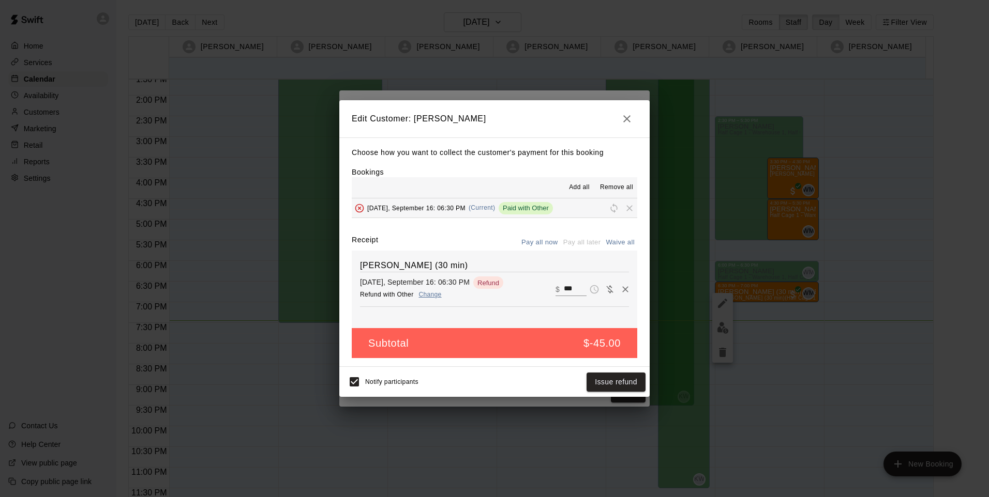
click at [436, 296] on button "Change" at bounding box center [430, 294] width 33 height 15
click at [555, 290] on div "​ $ ***" at bounding box center [570, 289] width 31 height 13
type input "*"
type input "**"
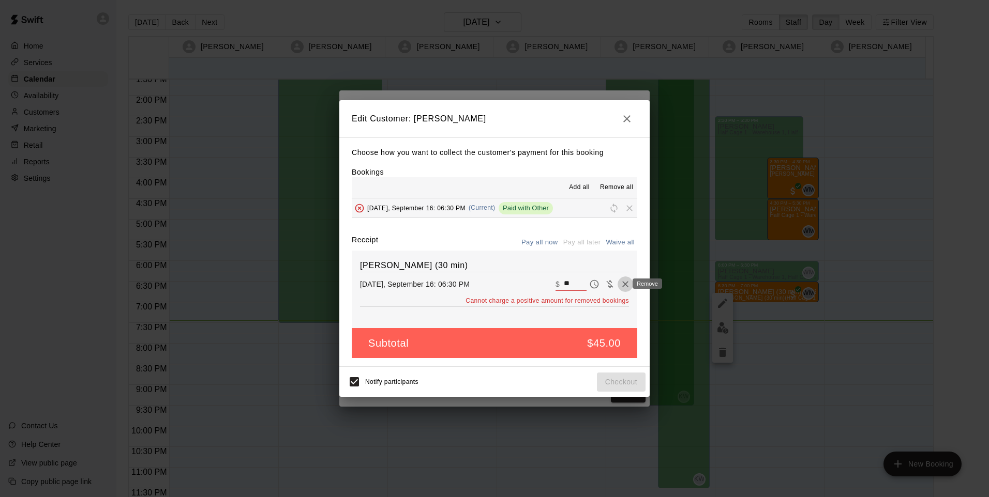
click at [620, 285] on icon "Remove" at bounding box center [625, 284] width 10 height 10
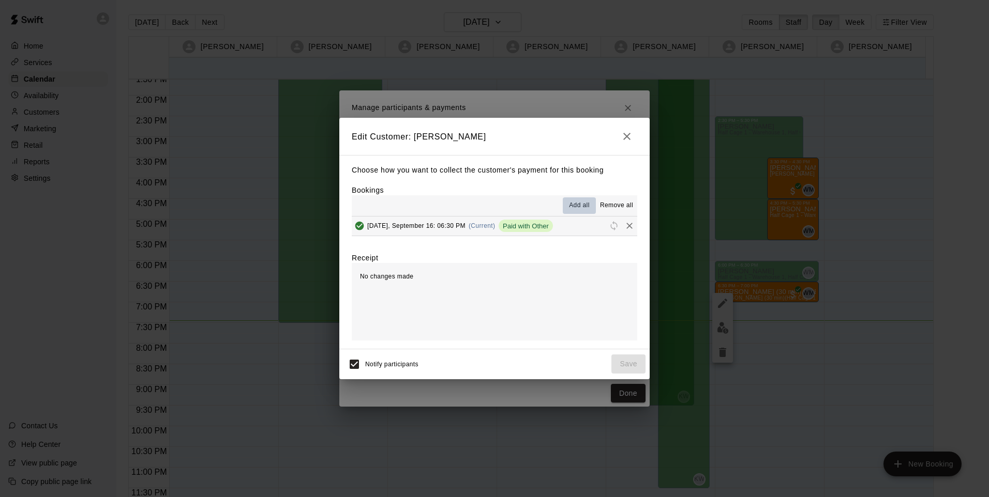
click at [581, 204] on span "Add all" at bounding box center [579, 206] width 21 height 10
drag, startPoint x: 620, startPoint y: 203, endPoint x: 621, endPoint y: 214, distance: 10.9
click at [620, 205] on span "Remove all" at bounding box center [616, 206] width 33 height 10
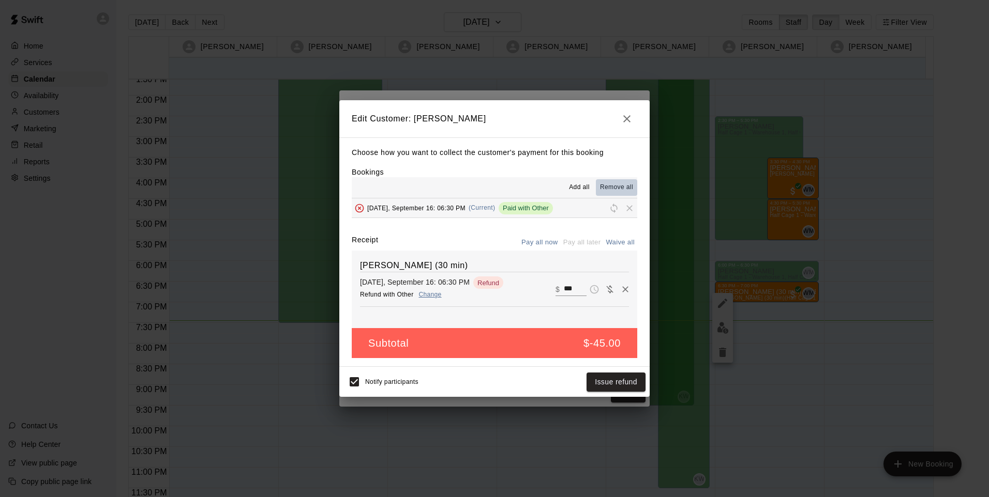
click at [626, 185] on span "Remove all" at bounding box center [616, 188] width 33 height 10
drag, startPoint x: 479, startPoint y: 280, endPoint x: 454, endPoint y: 284, distance: 25.1
click at [479, 281] on span "Refund" at bounding box center [488, 283] width 30 height 8
click at [430, 297] on button "Change" at bounding box center [430, 294] width 33 height 15
click at [564, 287] on input "***" at bounding box center [575, 289] width 23 height 13
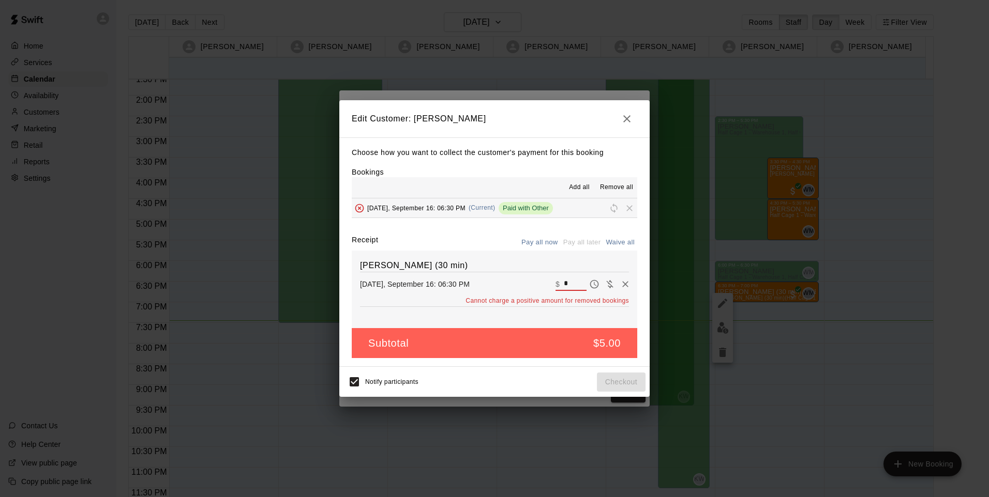
type input "*"
click at [570, 282] on input "*" at bounding box center [575, 284] width 23 height 13
click at [620, 285] on icon "Remove" at bounding box center [625, 284] width 10 height 10
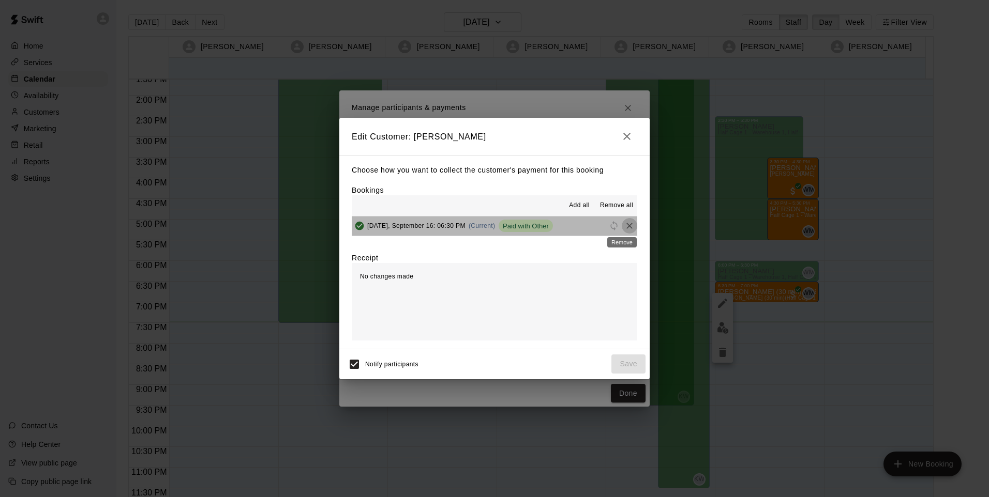
click at [624, 228] on icon "Remove" at bounding box center [629, 226] width 10 height 10
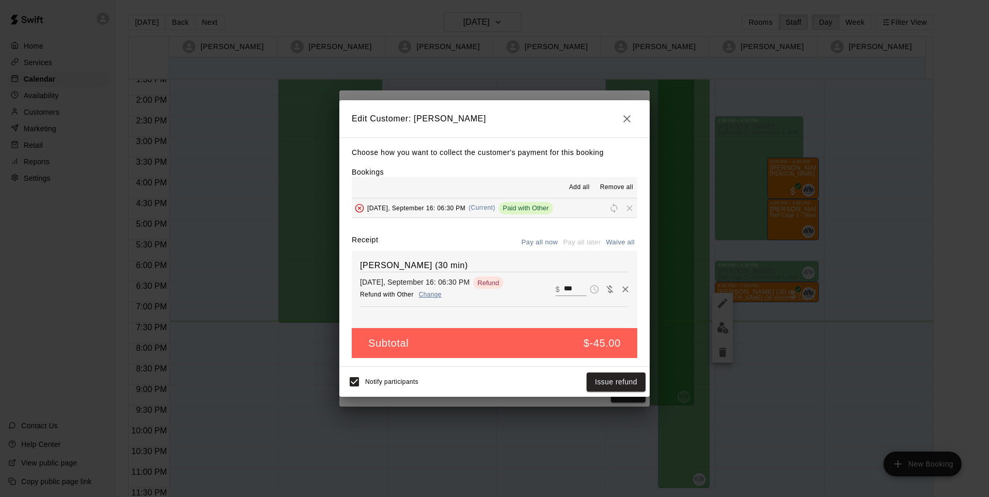
click at [490, 281] on span "Refund" at bounding box center [488, 283] width 30 height 8
click at [490, 285] on span "Refund" at bounding box center [488, 283] width 30 height 8
click at [527, 245] on button "Pay all now" at bounding box center [540, 243] width 42 height 16
click at [628, 388] on button "Issue refund" at bounding box center [615, 382] width 59 height 19
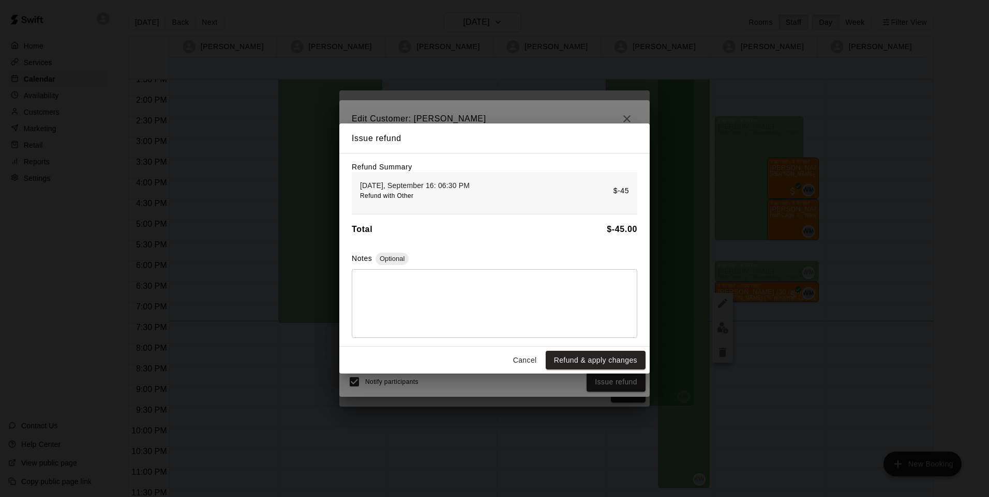
click at [600, 358] on button "Refund & apply changes" at bounding box center [595, 360] width 100 height 19
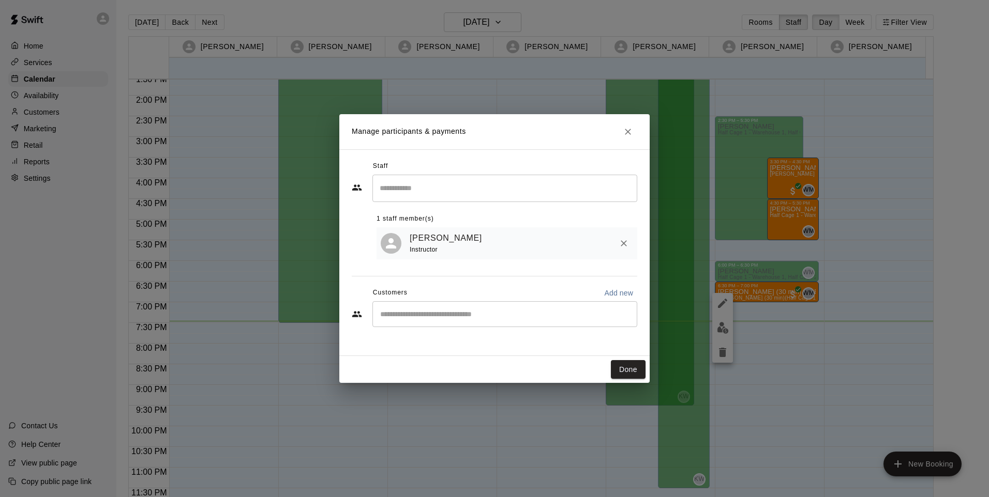
click at [622, 372] on button "Done" at bounding box center [628, 369] width 35 height 19
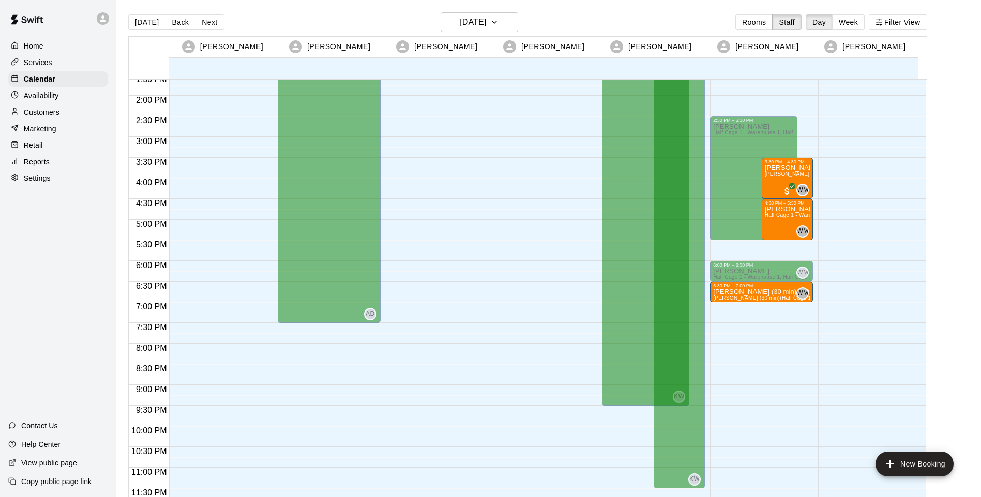
click at [769, 292] on p "[PERSON_NAME] (30 min) - [PERSON_NAME]" at bounding box center [761, 292] width 97 height 0
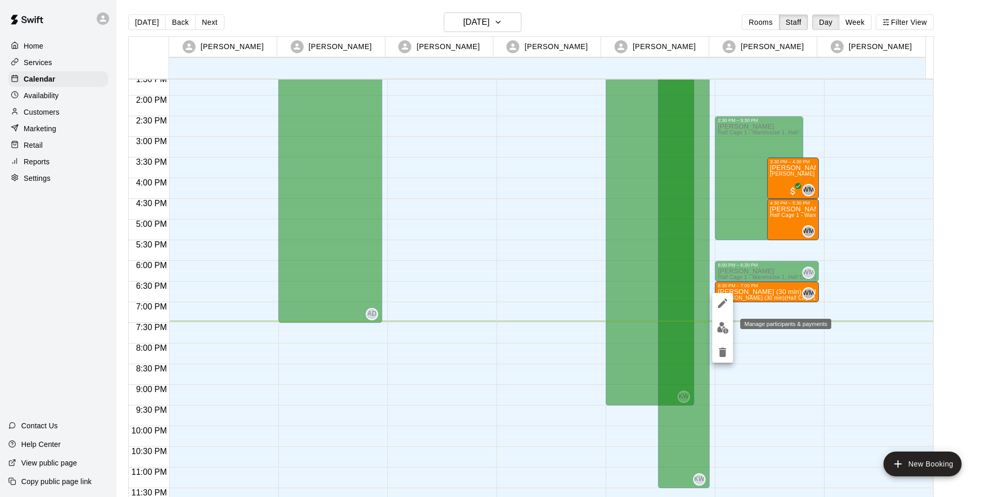
click at [718, 331] on img "edit" at bounding box center [723, 328] width 12 height 12
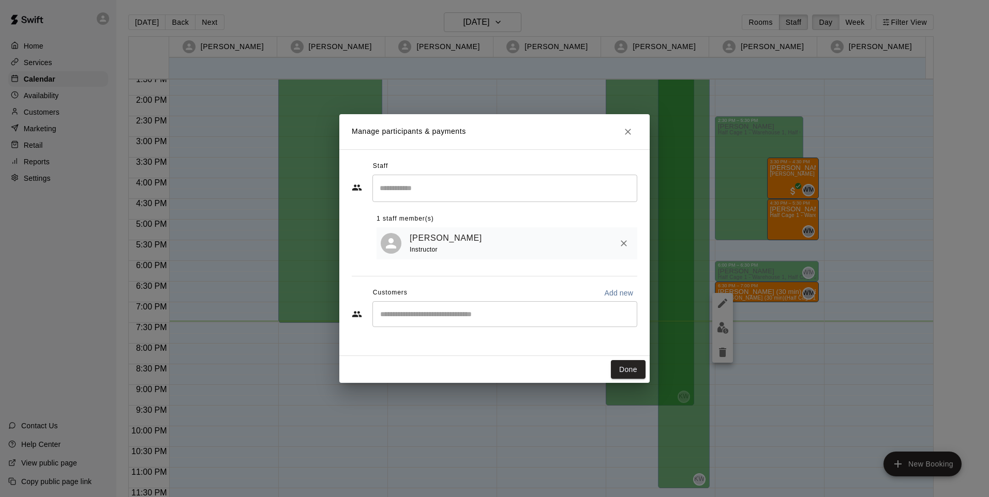
click at [607, 296] on p "Add new" at bounding box center [618, 293] width 29 height 10
select select "**"
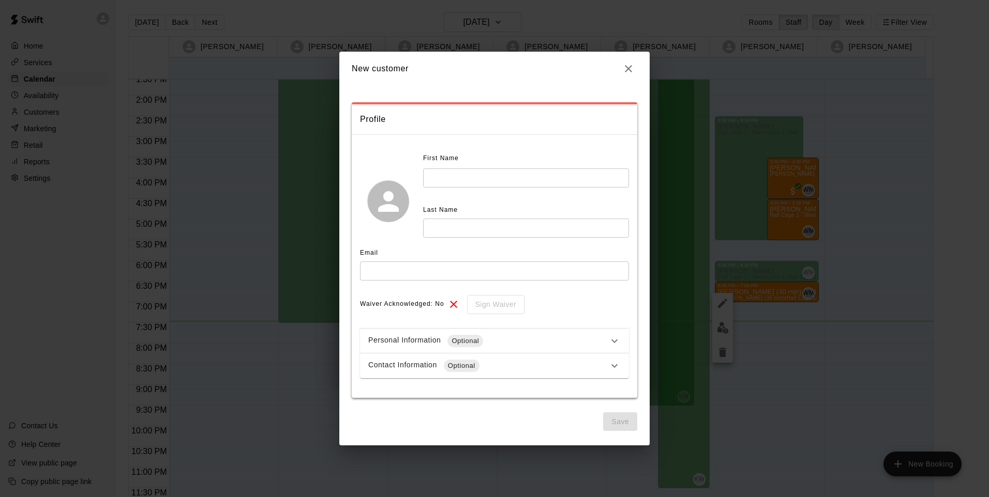
click at [631, 66] on icon "button" at bounding box center [628, 68] width 7 height 7
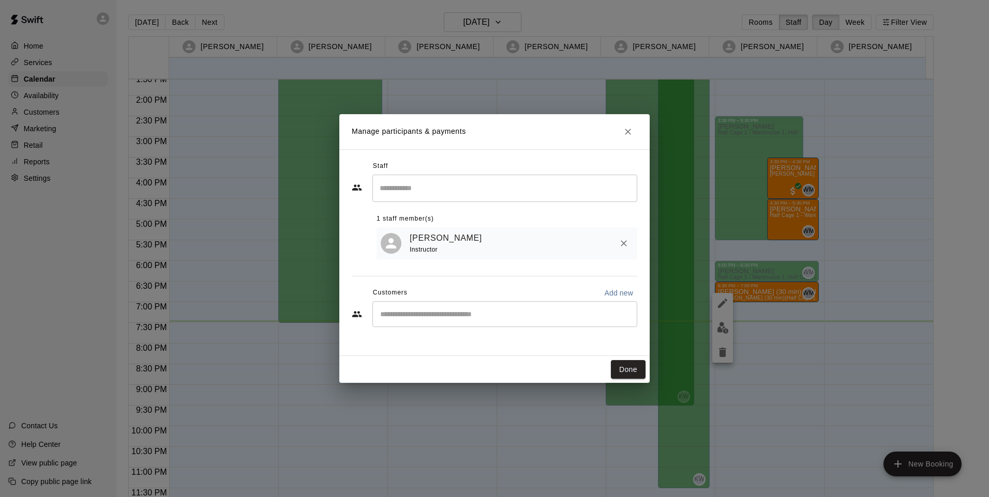
click at [465, 309] on div "​" at bounding box center [504, 314] width 265 height 26
type input "****"
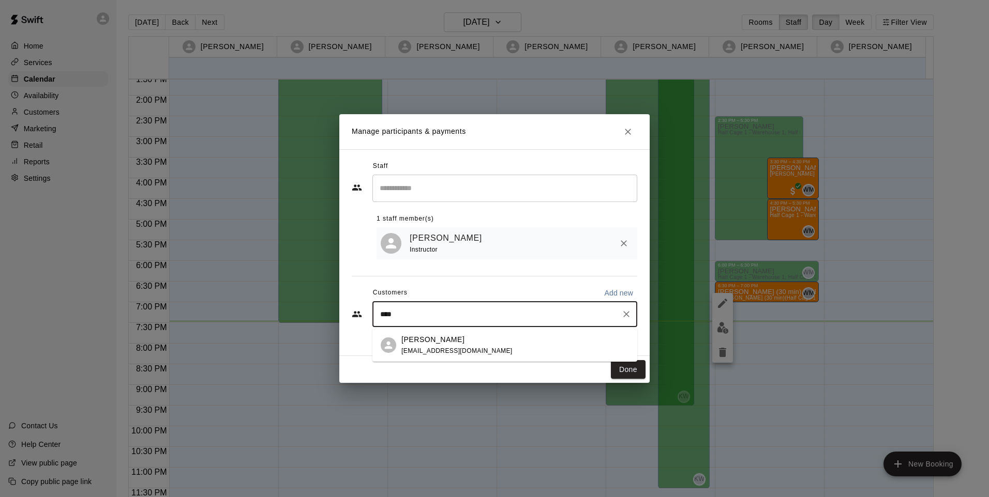
click at [498, 330] on div "[PERSON_NAME] [EMAIL_ADDRESS][DOMAIN_NAME]" at bounding box center [504, 345] width 265 height 33
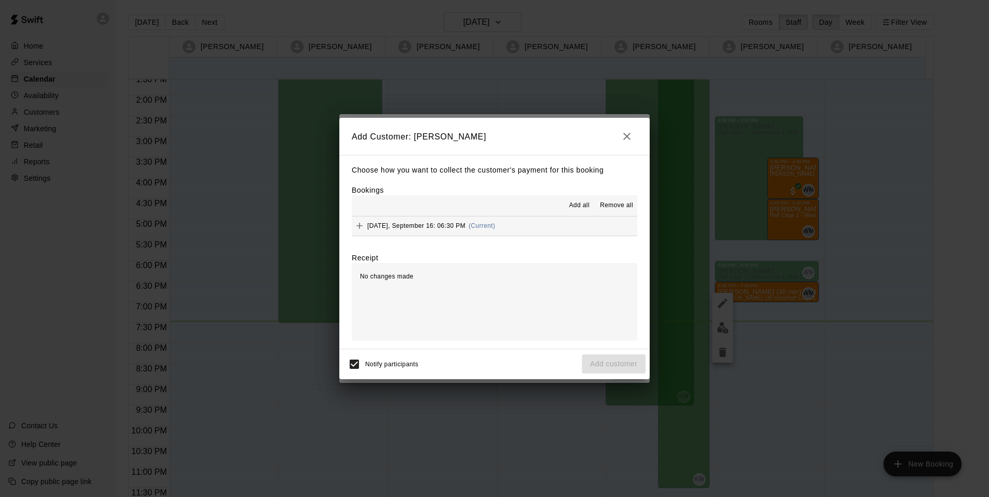
click at [396, 230] on span "[DATE], September 16: 06:30 PM" at bounding box center [416, 225] width 98 height 7
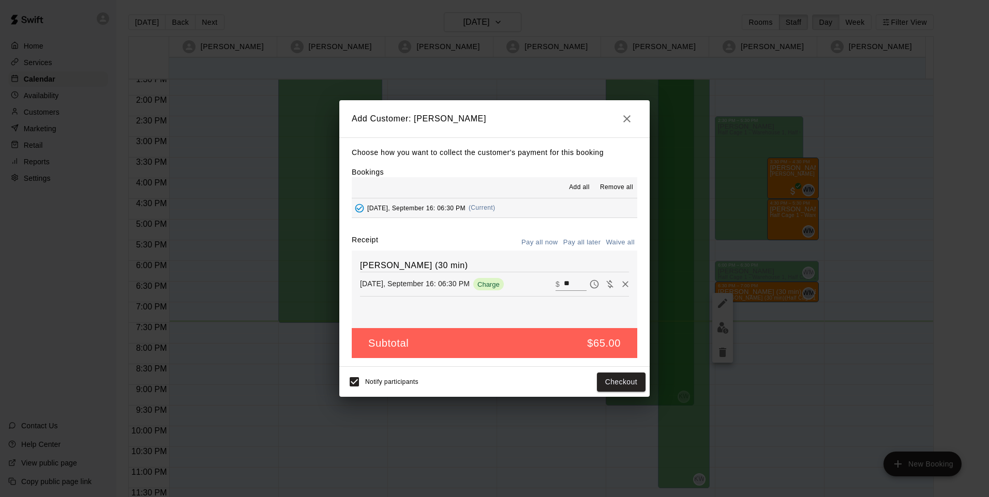
click at [564, 282] on input "**" at bounding box center [575, 284] width 23 height 13
type input "**"
click at [498, 374] on div "Notify participants Checkout" at bounding box center [494, 382] width 302 height 22
click at [487, 312] on div "[PERSON_NAME] (30 min) [DATE], September 16: 06:30 PM Charge ​ $ **" at bounding box center [494, 290] width 285 height 78
click at [397, 314] on div "[PERSON_NAME] (30 min) [DATE], September 16: 06:30 PM Charge ​ $ **" at bounding box center [494, 290] width 285 height 78
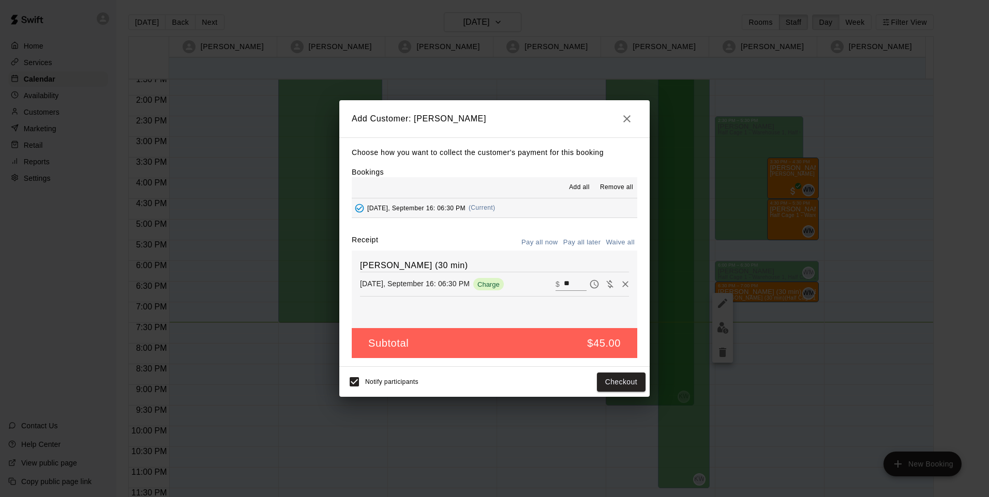
click at [524, 310] on div "[PERSON_NAME] (30 min) [DATE], September 16: 06:30 PM Charge ​ $ **" at bounding box center [494, 290] width 285 height 78
click at [483, 385] on div "Notify participants Checkout" at bounding box center [494, 382] width 302 height 22
click at [616, 377] on button "Checkout" at bounding box center [621, 382] width 49 height 19
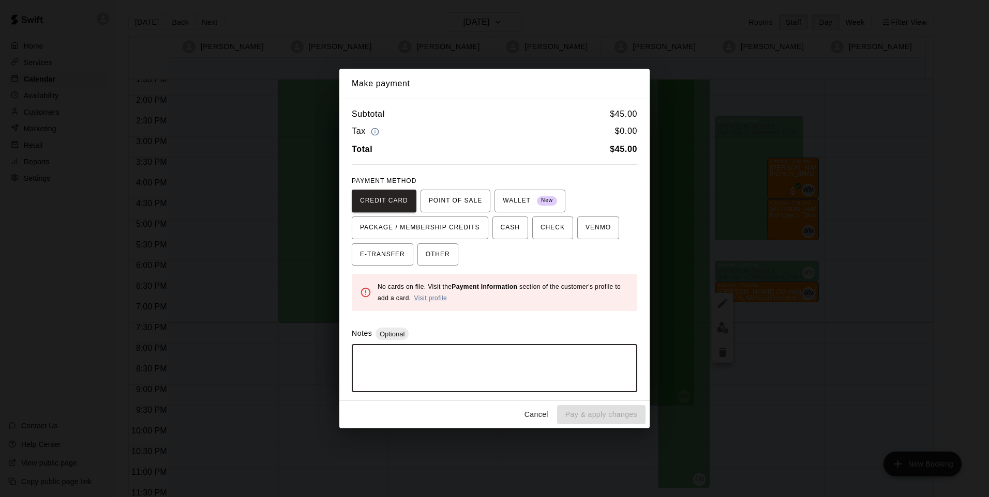
click at [587, 371] on textarea at bounding box center [494, 368] width 271 height 31
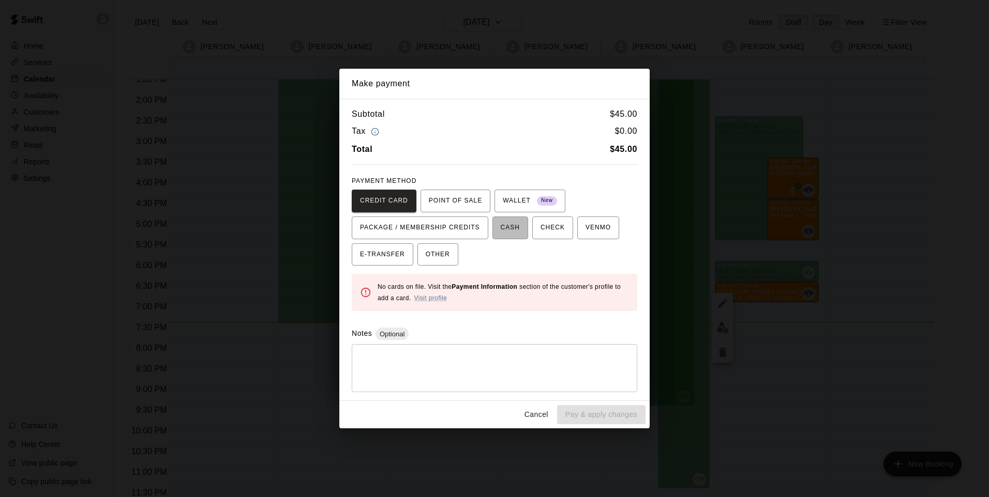
click at [509, 226] on span "CASH" at bounding box center [510, 228] width 19 height 17
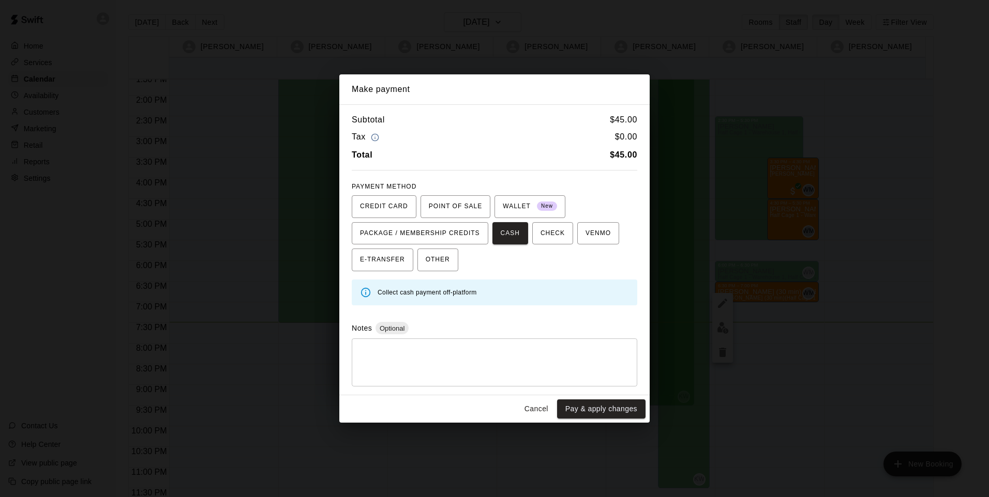
click at [479, 356] on textarea at bounding box center [494, 362] width 271 height 31
drag, startPoint x: 613, startPoint y: 413, endPoint x: 587, endPoint y: 407, distance: 27.1
click at [614, 409] on button "Pay & apply changes" at bounding box center [601, 409] width 88 height 19
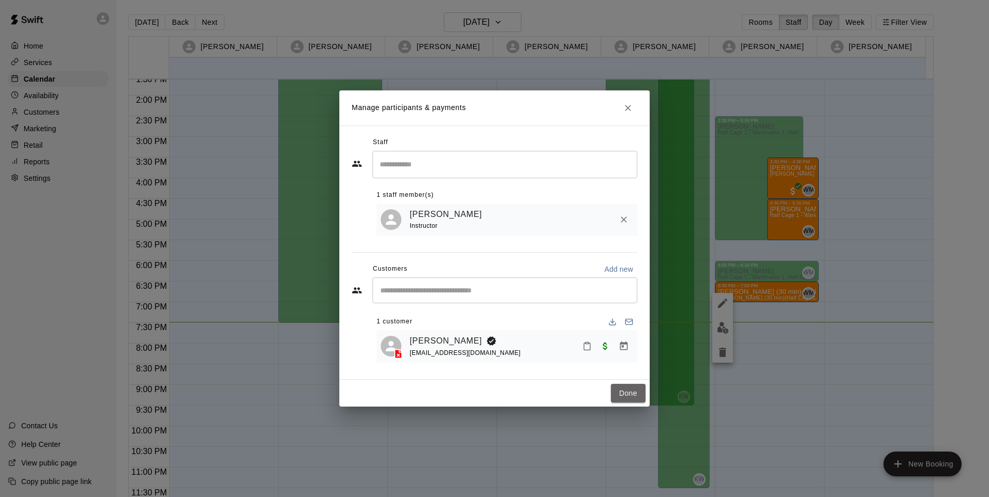
click at [626, 390] on button "Done" at bounding box center [628, 393] width 35 height 19
